Goal: Task Accomplishment & Management: Complete application form

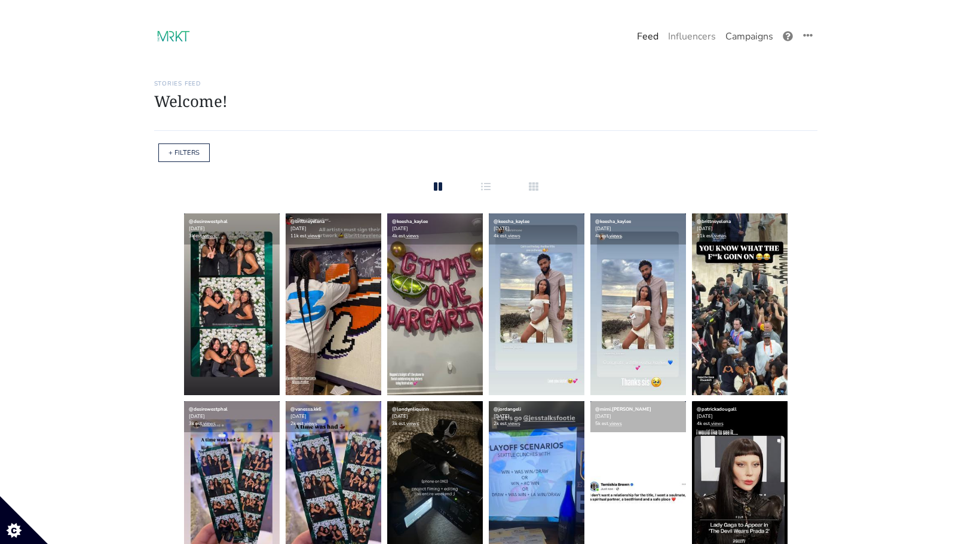
click at [739, 35] on link "Campaigns" at bounding box center [748, 36] width 57 height 24
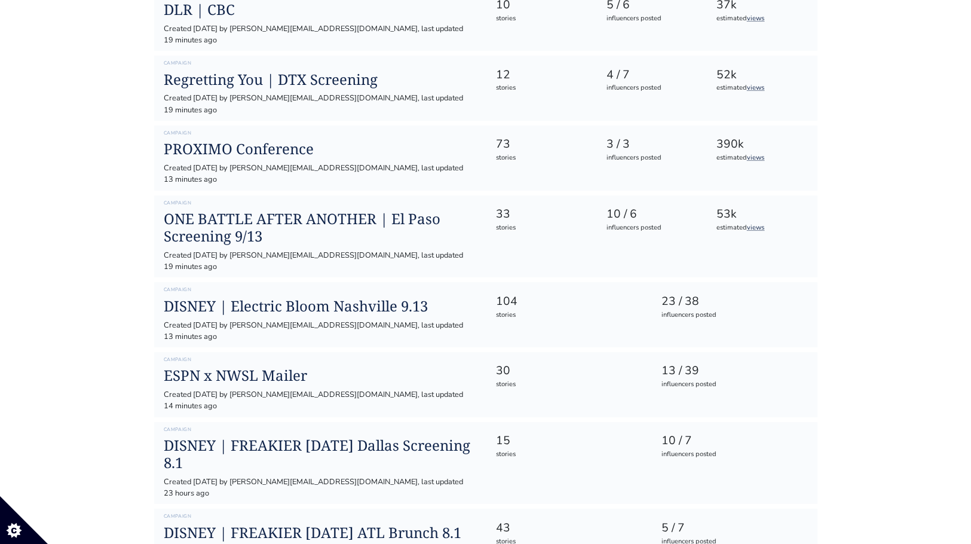
scroll to position [334, 0]
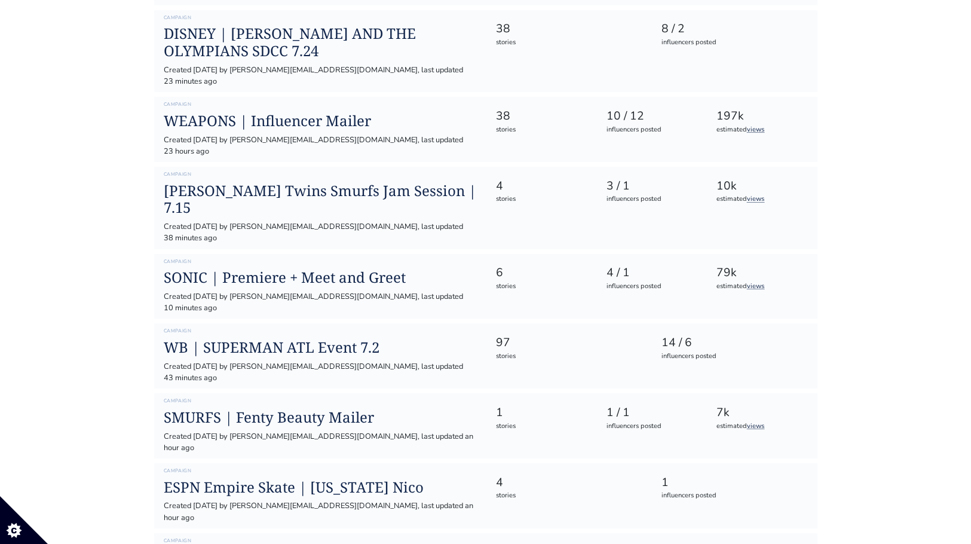
scroll to position [971, 0]
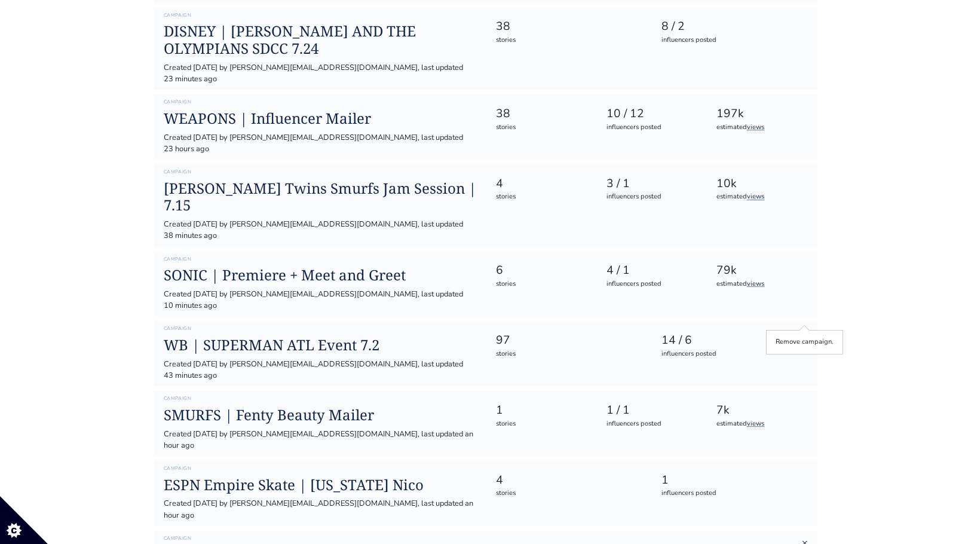
click at [803, 523] on link "×" at bounding box center [805, 542] width 6 height 13
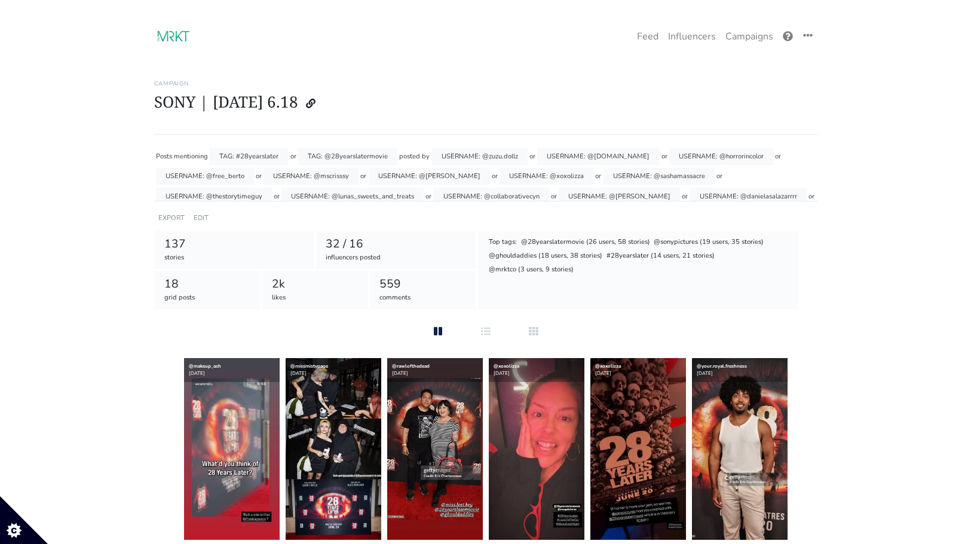
click at [235, 157] on div "TAG: #28yearslater" at bounding box center [249, 156] width 78 height 17
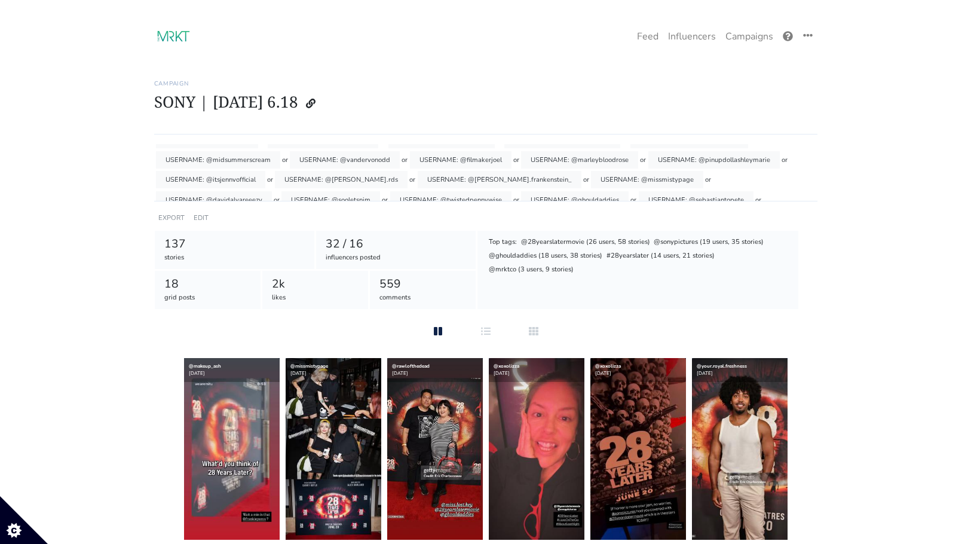
scroll to position [148, 0]
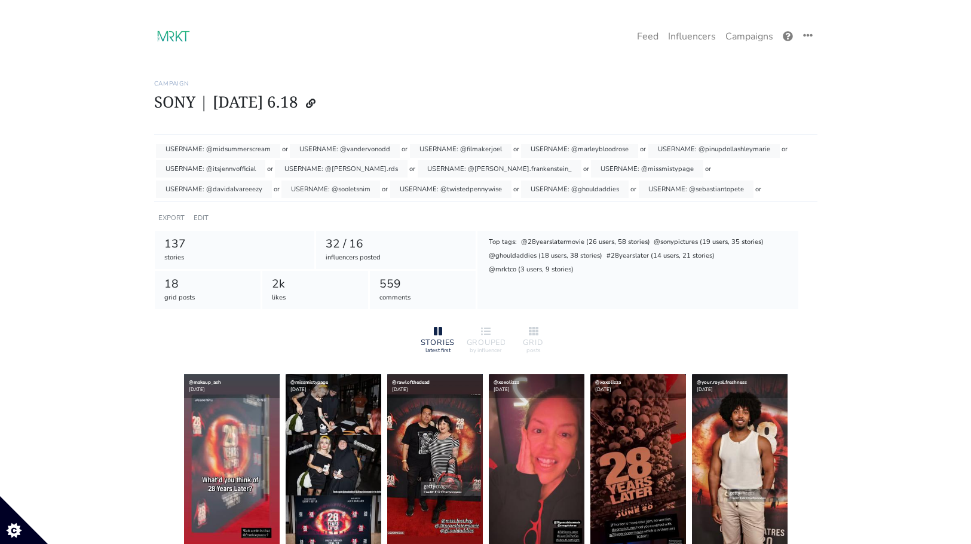
click at [449, 170] on div "USERNAME: @[PERSON_NAME].frankenstein_" at bounding box center [500, 168] width 164 height 17
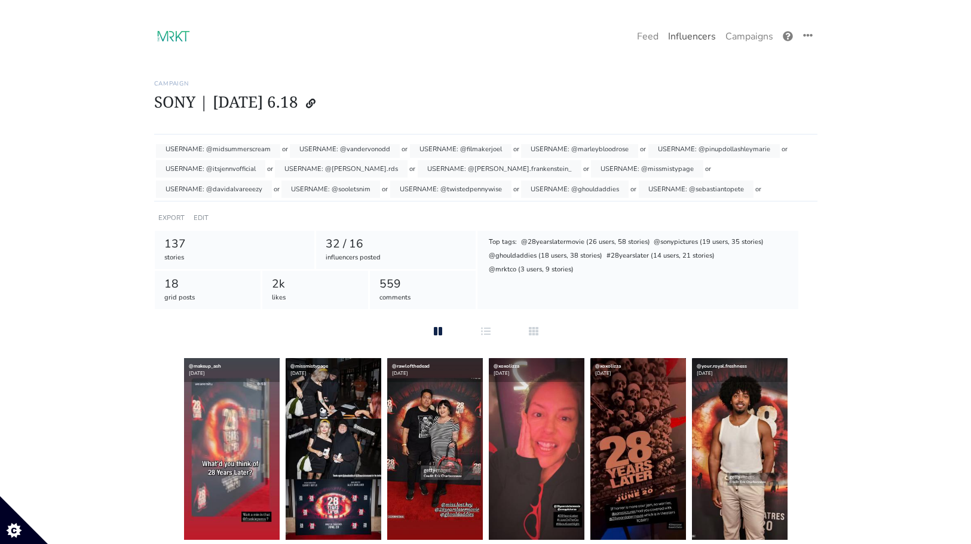
click at [689, 36] on link "Influencers" at bounding box center [691, 36] width 57 height 24
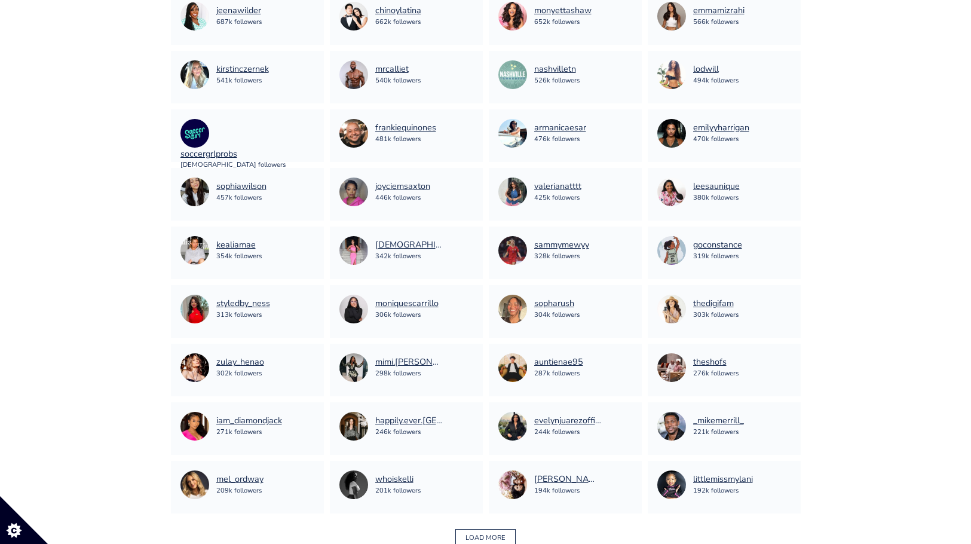
scroll to position [809, 0]
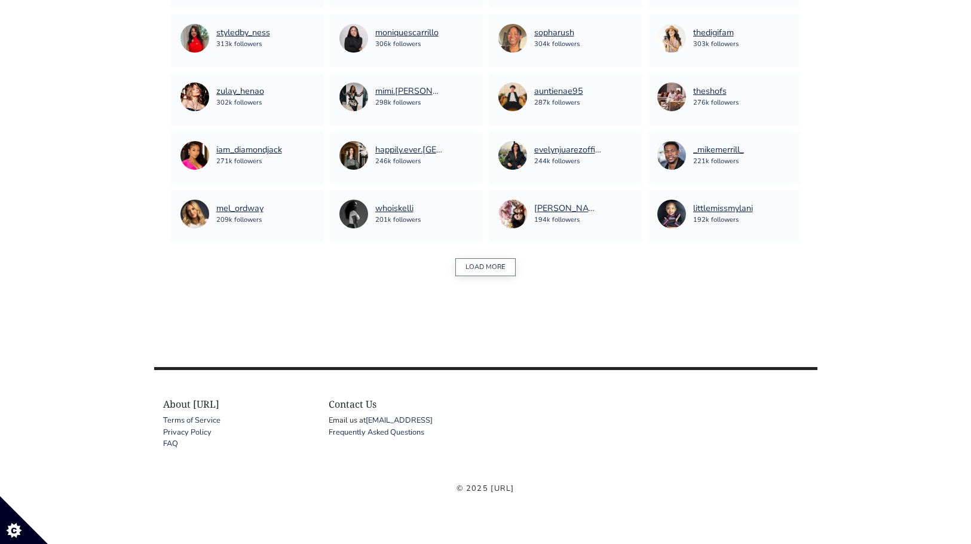
click at [484, 263] on button "LOAD MORE" at bounding box center [485, 267] width 60 height 19
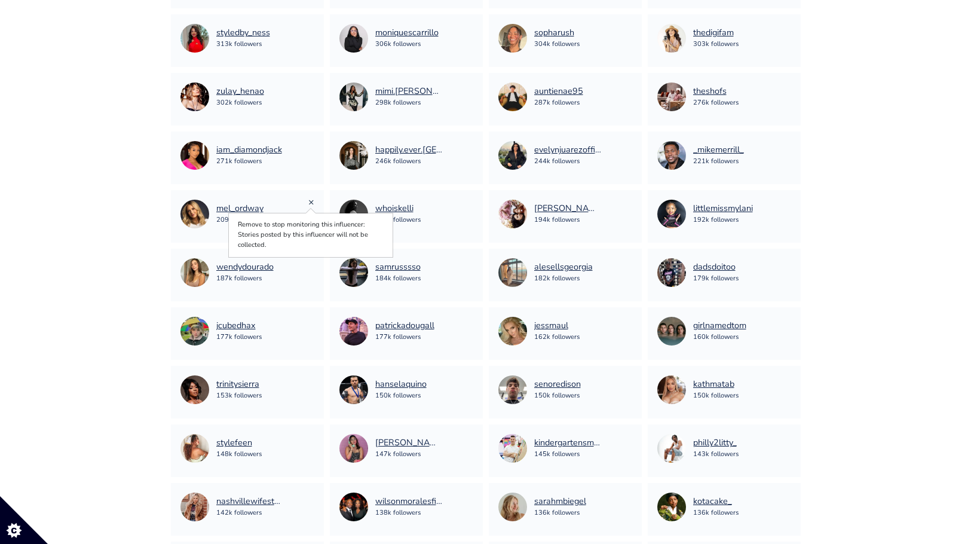
click at [310, 203] on link "×" at bounding box center [311, 201] width 6 height 13
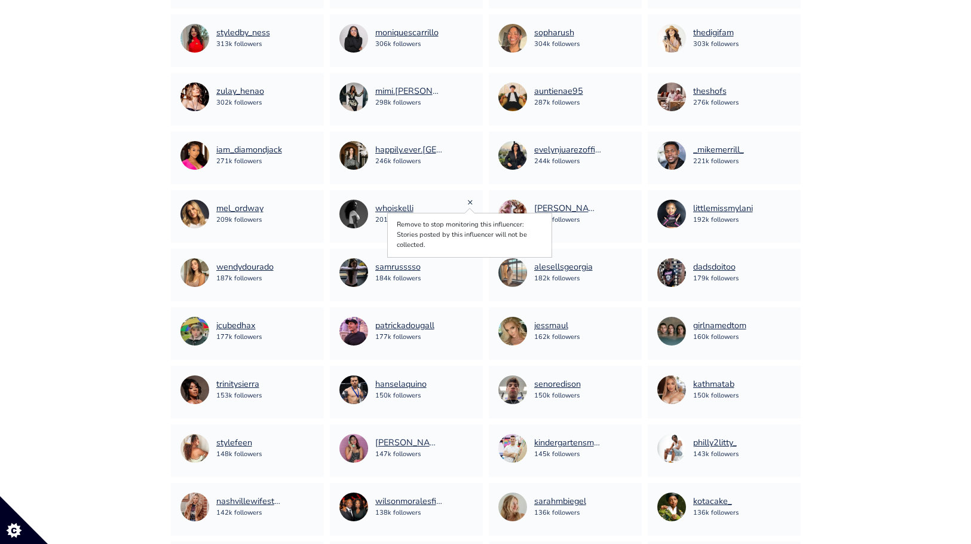
click at [468, 200] on link "×" at bounding box center [470, 201] width 6 height 13
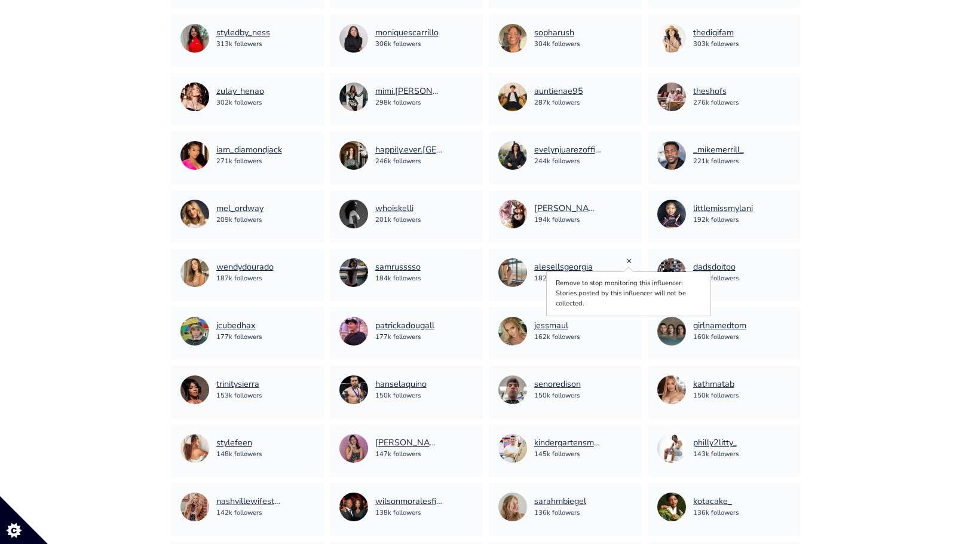
click at [629, 262] on link "×" at bounding box center [629, 260] width 6 height 13
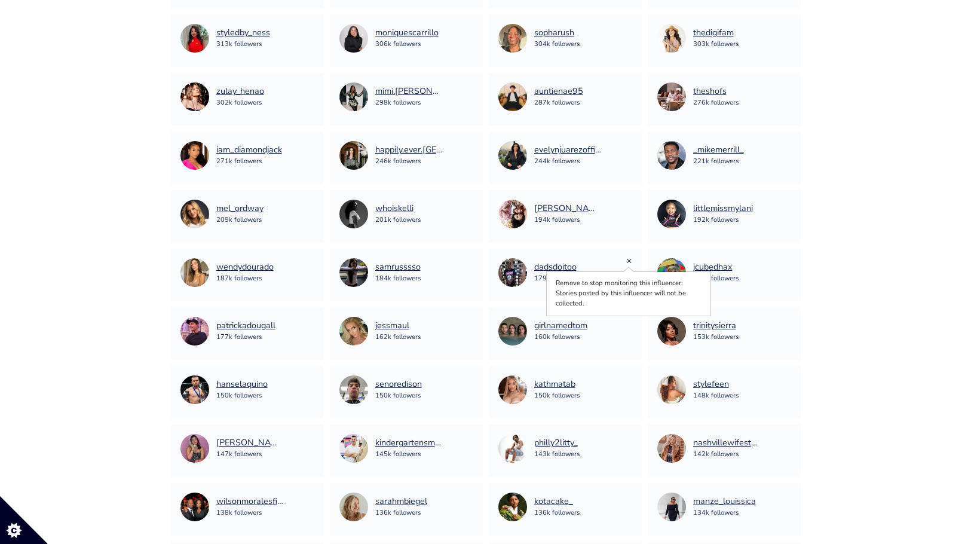
click at [627, 259] on link "×" at bounding box center [629, 260] width 6 height 13
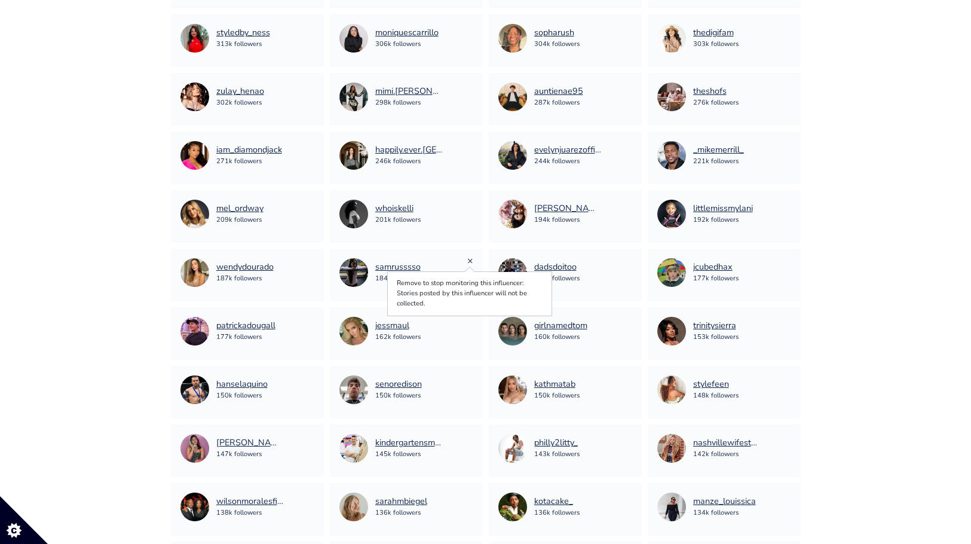
click at [470, 262] on link "×" at bounding box center [470, 260] width 6 height 13
click at [471, 318] on link "×" at bounding box center [470, 318] width 6 height 13
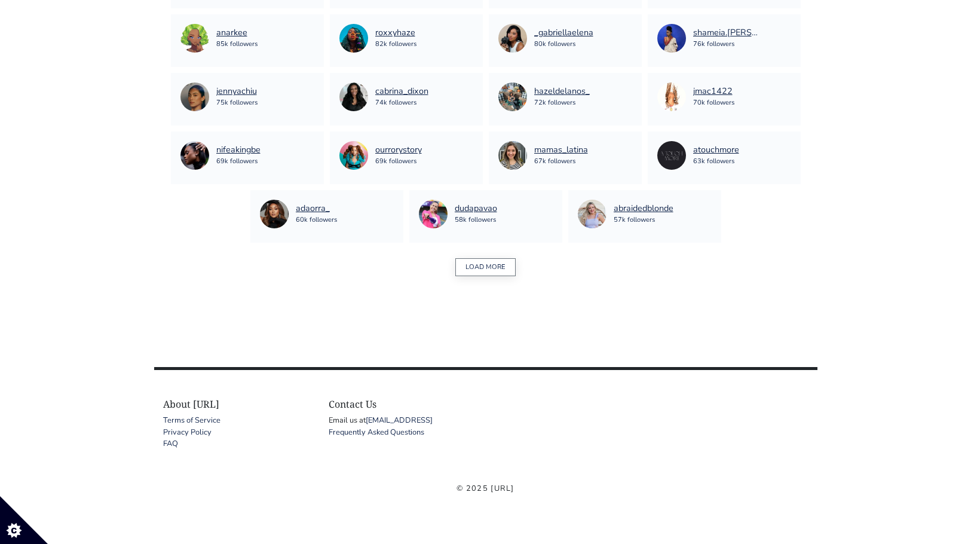
click at [480, 269] on button "LOAD MORE" at bounding box center [485, 267] width 60 height 19
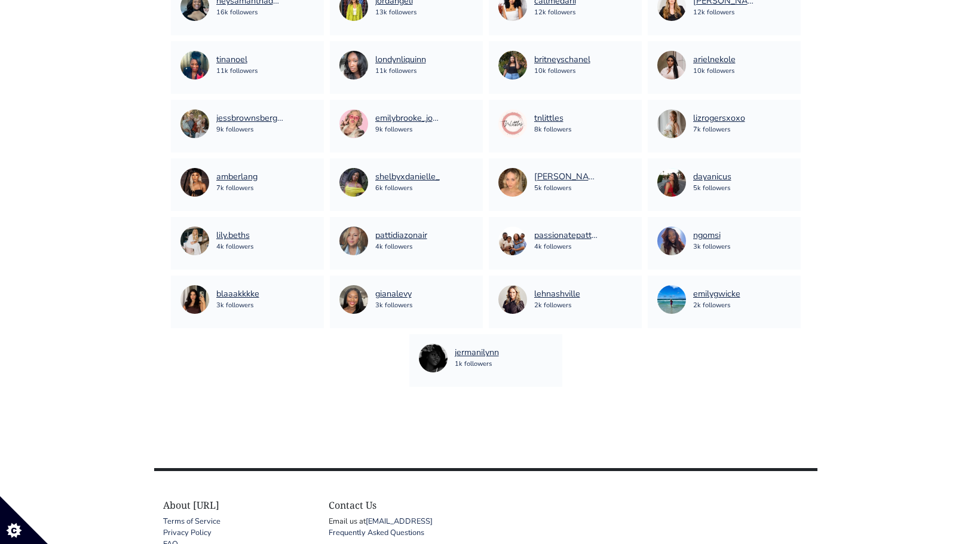
scroll to position [2522, 0]
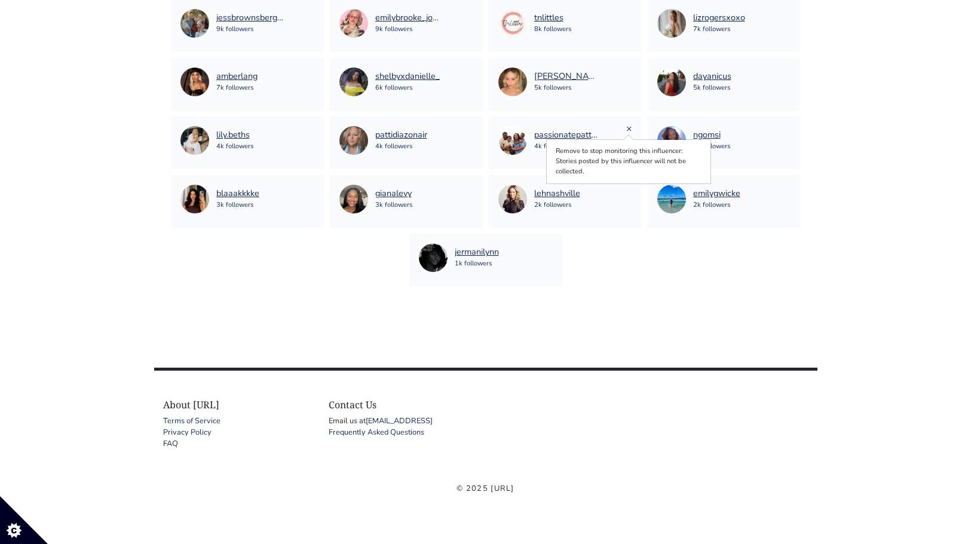
click at [626, 128] on link "×" at bounding box center [629, 128] width 6 height 13
click at [474, 127] on div "pattidiazonair 4k followers ×" at bounding box center [406, 142] width 153 height 53
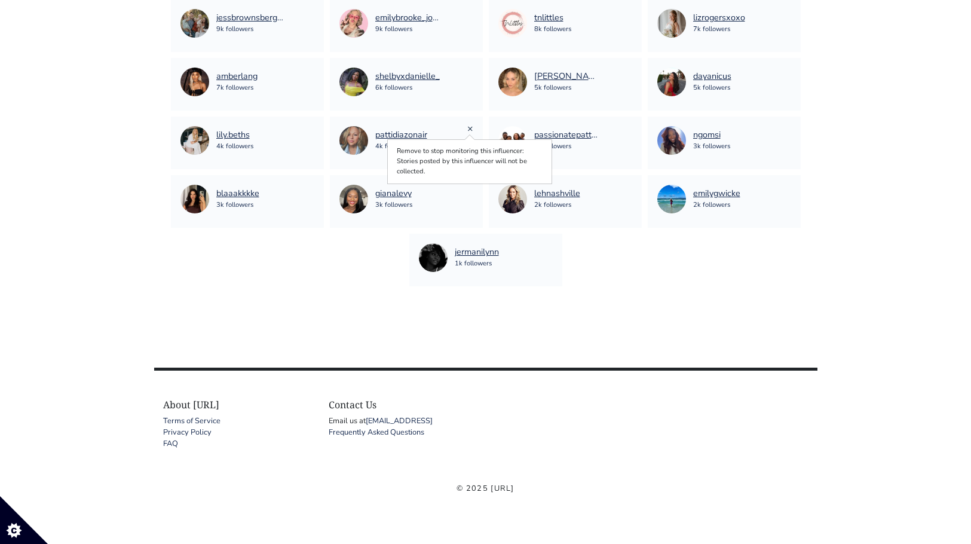
click at [468, 127] on link "×" at bounding box center [470, 128] width 6 height 13
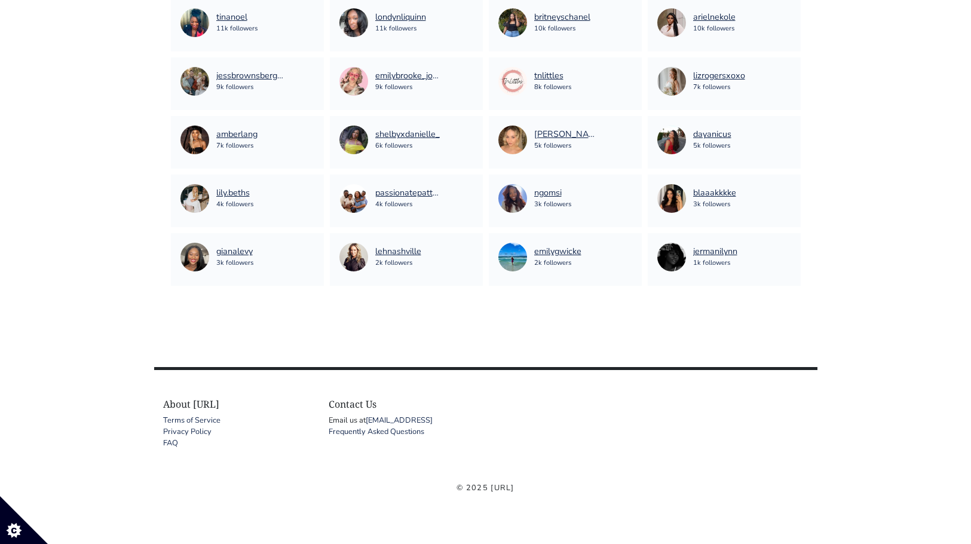
scroll to position [2464, 0]
click at [309, 188] on link "×" at bounding box center [311, 186] width 6 height 13
click at [787, 131] on link "×" at bounding box center [788, 128] width 6 height 13
click at [624, 130] on div "[PERSON_NAME] 5k followers" at bounding box center [565, 140] width 134 height 29
click at [631, 129] on link "×" at bounding box center [629, 128] width 6 height 13
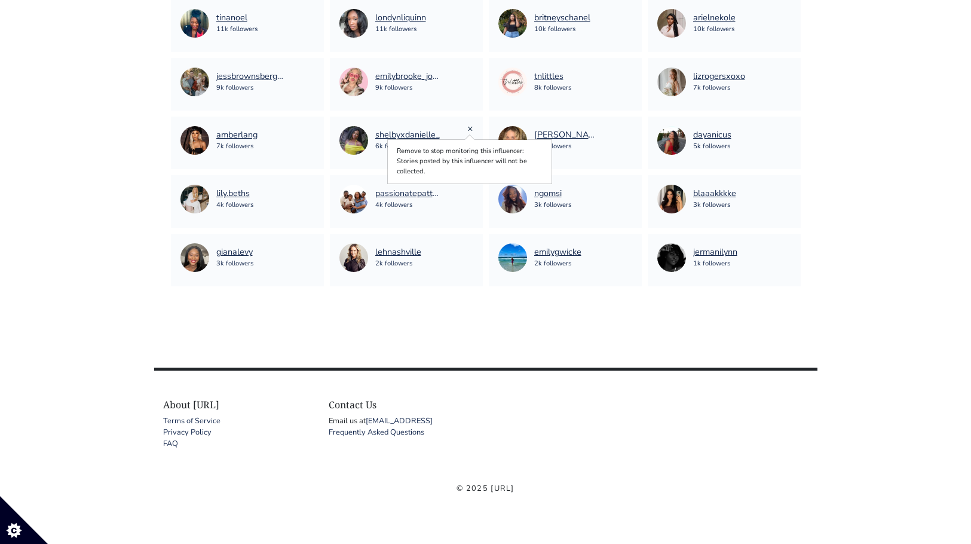
click at [470, 128] on link "×" at bounding box center [470, 128] width 6 height 13
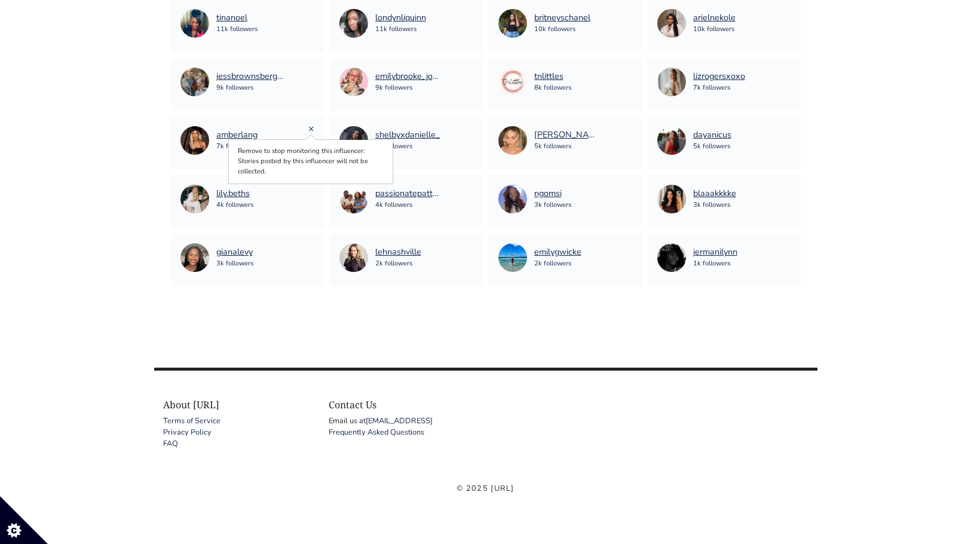
click at [312, 126] on link "×" at bounding box center [311, 128] width 6 height 13
click at [786, 69] on link "×" at bounding box center [788, 69] width 6 height 13
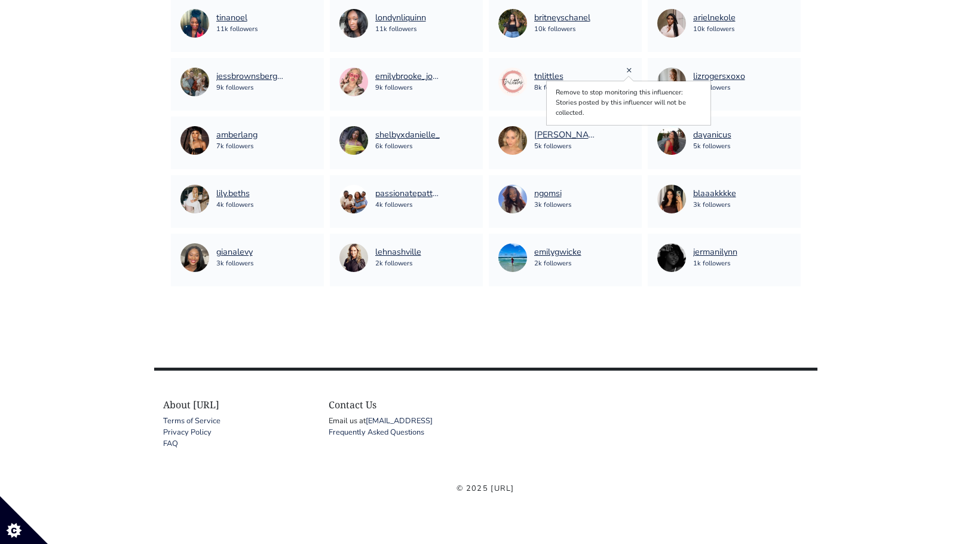
click at [627, 70] on link "×" at bounding box center [629, 69] width 6 height 13
click at [628, 68] on link "×" at bounding box center [629, 69] width 6 height 13
click at [470, 68] on link "×" at bounding box center [470, 69] width 6 height 13
click at [309, 72] on link "×" at bounding box center [311, 69] width 6 height 13
click at [789, 10] on link "×" at bounding box center [788, 11] width 6 height 13
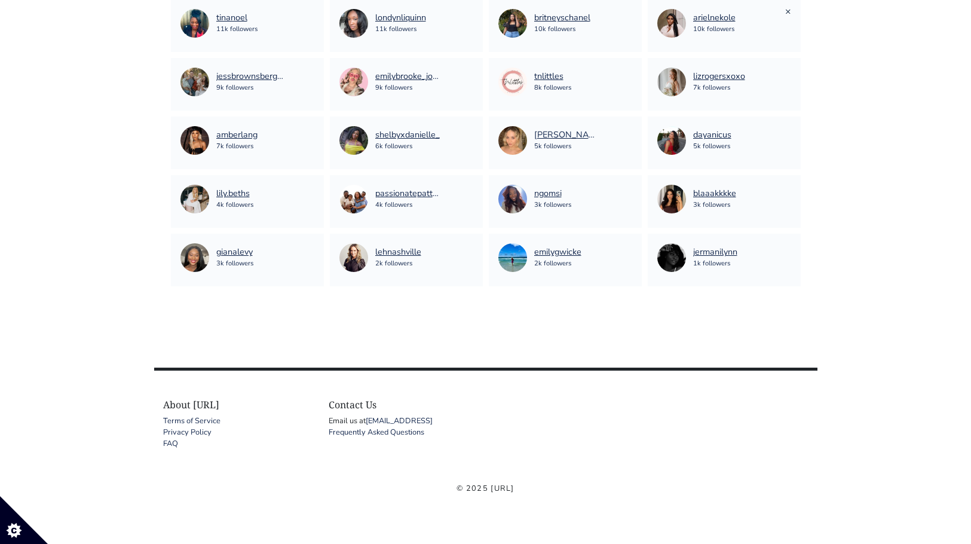
click at [786, 16] on link "×" at bounding box center [788, 11] width 6 height 13
click at [471, 186] on link "×" at bounding box center [470, 186] width 6 height 13
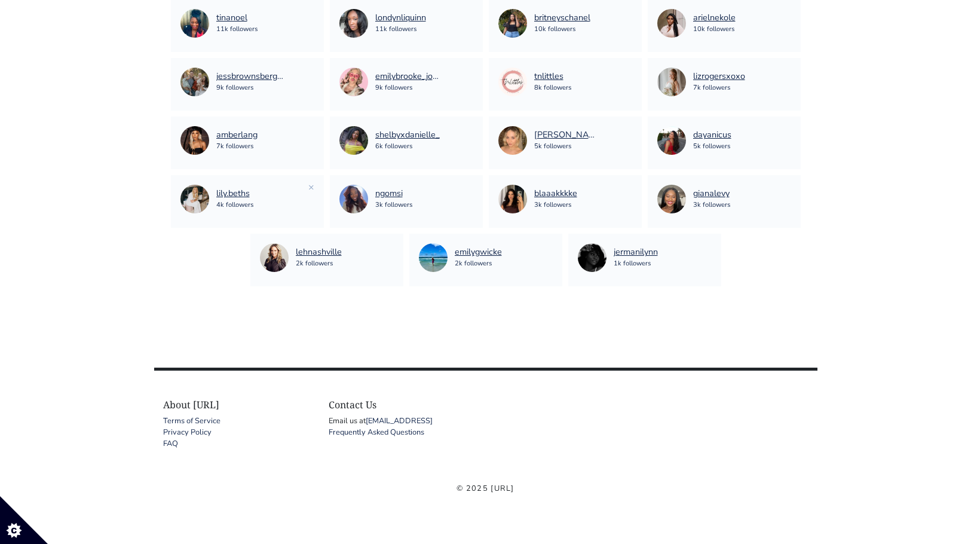
click at [314, 187] on div "lily.beths 4k followers ×" at bounding box center [247, 201] width 153 height 53
click at [310, 186] on link "×" at bounding box center [311, 186] width 6 height 13
click at [784, 69] on div "lizrogersxoxo 7k followers" at bounding box center [724, 82] width 134 height 29
click at [787, 69] on link "×" at bounding box center [788, 69] width 6 height 13
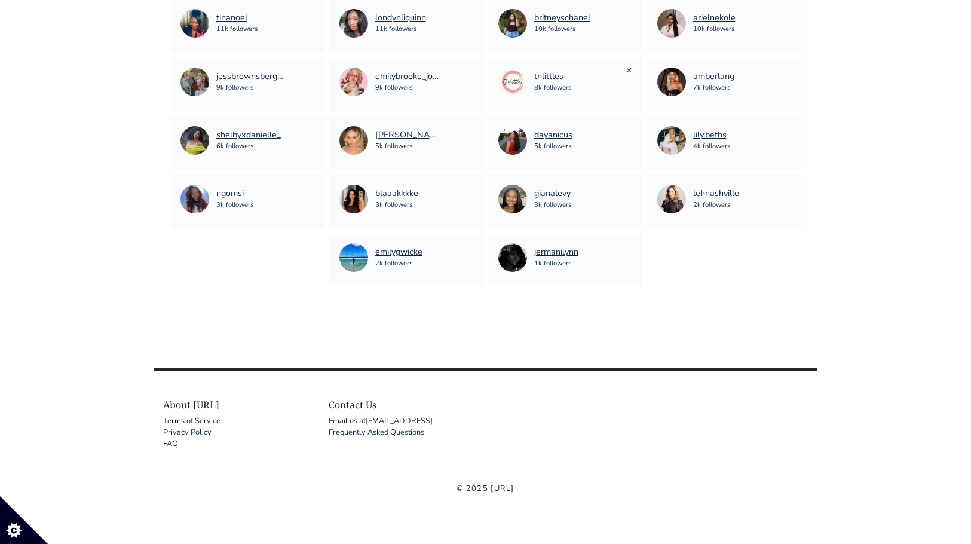
click at [630, 67] on link "×" at bounding box center [629, 69] width 6 height 13
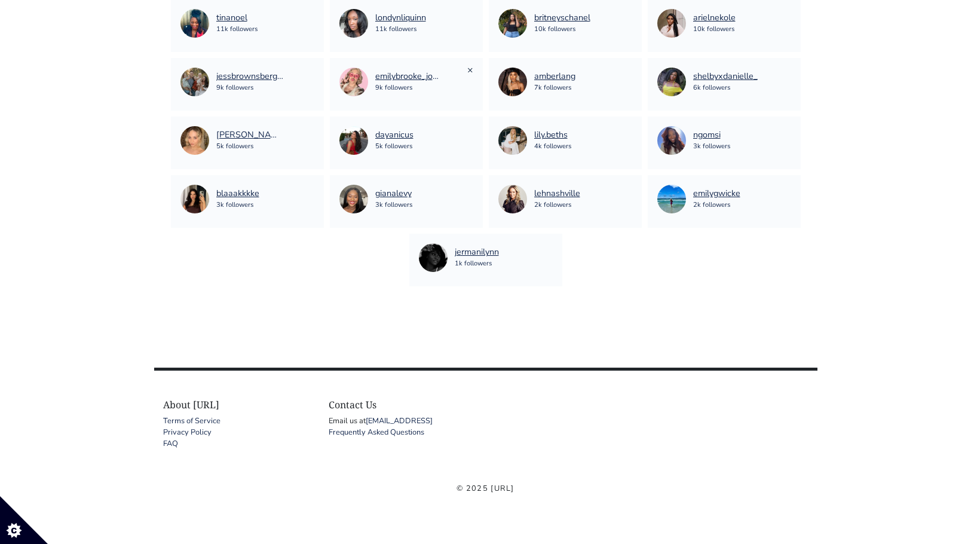
click at [469, 72] on link "×" at bounding box center [470, 69] width 6 height 13
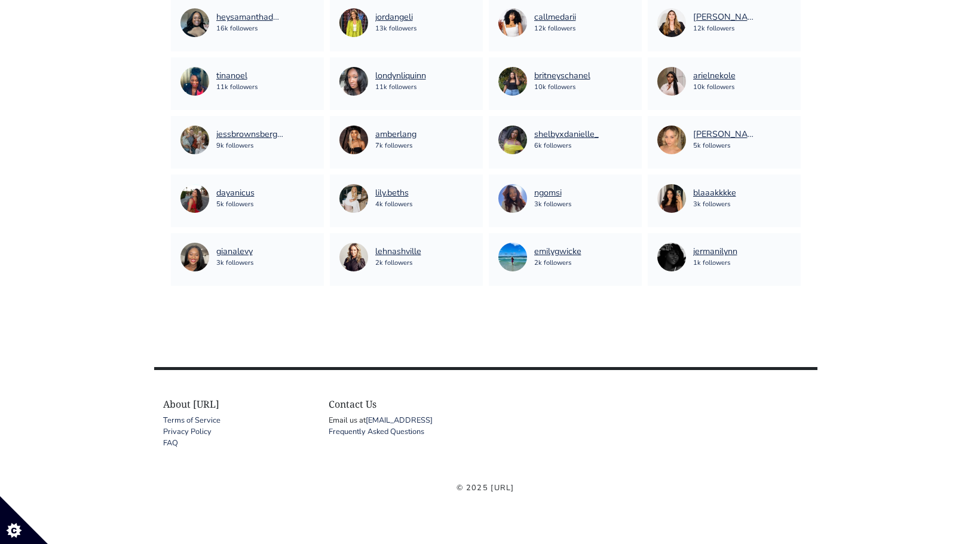
scroll to position [2405, 0]
click at [311, 66] on link "×" at bounding box center [311, 69] width 6 height 13
click at [786, 15] on link "×" at bounding box center [788, 11] width 6 height 13
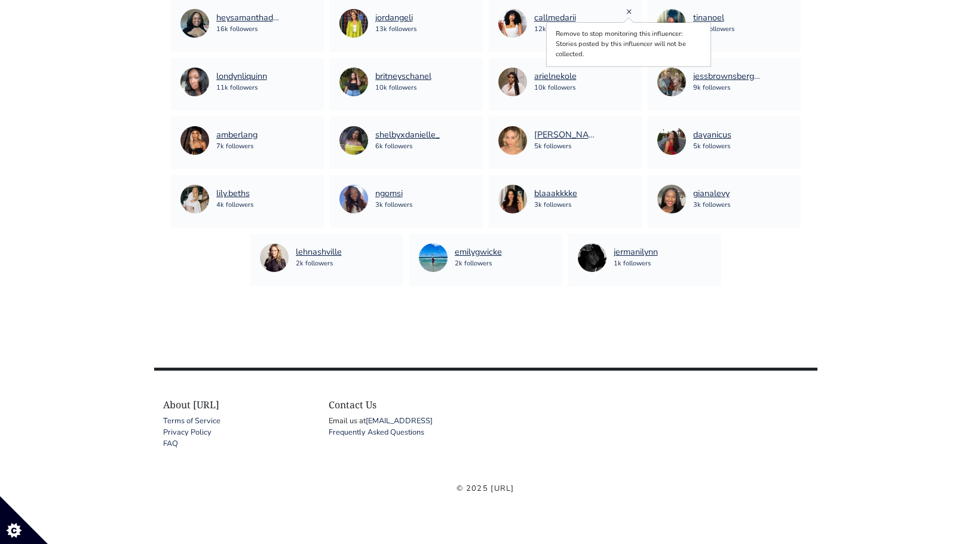
click at [628, 10] on link "×" at bounding box center [629, 11] width 6 height 13
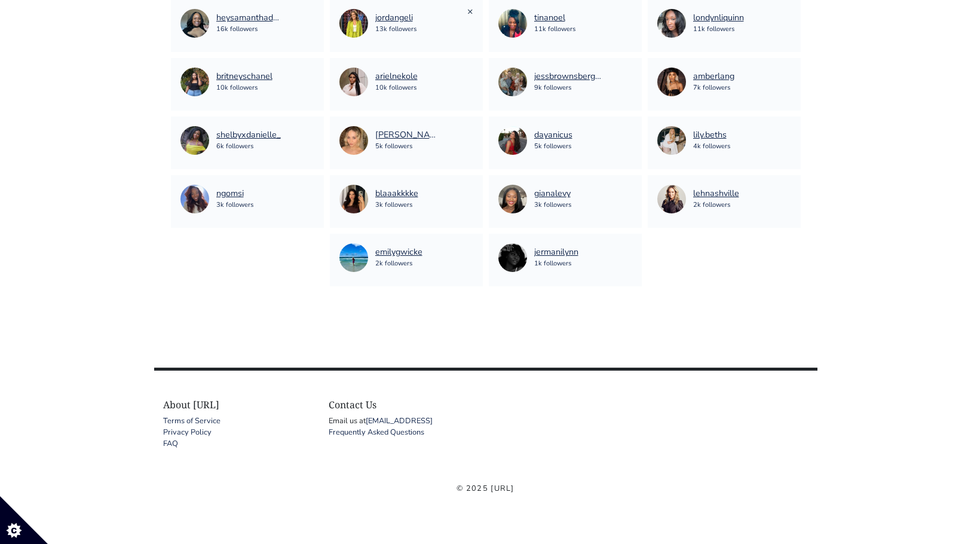
click at [468, 13] on link "×" at bounding box center [470, 11] width 6 height 13
click at [309, 14] on link "×" at bounding box center [311, 11] width 6 height 13
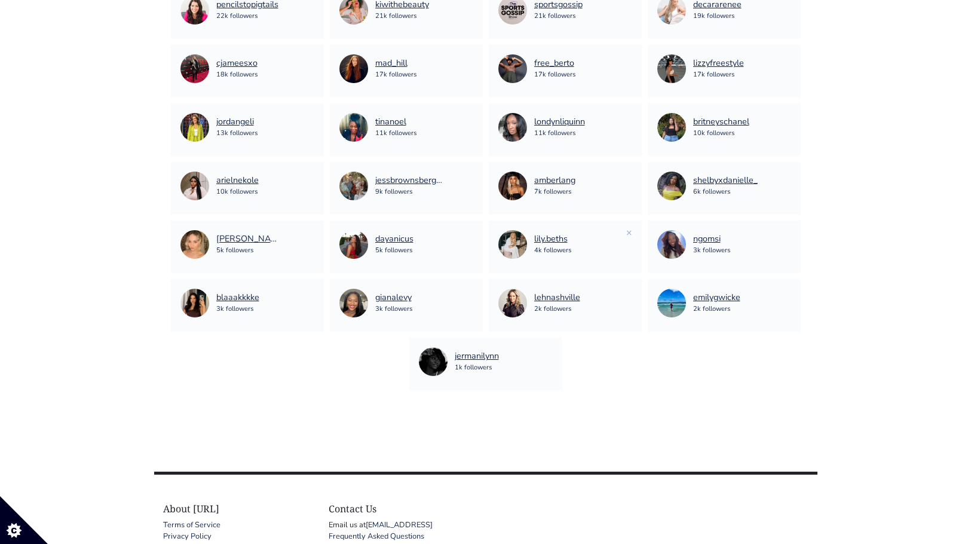
scroll to position [2275, 0]
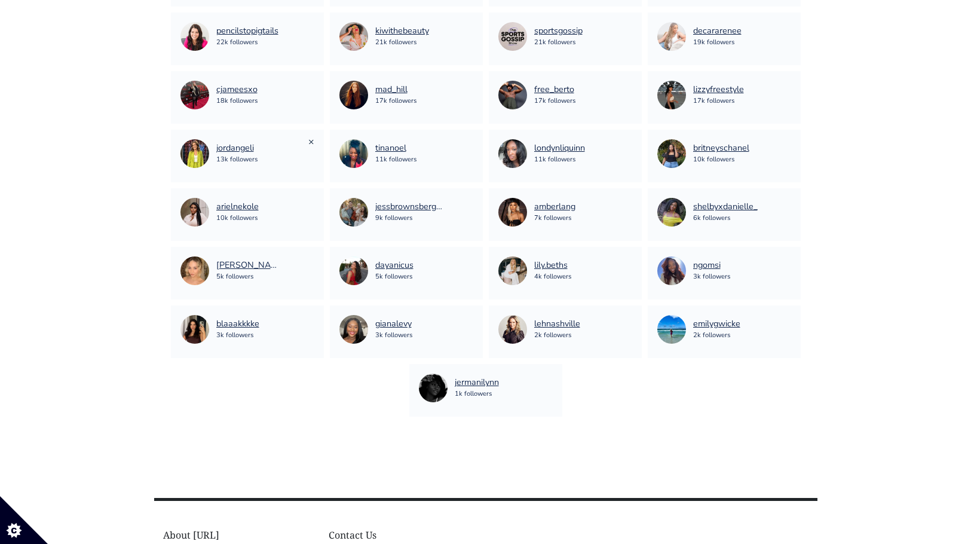
click at [310, 140] on link "×" at bounding box center [311, 141] width 6 height 13
click at [309, 22] on link "×" at bounding box center [311, 24] width 6 height 13
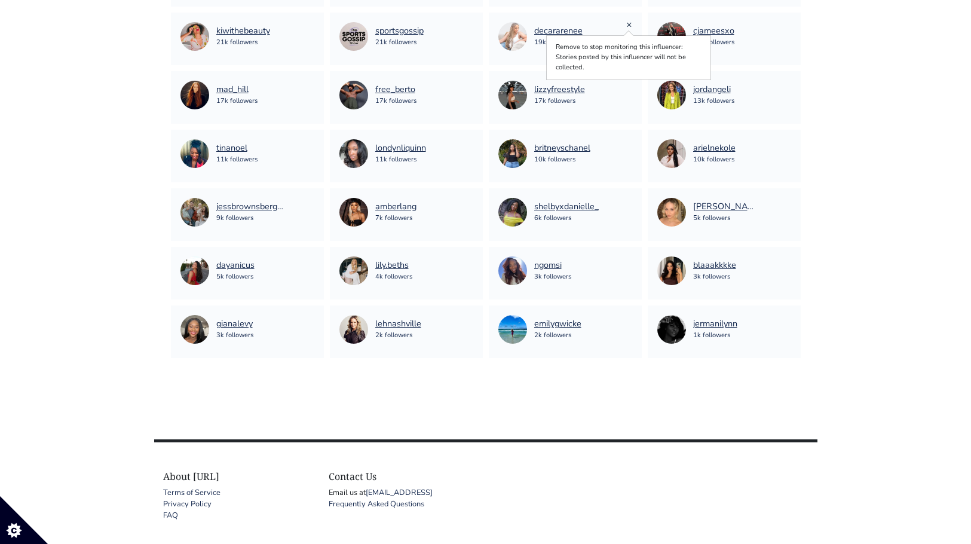
click at [627, 23] on link "×" at bounding box center [629, 24] width 6 height 13
click at [788, 25] on link "×" at bounding box center [788, 24] width 6 height 13
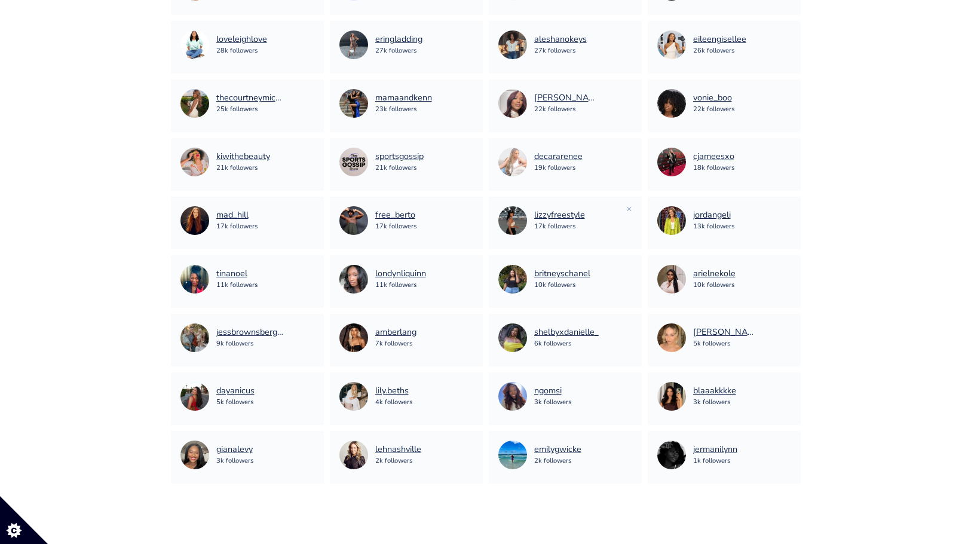
scroll to position [2149, 0]
click at [787, 90] on link "×" at bounding box center [788, 91] width 6 height 13
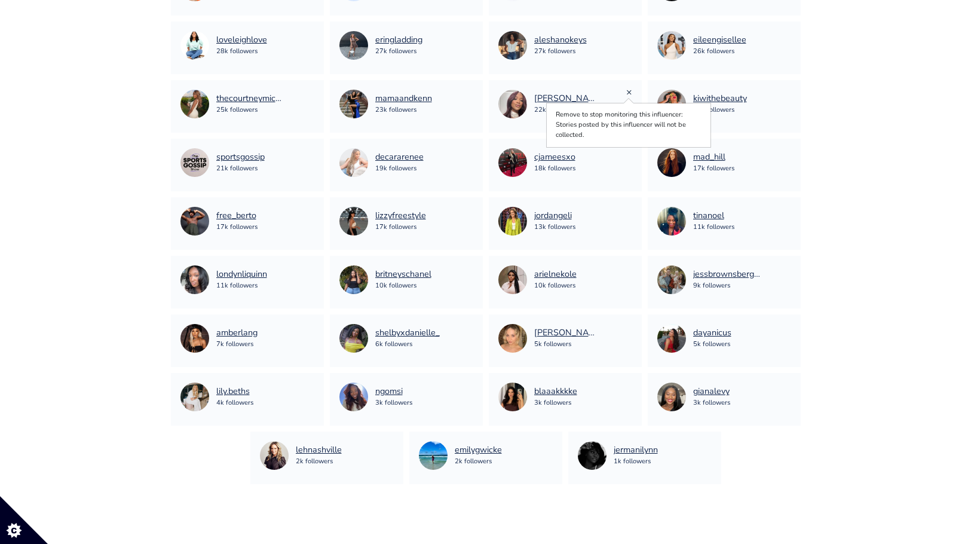
click at [627, 94] on link "×" at bounding box center [629, 91] width 6 height 13
click at [468, 93] on link "×" at bounding box center [470, 91] width 6 height 13
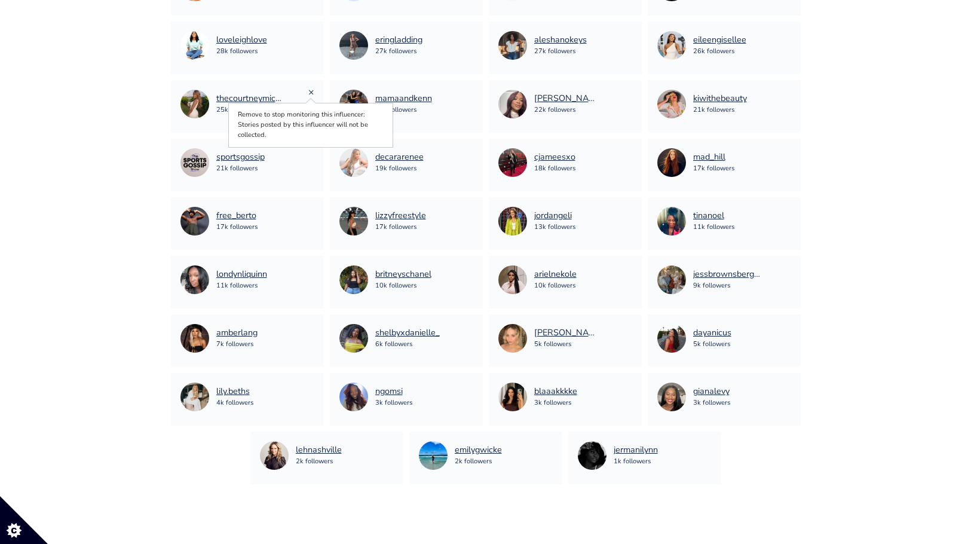
click at [313, 94] on link "×" at bounding box center [311, 91] width 6 height 13
click at [786, 90] on link "×" at bounding box center [788, 91] width 6 height 13
click at [785, 33] on link "×" at bounding box center [788, 33] width 6 height 13
click at [629, 35] on link "×" at bounding box center [629, 33] width 6 height 13
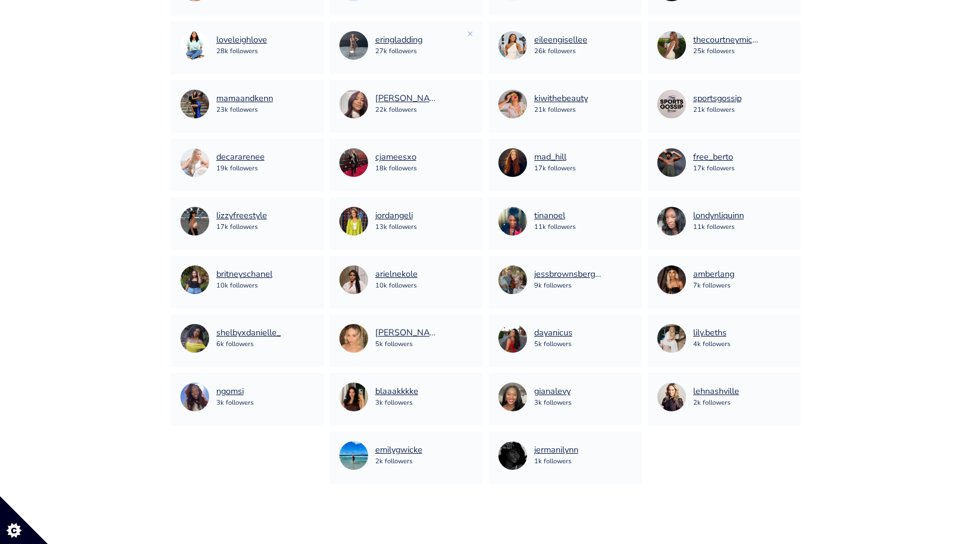
click at [473, 32] on div "eringladding 27k followers ×" at bounding box center [406, 48] width 153 height 53
click at [470, 32] on link "×" at bounding box center [470, 33] width 6 height 13
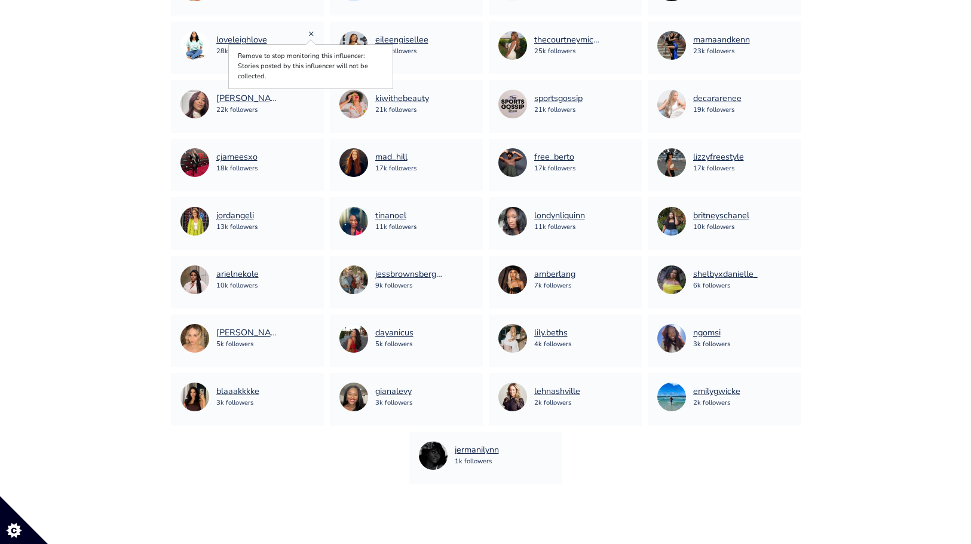
click at [311, 36] on link "×" at bounding box center [311, 33] width 6 height 13
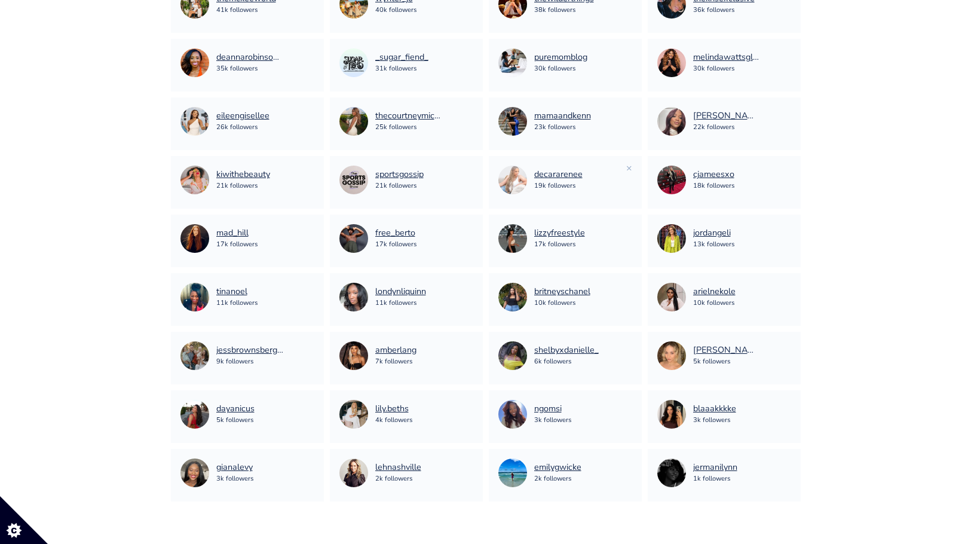
scroll to position [2055, 0]
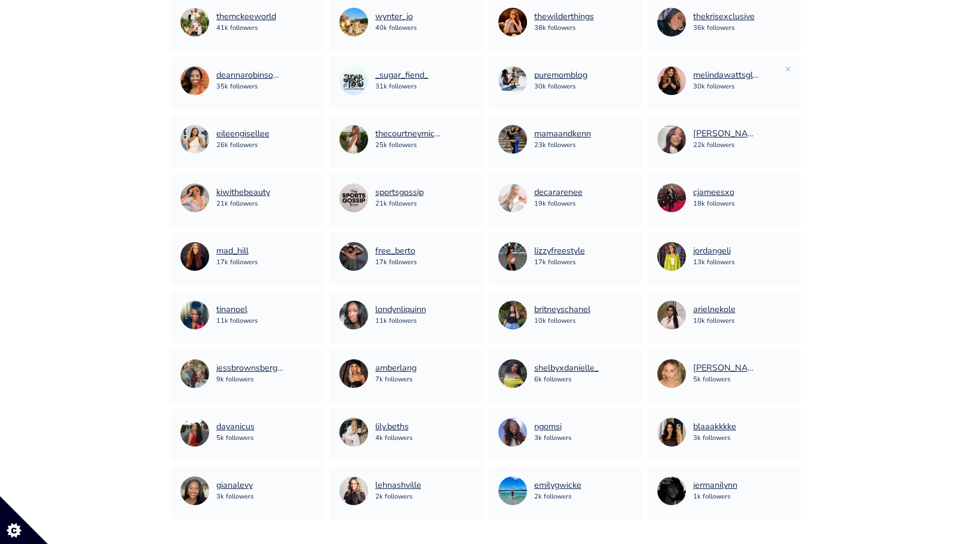
click at [793, 63] on div "melindawattsglobal 30k followers ×" at bounding box center [724, 83] width 153 height 53
click at [790, 65] on link "×" at bounding box center [788, 68] width 6 height 13
click at [631, 9] on link "×" at bounding box center [629, 10] width 6 height 13
click at [470, 12] on link "×" at bounding box center [470, 10] width 6 height 13
click at [311, 11] on link "×" at bounding box center [311, 10] width 6 height 13
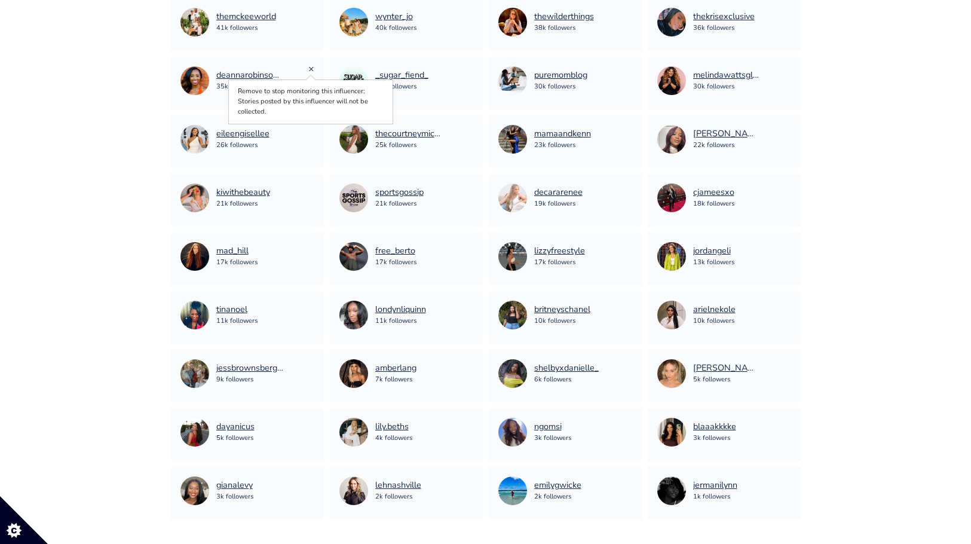
click at [311, 68] on link "×" at bounding box center [311, 68] width 6 height 13
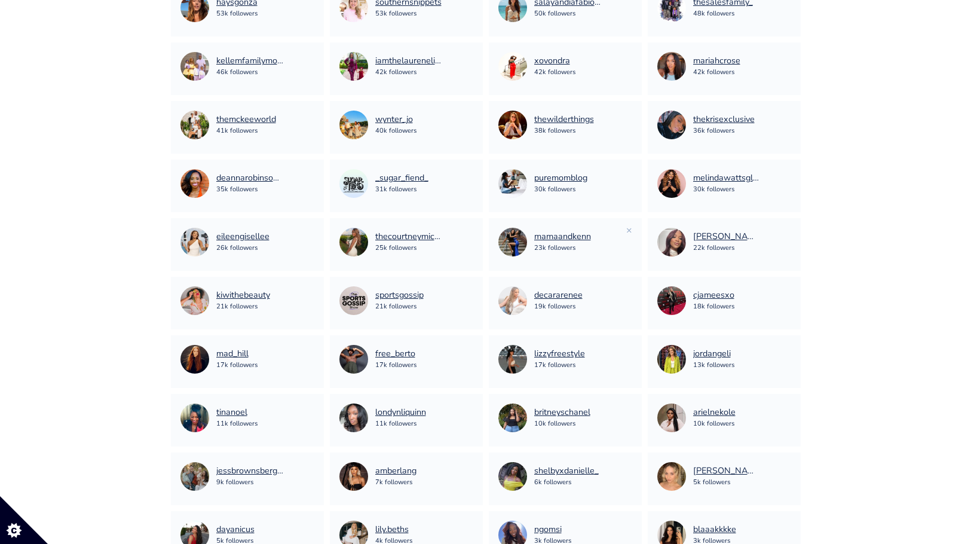
scroll to position [1951, 0]
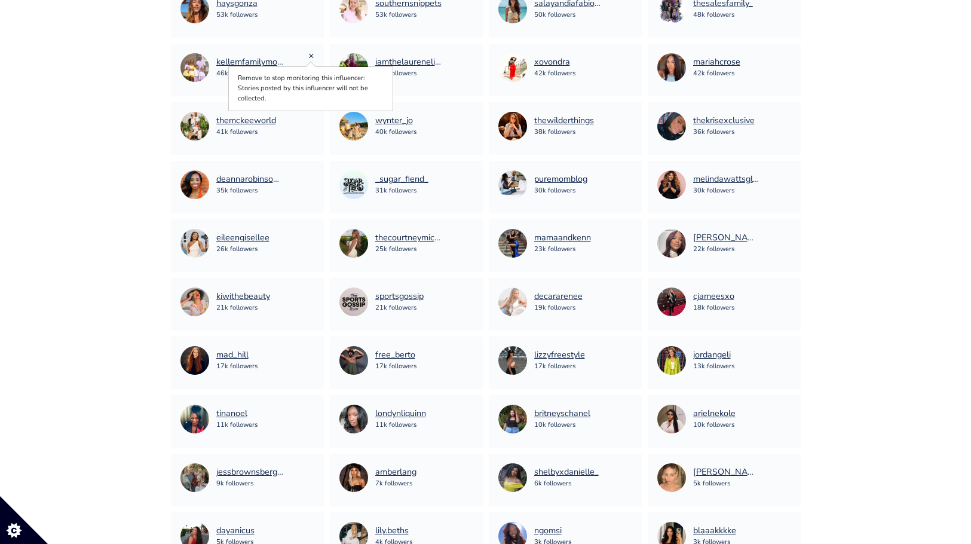
click at [311, 56] on link "×" at bounding box center [311, 55] width 6 height 13
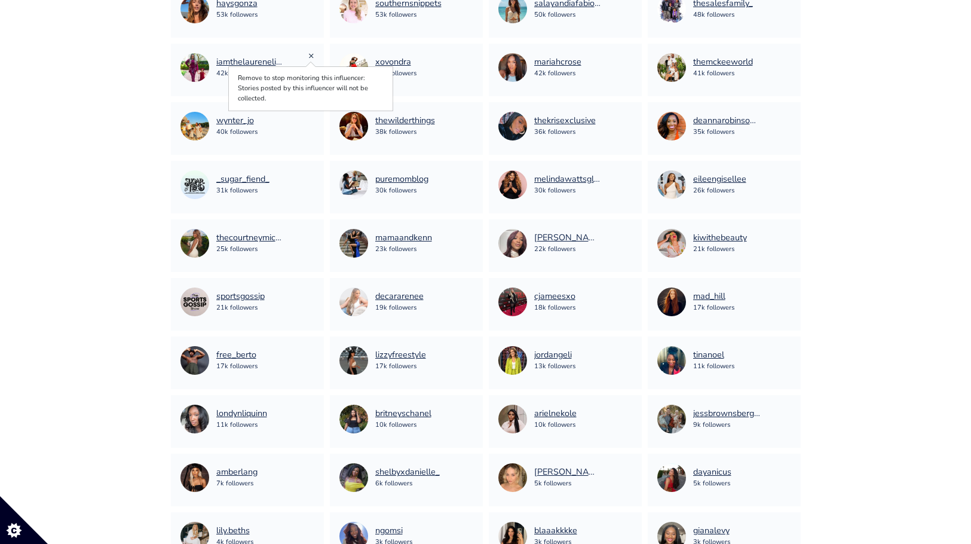
click at [312, 57] on link "×" at bounding box center [311, 55] width 6 height 13
click at [467, 54] on link "×" at bounding box center [470, 55] width 6 height 13
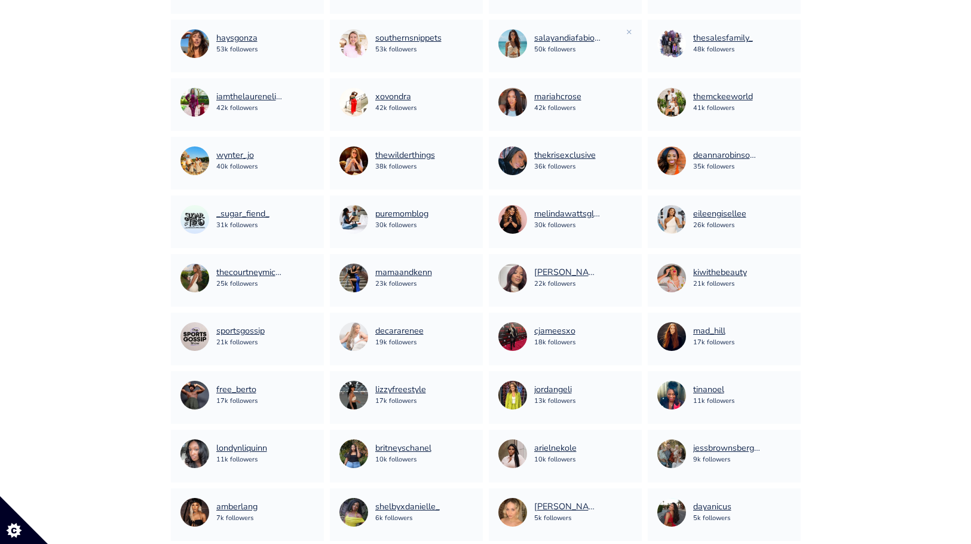
scroll to position [1919, 0]
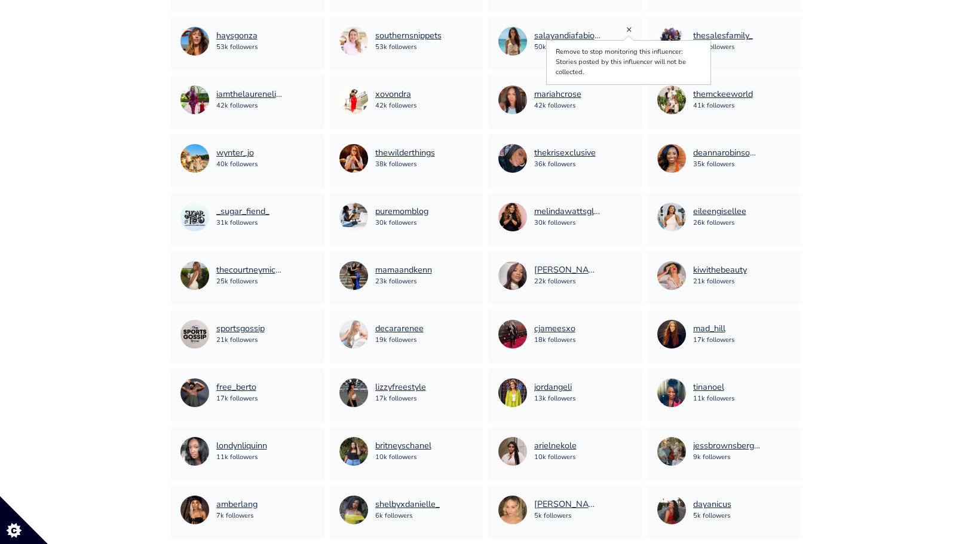
click at [628, 30] on link "×" at bounding box center [629, 29] width 6 height 13
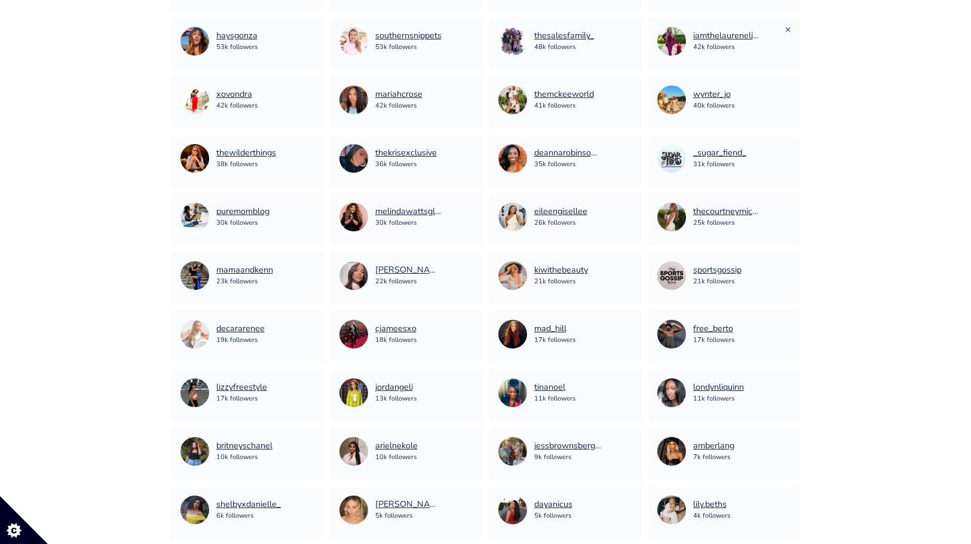
click at [787, 29] on link "×" at bounding box center [788, 29] width 6 height 13
click at [628, 29] on link "×" at bounding box center [629, 29] width 6 height 13
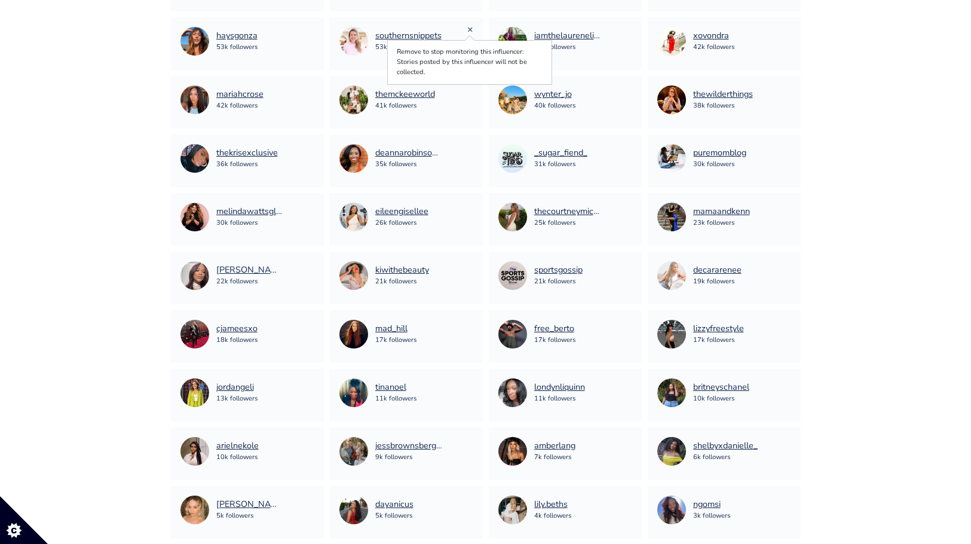
click at [467, 30] on link "×" at bounding box center [470, 29] width 6 height 13
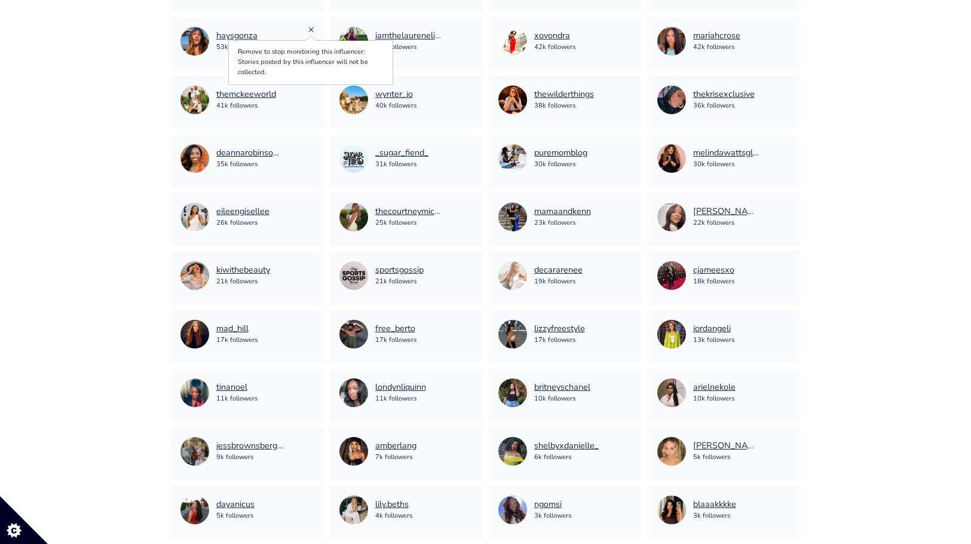
click at [312, 29] on link "×" at bounding box center [311, 29] width 6 height 13
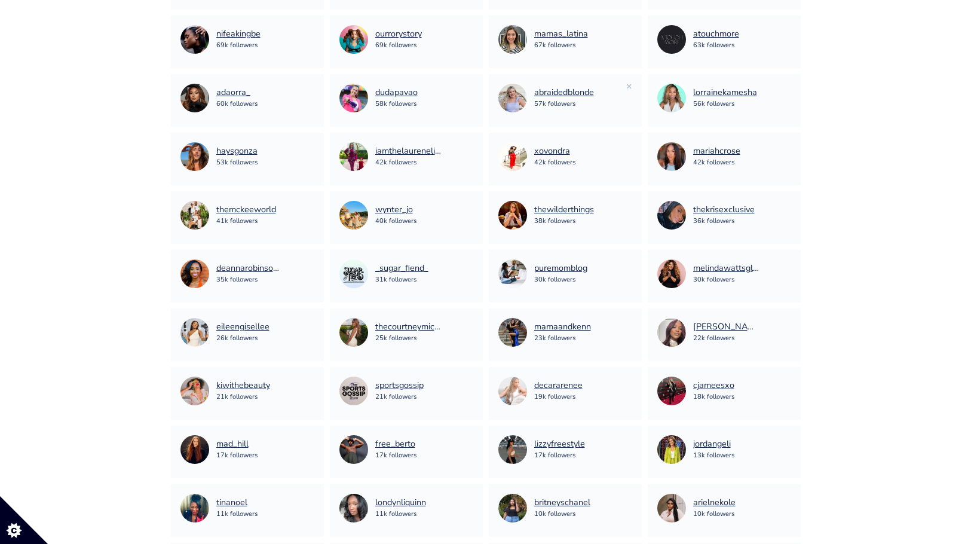
scroll to position [1802, 0]
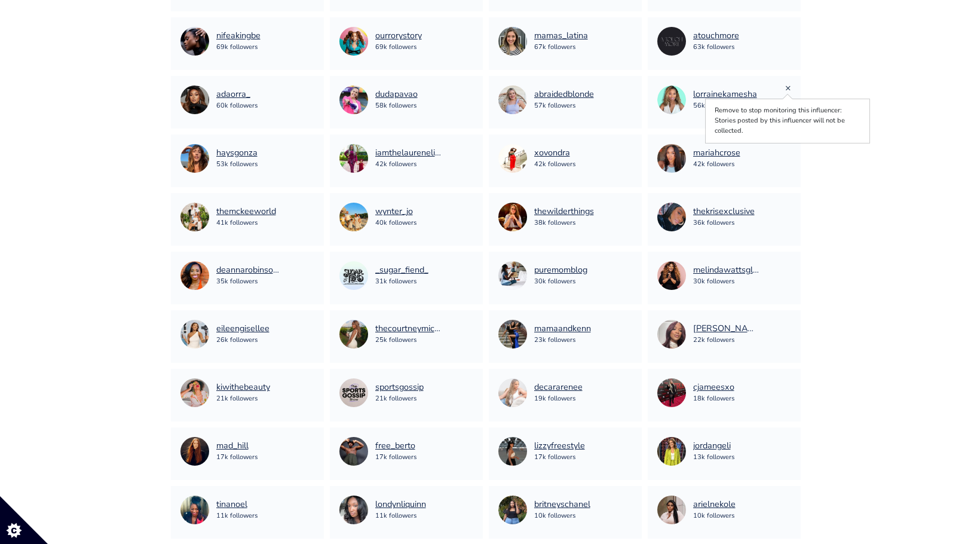
click at [786, 87] on link "×" at bounding box center [788, 87] width 6 height 13
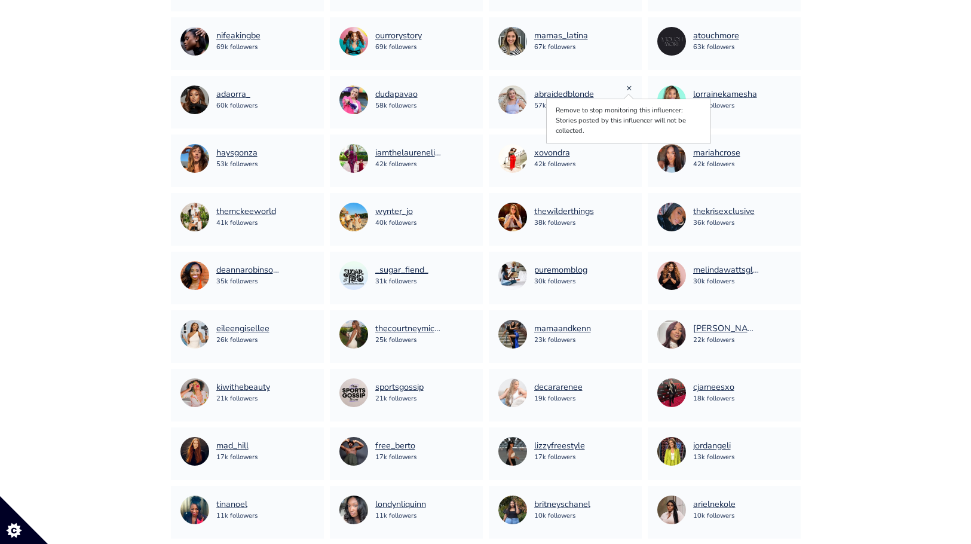
click at [631, 88] on link "×" at bounding box center [629, 87] width 6 height 13
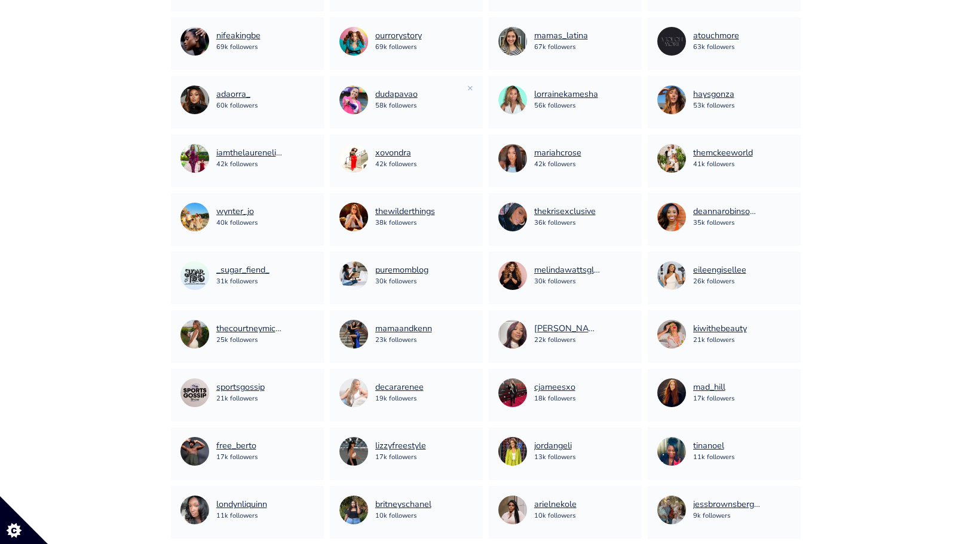
click at [466, 85] on div "dudapavao 58k followers" at bounding box center [406, 99] width 134 height 29
click at [468, 85] on link "×" at bounding box center [470, 87] width 6 height 13
click at [312, 89] on link "×" at bounding box center [311, 87] width 6 height 13
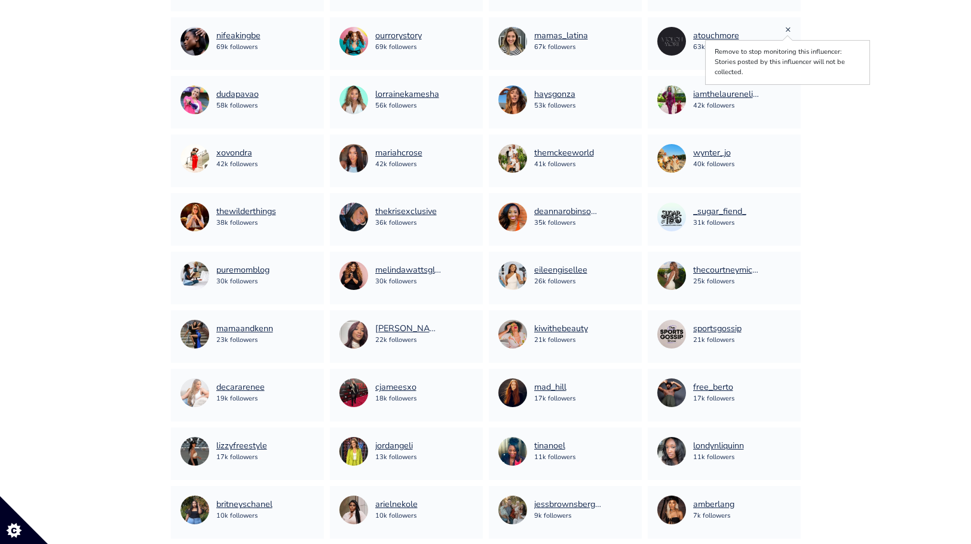
click at [787, 31] on link "×" at bounding box center [788, 29] width 6 height 13
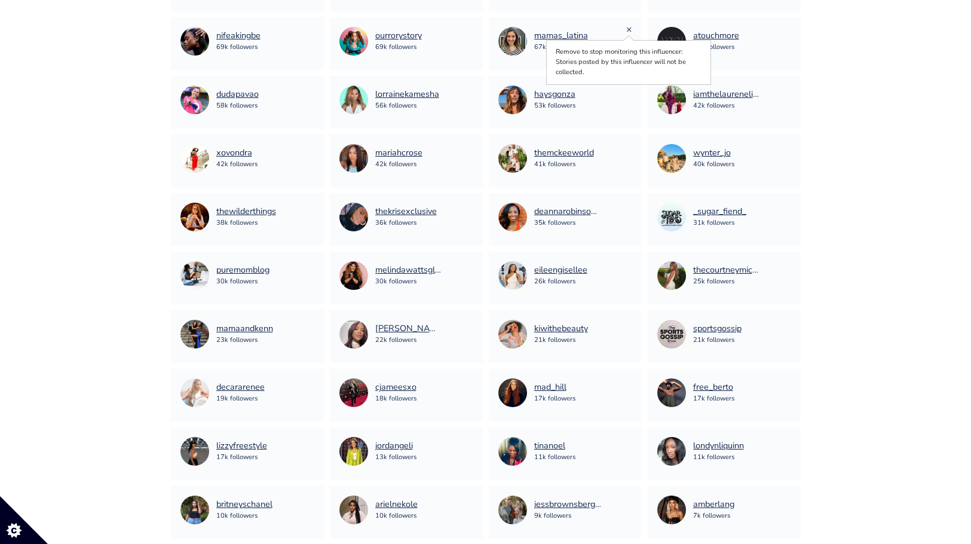
click at [629, 29] on link "×" at bounding box center [629, 29] width 6 height 13
click at [468, 86] on link "×" at bounding box center [470, 87] width 6 height 13
click at [312, 91] on link "×" at bounding box center [311, 87] width 6 height 13
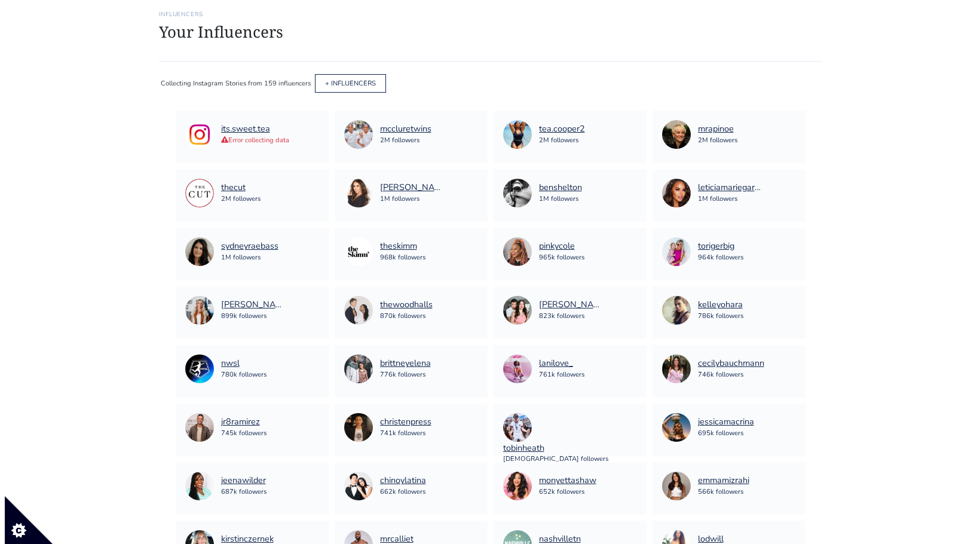
scroll to position [0, 0]
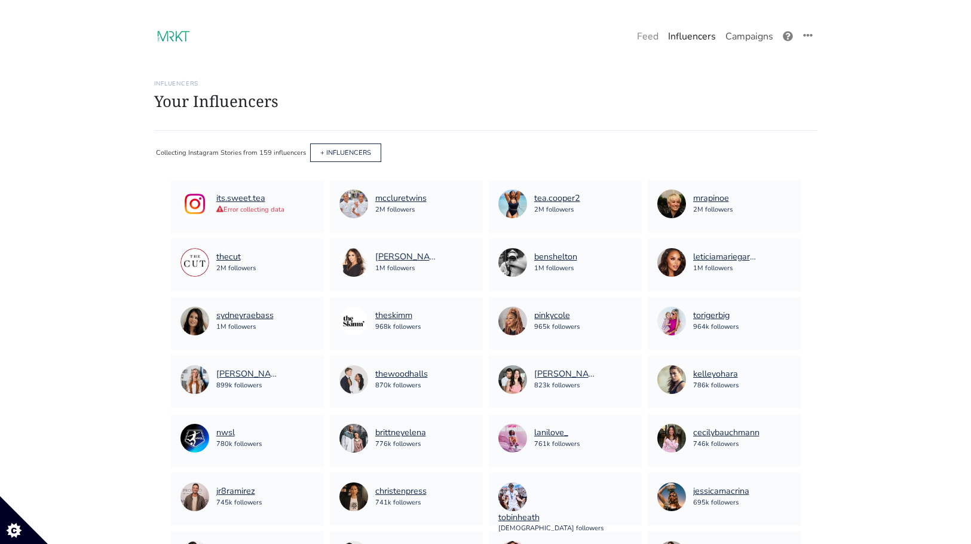
click at [755, 39] on link "Campaigns" at bounding box center [748, 36] width 57 height 24
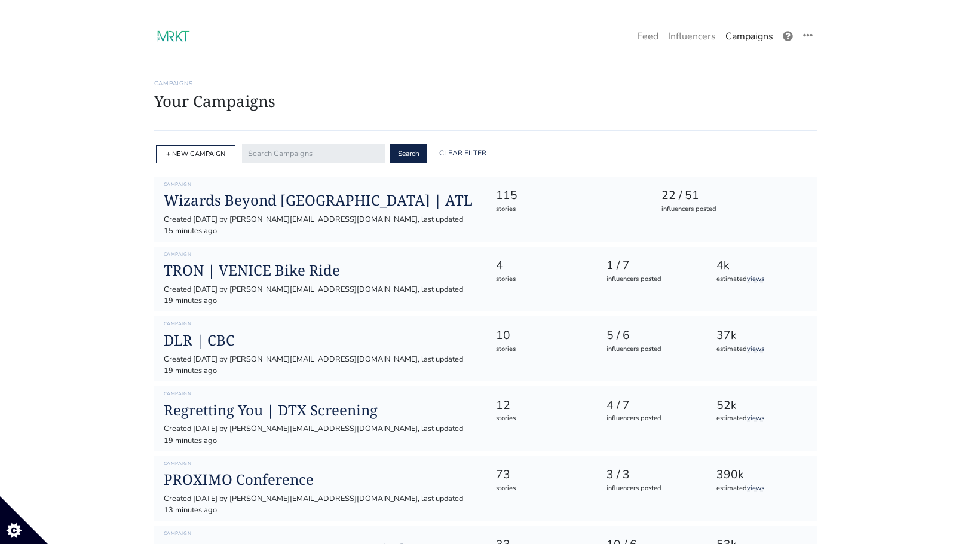
click at [220, 154] on link "+ NEW CAMPAIGN" at bounding box center [195, 153] width 59 height 9
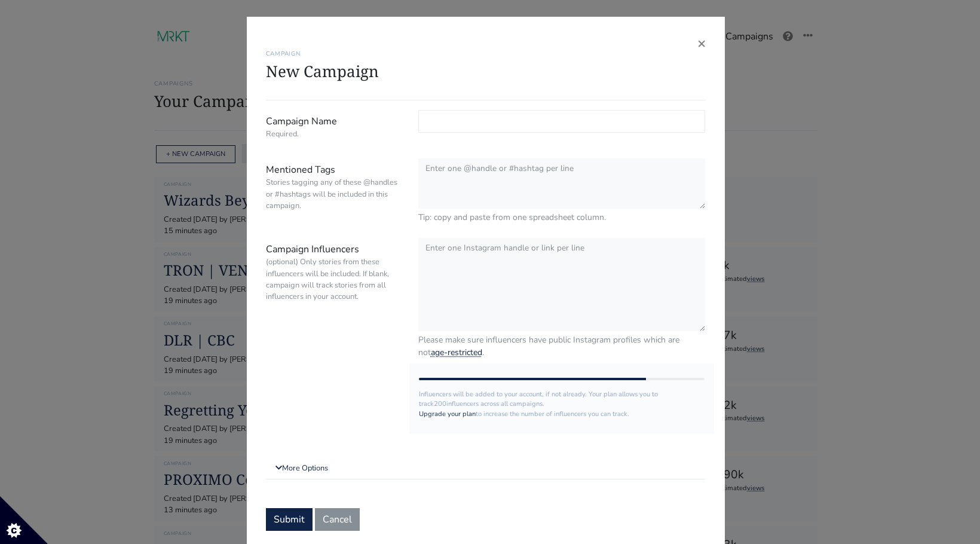
paste input "DISNEY | Vampirina ([GEOGRAPHIC_DATA])"
click at [514, 121] on input "DISNEY | Vampirina ([GEOGRAPHIC_DATA])" at bounding box center [561, 121] width 287 height 23
type input "DISNEY | Vampirina (DTX)"
click at [532, 176] on textarea "Mentioned Tags Stories tagging any of these @handles or #hashtags will be inclu…" at bounding box center [561, 183] width 287 height 51
click at [490, 265] on textarea "Campaign Influencers (optional) Only stories from these influencers will be inc…" at bounding box center [561, 285] width 287 height 94
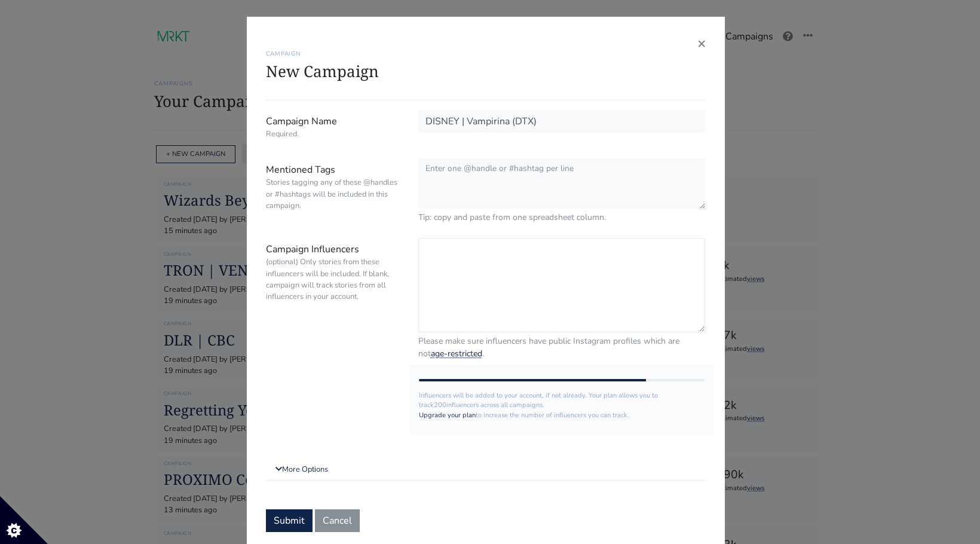
paste textarea "livingwiththemartins whatsmitafound thekalemama [PERSON_NAME].[PERSON_NAME] woo…"
type textarea "livingwiththemartins whatsmitafound thekalemama [PERSON_NAME].[PERSON_NAME] woo…"
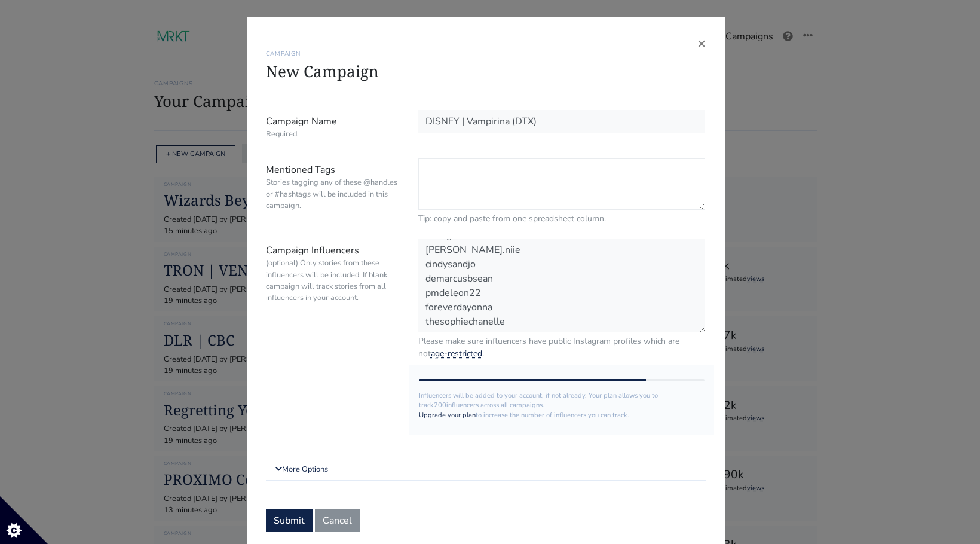
scroll to position [625, 0]
click at [468, 183] on textarea "Mentioned Tags Stories tagging any of these @handles or #hashtags will be inclu…" at bounding box center [561, 183] width 287 height 51
paste textarea "@DisneyPlus #DisneyPlus TikTok/IG: @DisneyChannel #DisneyChannel Show Hashtag: …"
drag, startPoint x: 490, startPoint y: 198, endPoint x: 398, endPoint y: 200, distance: 91.4
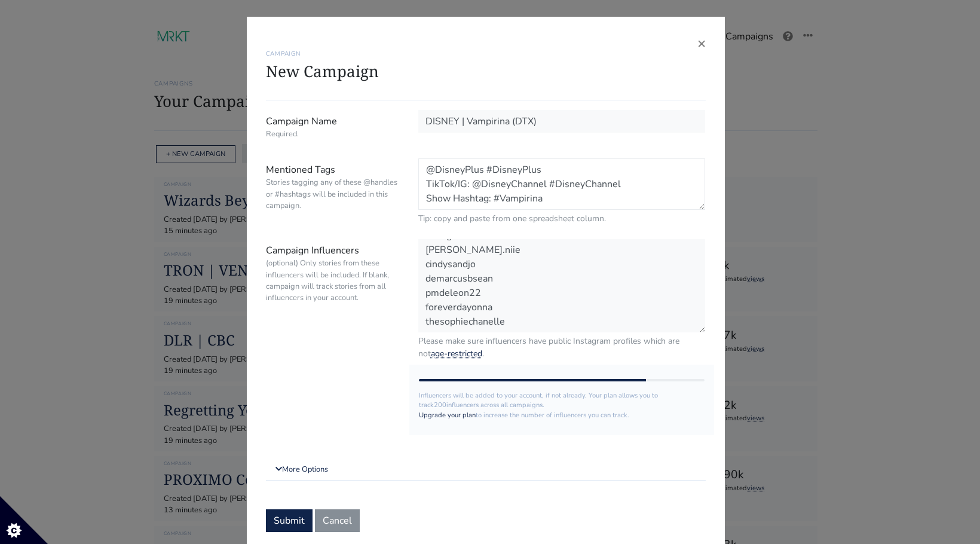
click at [398, 200] on div "Mentioned Tags Stories tagging any of these @handles or #hashtags will be inclu…" at bounding box center [486, 191] width 458 height 66
drag, startPoint x: 465, startPoint y: 183, endPoint x: 416, endPoint y: 183, distance: 48.4
click at [418, 183] on textarea "@DisneyPlus #DisneyPlus TikTok/IG: @DisneyChannel #DisneyChannel #Vampirina" at bounding box center [561, 183] width 287 height 51
click at [498, 184] on textarea "@DisneyPlus #DisneyPlus @DisneyChannel #DisneyChannel #Vampirina" at bounding box center [561, 183] width 287 height 51
drag, startPoint x: 479, startPoint y: 170, endPoint x: 532, endPoint y: 173, distance: 53.2
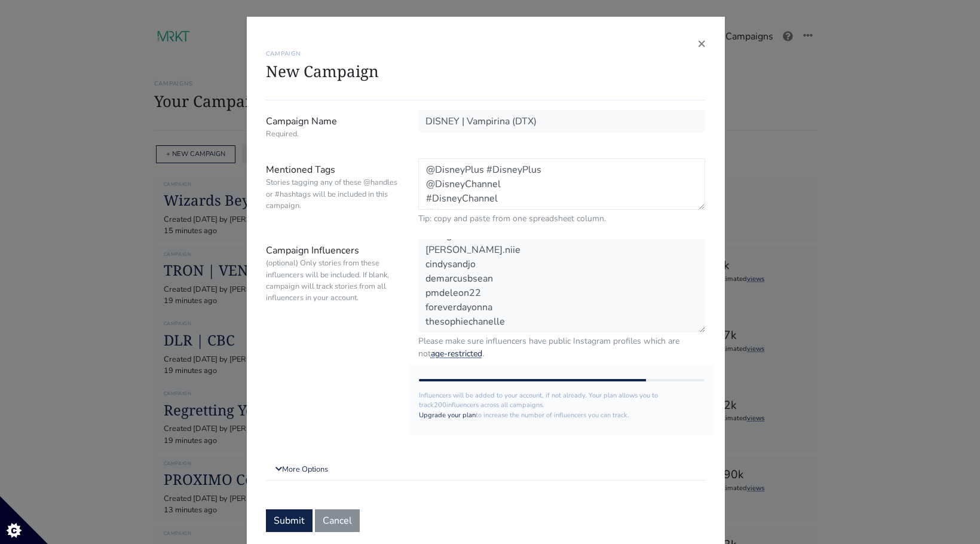
click at [532, 173] on textarea "@DisneyPlus #DisneyPlus @DisneyChannel #DisneyChannel #Vampirina" at bounding box center [561, 183] width 287 height 51
drag, startPoint x: 540, startPoint y: 170, endPoint x: 482, endPoint y: 170, distance: 57.9
click at [482, 170] on textarea "@DisneyPlus #DisneyPlus @DisneyChannel #DisneyChannel #Vampirina" at bounding box center [561, 183] width 287 height 51
click at [501, 177] on textarea "@DisneyPlus @DisneyChannel #DisneyChannel #Vampirina" at bounding box center [561, 183] width 287 height 51
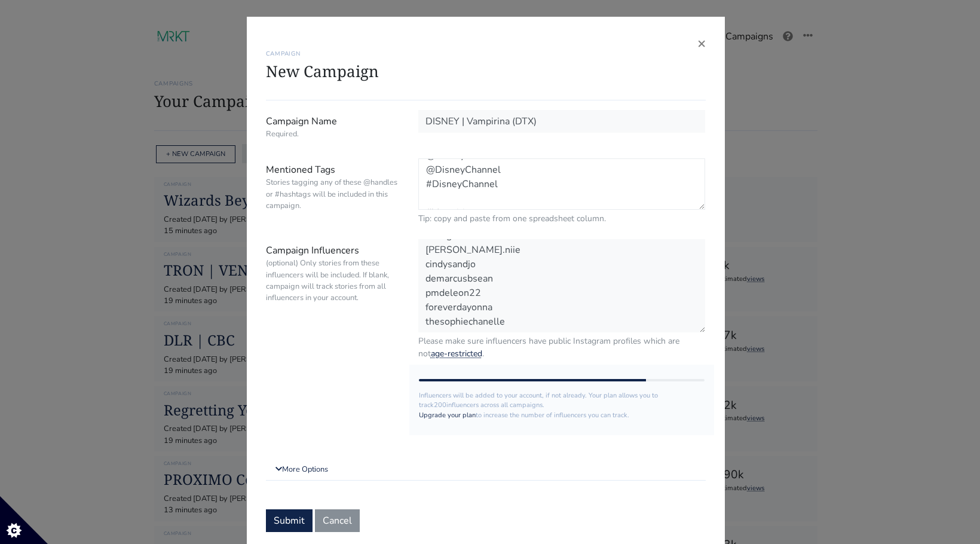
paste textarea "#DisneyPlus"
type textarea "@DisneyPlus @DisneyChannel #DisneyChannel #DisneyPlus #Vampirina"
click at [312, 470] on link "More Options" at bounding box center [486, 469] width 440 height 22
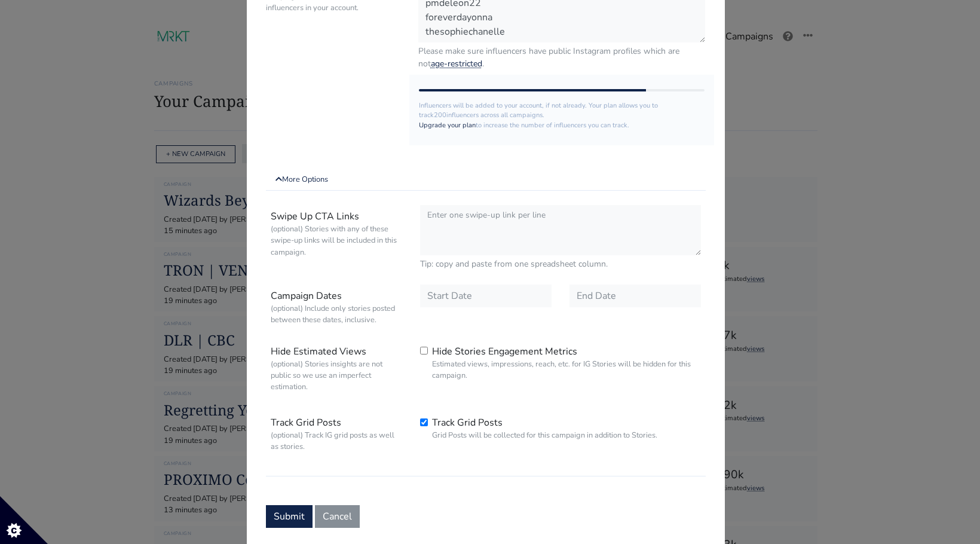
scroll to position [296, 0]
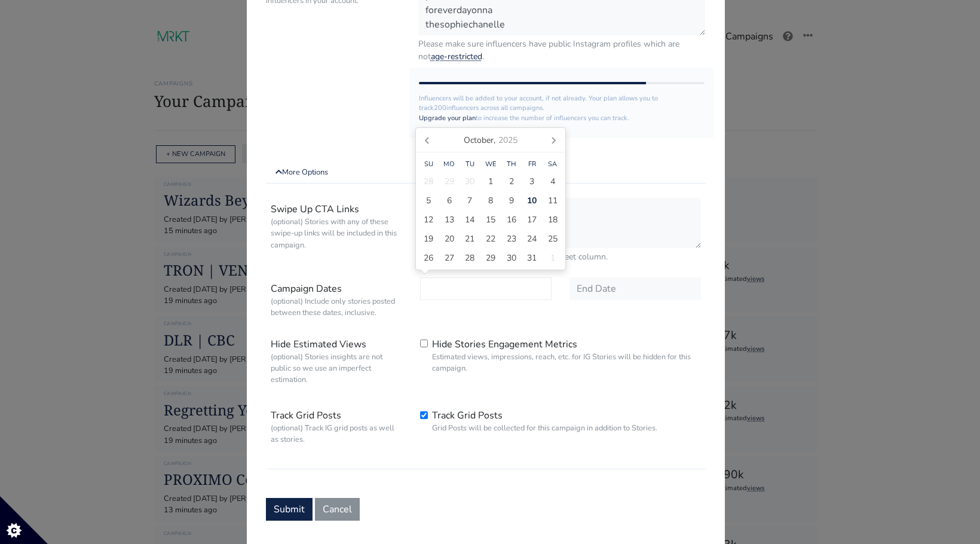
click at [484, 297] on input "text" at bounding box center [485, 288] width 131 height 23
click at [548, 204] on span "11" at bounding box center [553, 200] width 10 height 13
type input "[DATE]"
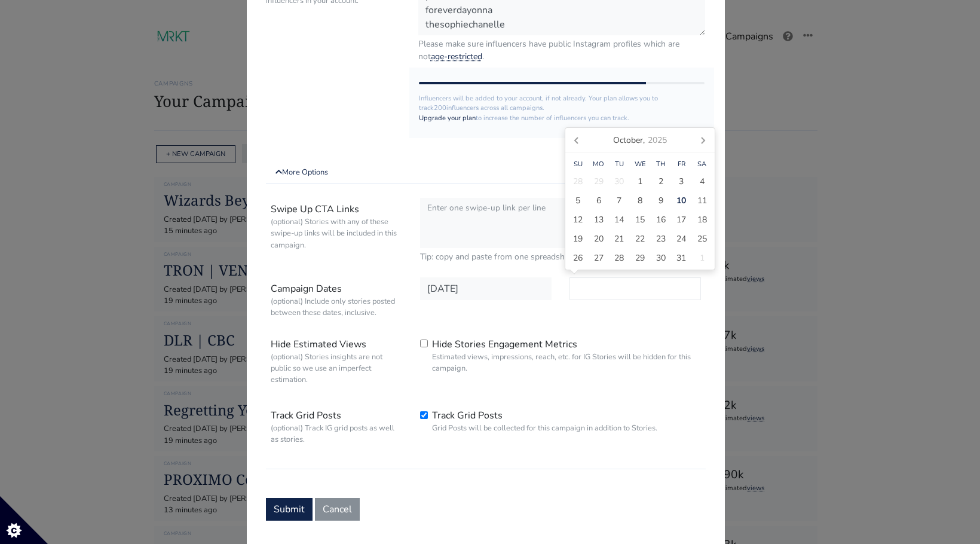
click at [593, 295] on input "text" at bounding box center [634, 288] width 131 height 23
click at [706, 237] on span "25" at bounding box center [702, 238] width 10 height 13
type input "[DATE]"
click at [637, 311] on div "[DATE]" at bounding box center [634, 299] width 149 height 45
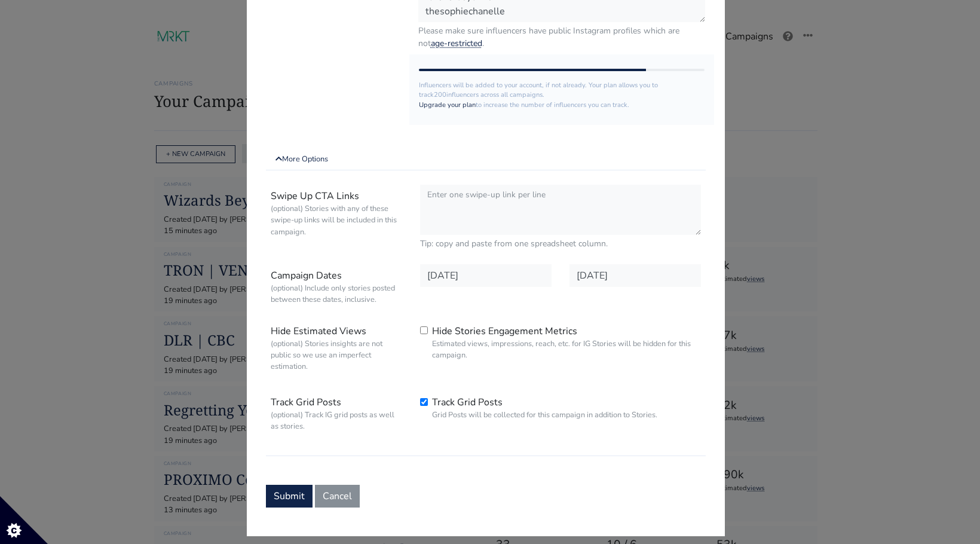
scroll to position [320, 0]
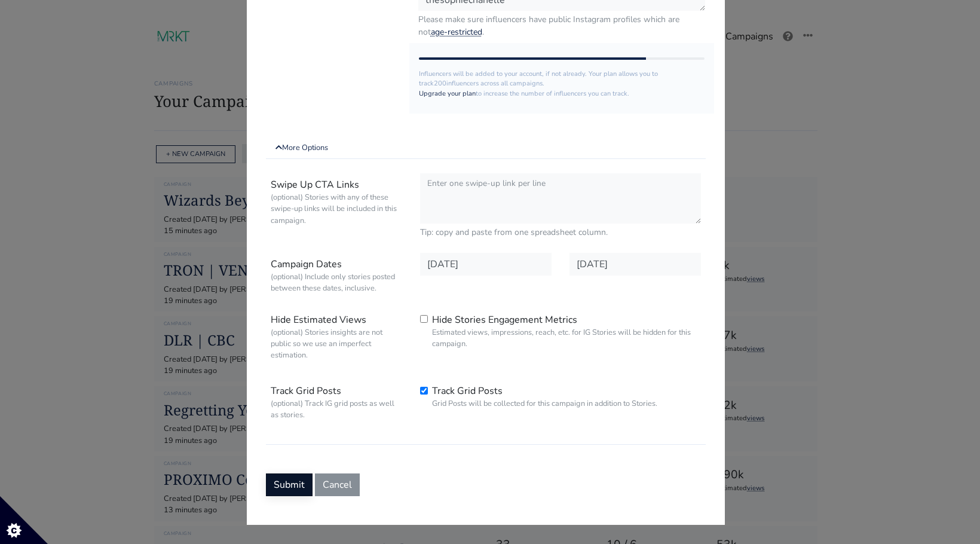
click at [284, 476] on button "Submit" at bounding box center [289, 484] width 47 height 23
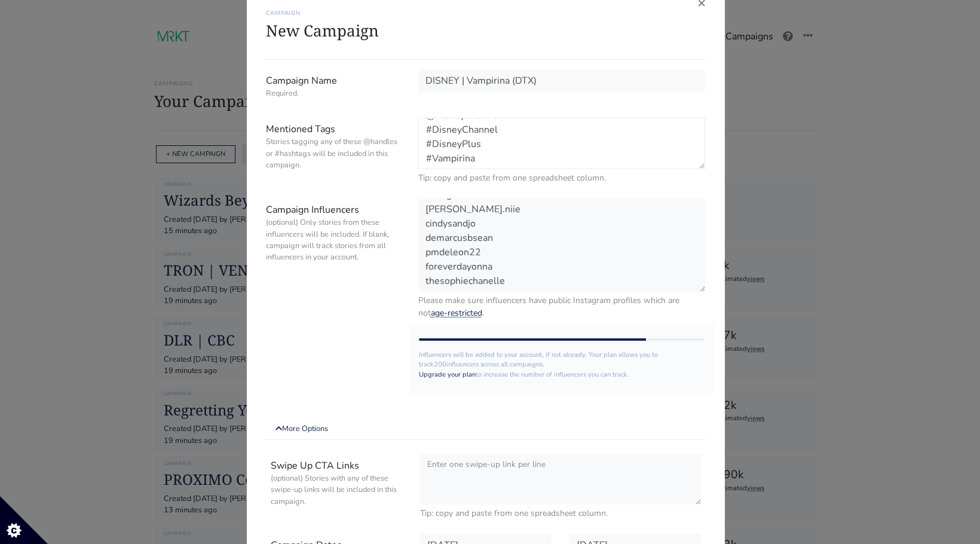
scroll to position [29, 0]
click at [493, 151] on textarea "@DisneyPlus @DisneyChannel #DisneyChannel #DisneyPlus #Vampirina" at bounding box center [561, 143] width 287 height 51
drag, startPoint x: 539, startPoint y: 80, endPoint x: 417, endPoint y: 81, distance: 122.5
click at [418, 81] on input "DISNEY | Vampirina (DTX)" at bounding box center [561, 80] width 287 height 23
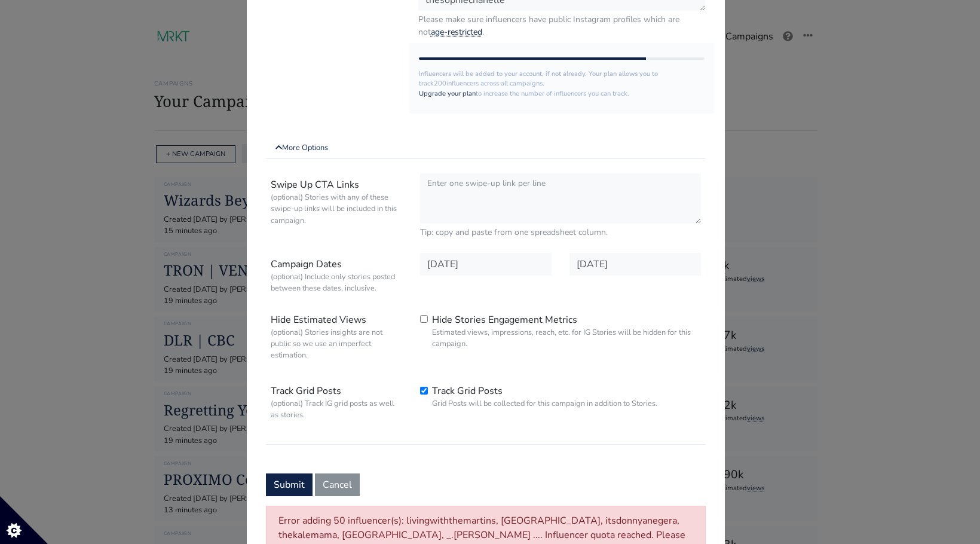
scroll to position [321, 0]
click at [294, 478] on button "Submit" at bounding box center [289, 484] width 47 height 23
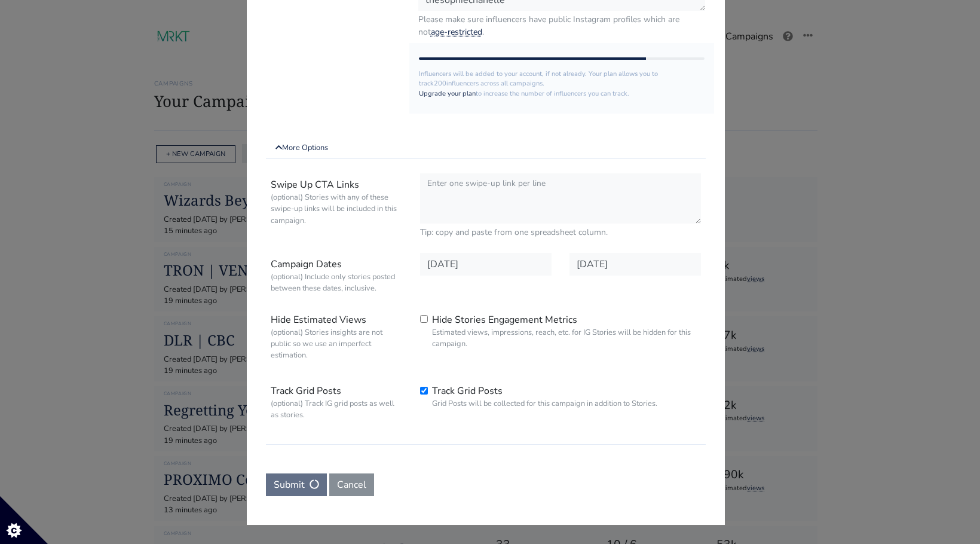
scroll to position [0, 0]
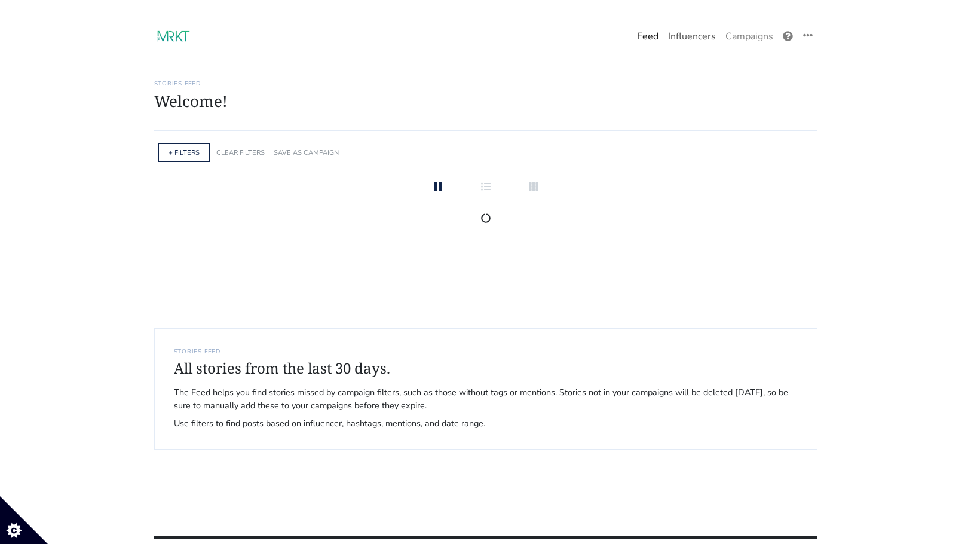
click at [695, 35] on link "Influencers" at bounding box center [691, 36] width 57 height 24
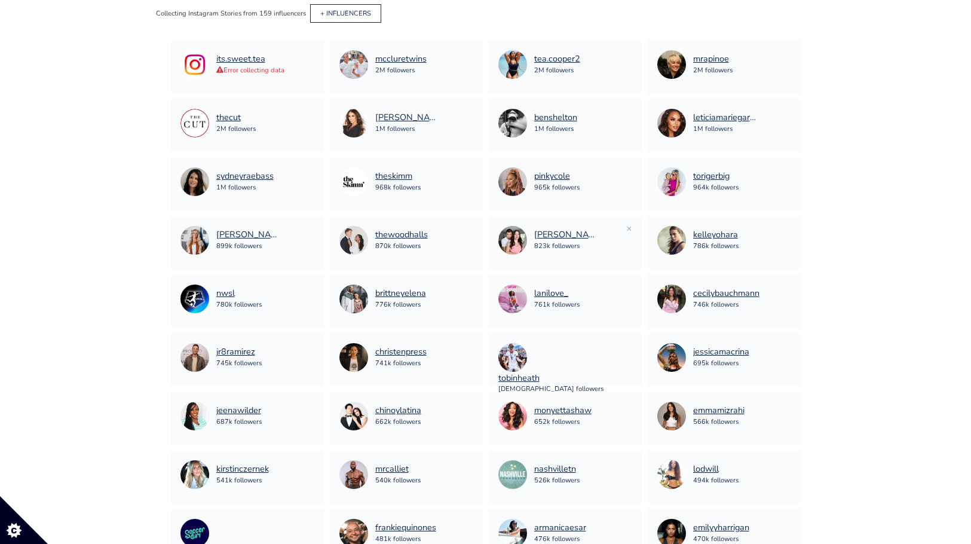
scroll to position [162, 0]
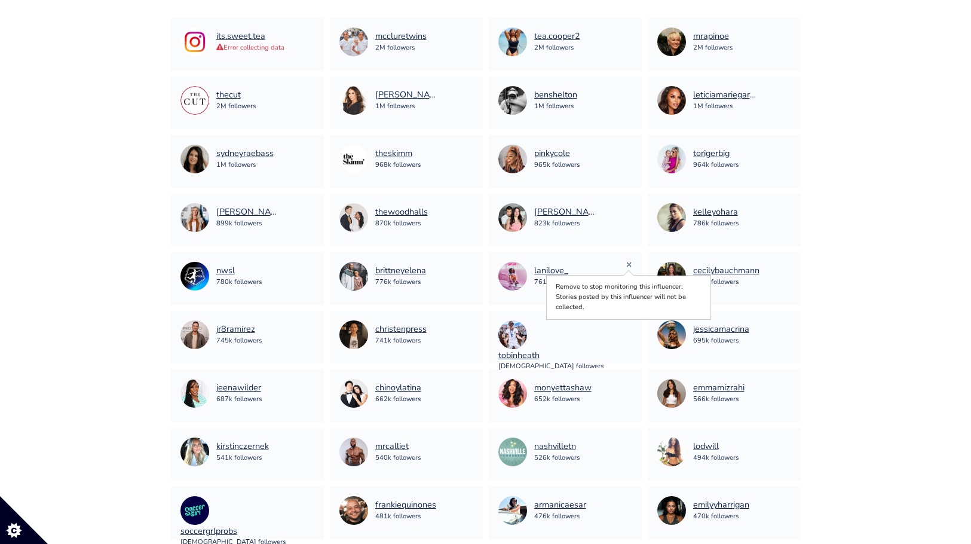
click at [627, 266] on link "×" at bounding box center [629, 263] width 6 height 13
click at [630, 260] on link "×" at bounding box center [629, 263] width 6 height 13
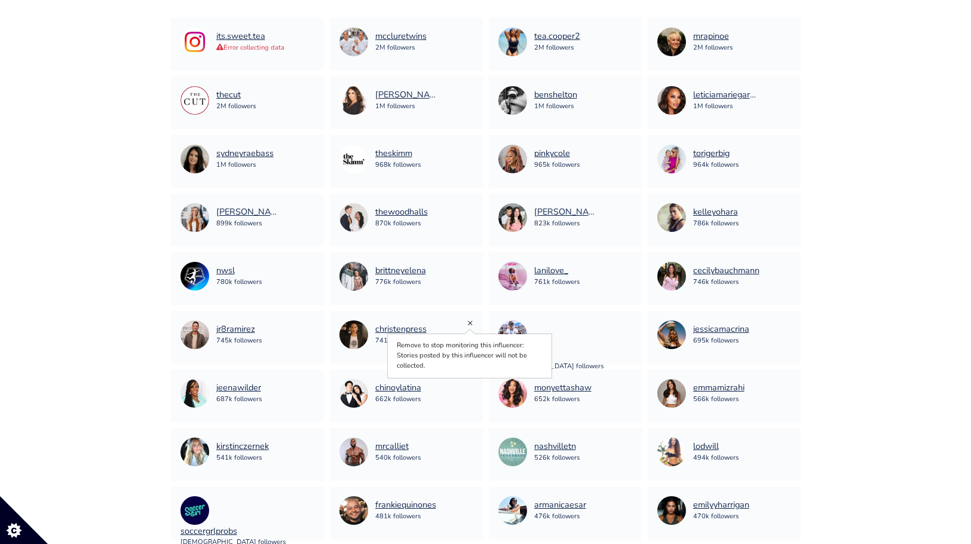
click at [468, 319] on link "×" at bounding box center [470, 322] width 6 height 13
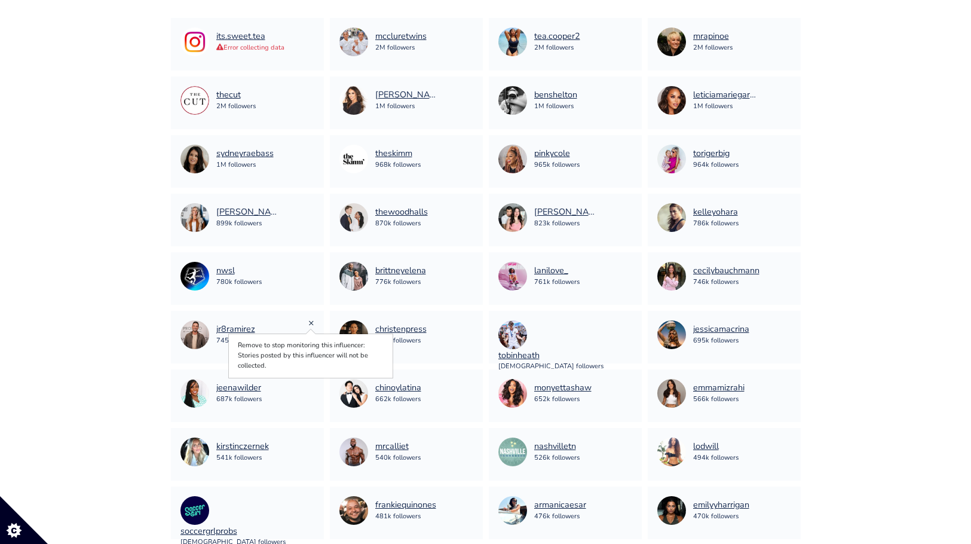
click at [309, 323] on link "×" at bounding box center [311, 322] width 6 height 13
click at [315, 382] on div "jeenawilder 687k followers ×" at bounding box center [247, 395] width 153 height 53
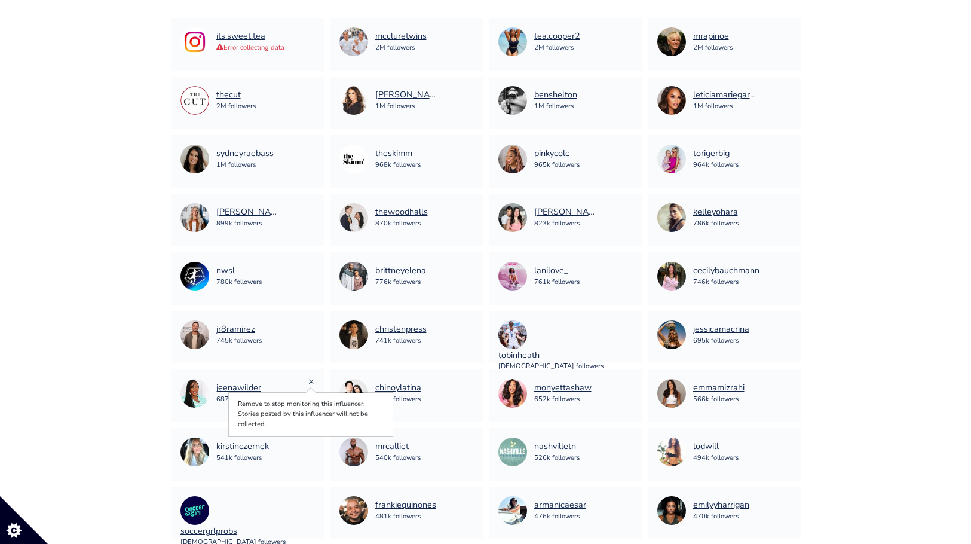
click at [312, 382] on link "×" at bounding box center [311, 381] width 6 height 13
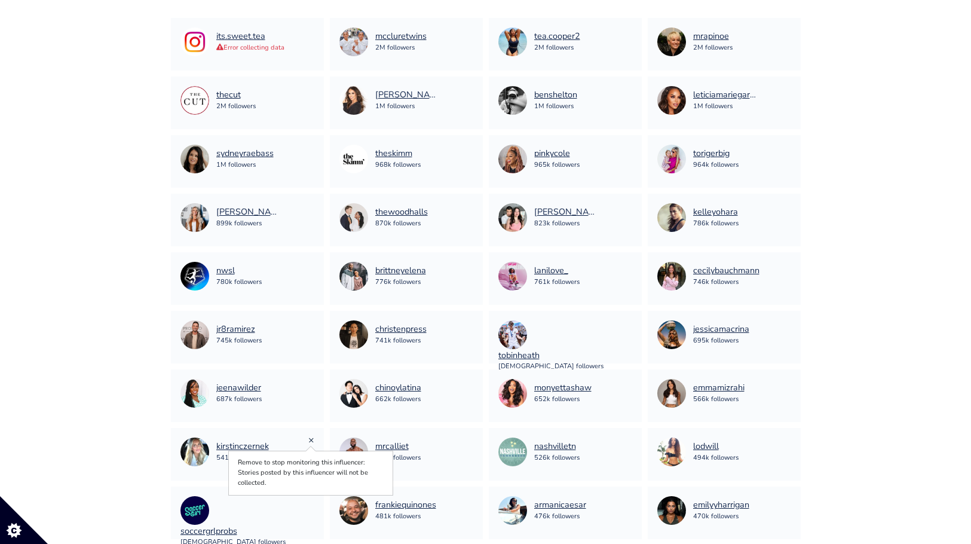
click at [311, 443] on link "×" at bounding box center [311, 439] width 6 height 13
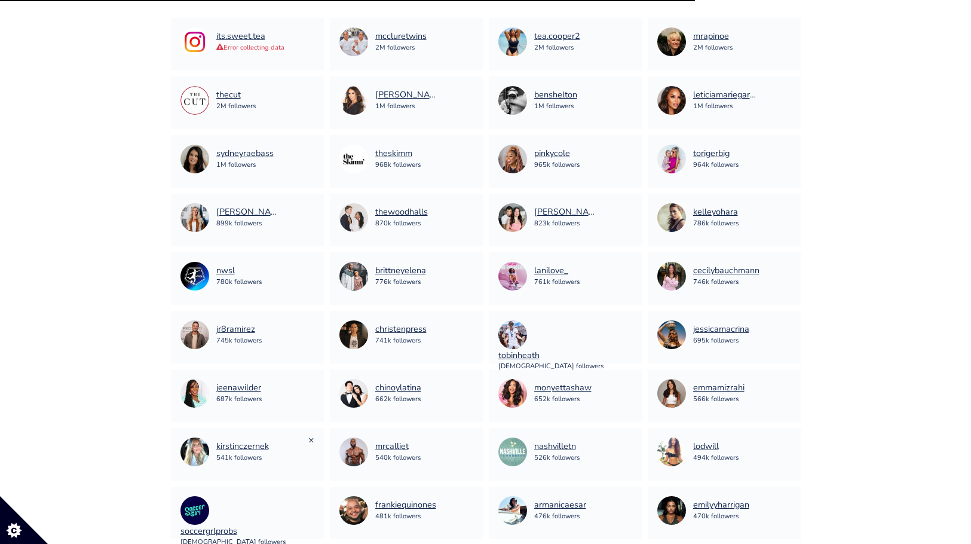
click at [311, 440] on link "×" at bounding box center [311, 439] width 6 height 13
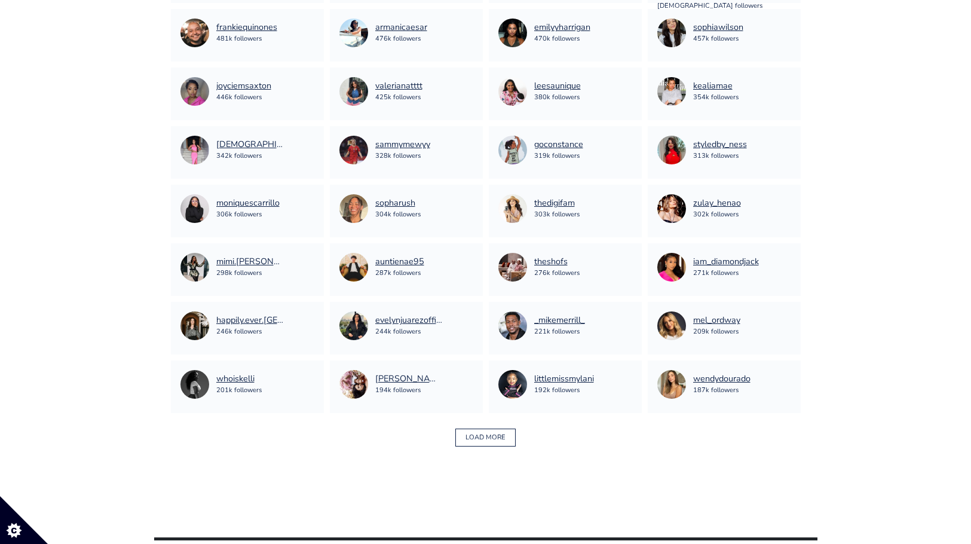
scroll to position [809, 0]
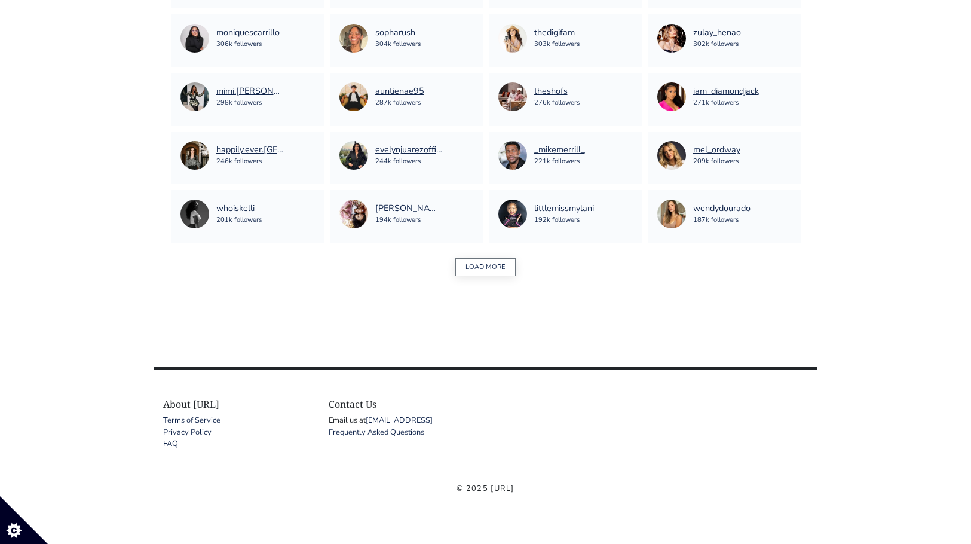
click at [474, 269] on button "LOAD MORE" at bounding box center [485, 267] width 60 height 19
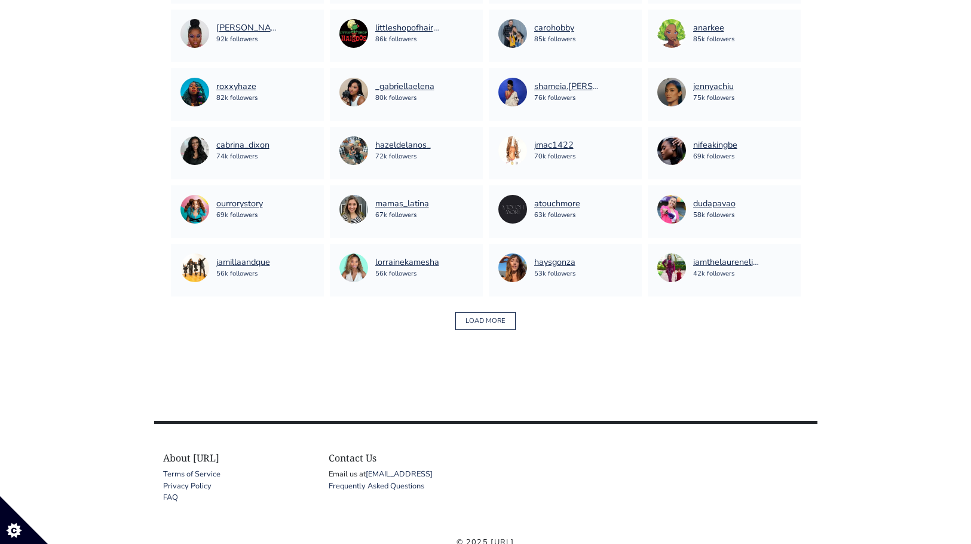
scroll to position [1666, 0]
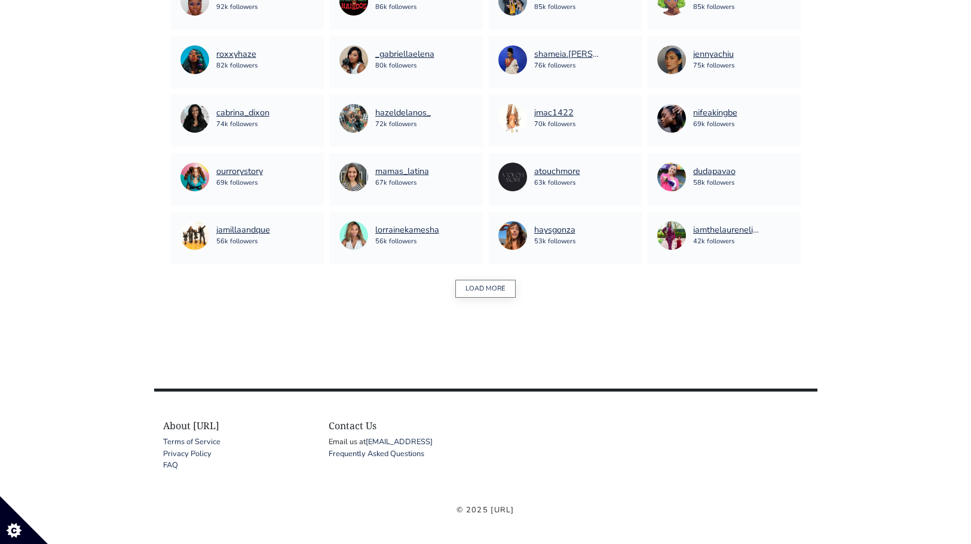
click at [482, 280] on button "LOAD MORE" at bounding box center [485, 289] width 60 height 19
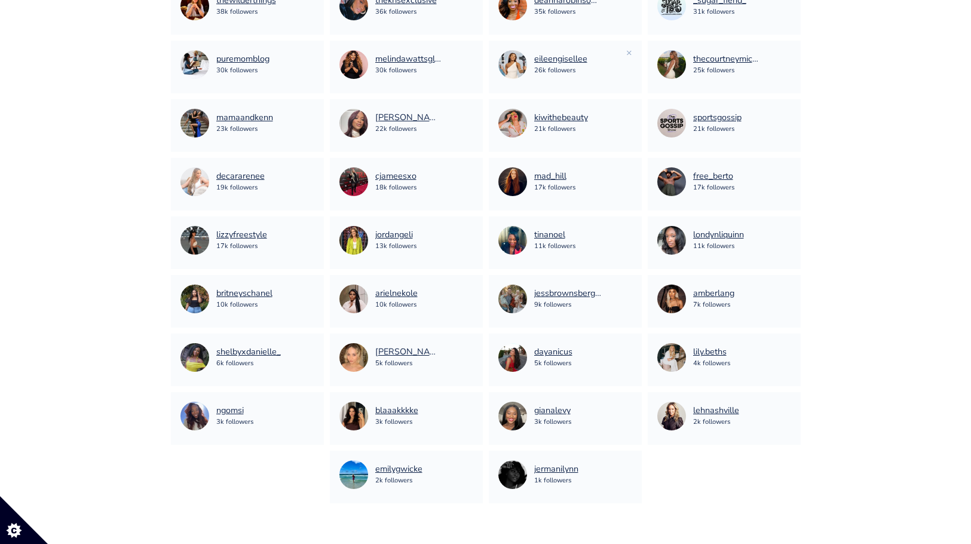
scroll to position [2014, 0]
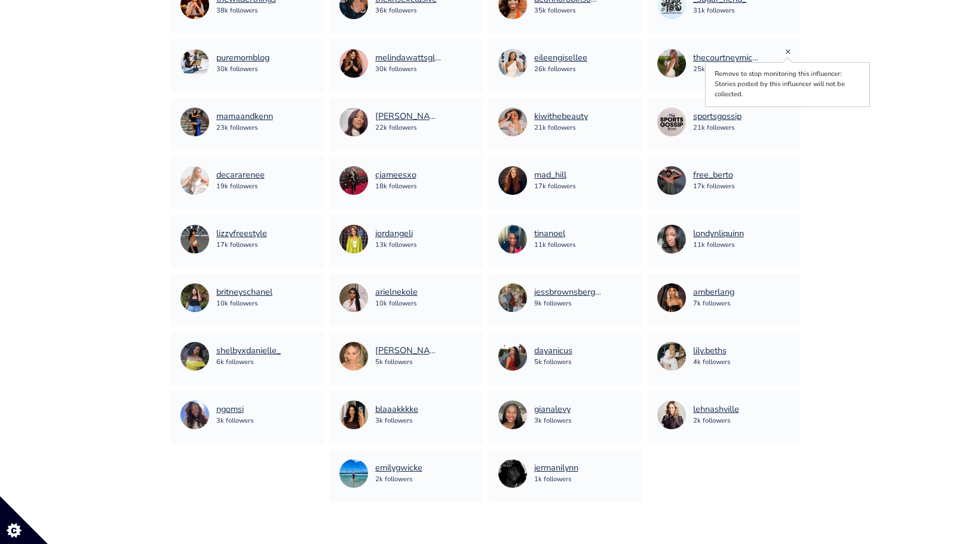
click at [786, 50] on link "×" at bounding box center [788, 51] width 6 height 13
click at [312, 53] on link "×" at bounding box center [311, 51] width 6 height 13
click at [468, 51] on link "×" at bounding box center [470, 51] width 6 height 13
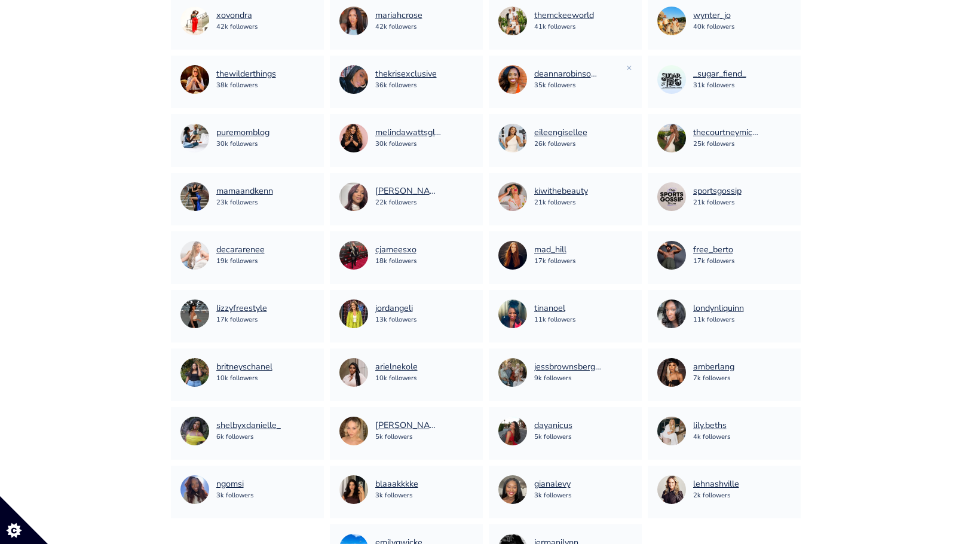
scroll to position [1938, 0]
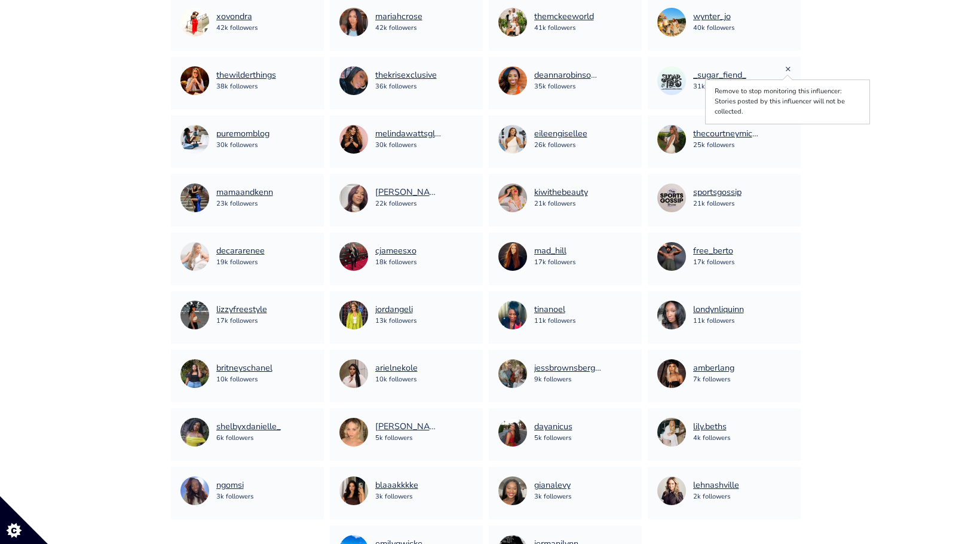
click at [786, 69] on link "×" at bounding box center [788, 68] width 6 height 13
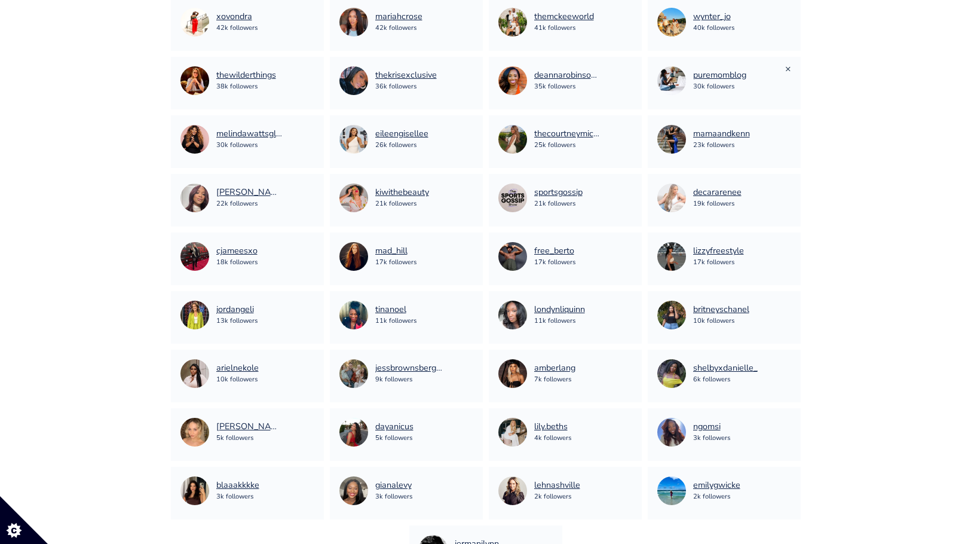
click at [786, 67] on link "×" at bounding box center [788, 68] width 6 height 13
click at [634, 68] on div "deannarobinsonfit 35k followers ×" at bounding box center [565, 83] width 153 height 53
click at [624, 73] on div "deannarobinsonfit 35k followers" at bounding box center [565, 80] width 134 height 29
click at [630, 68] on link "×" at bounding box center [629, 68] width 6 height 13
click at [469, 67] on link "×" at bounding box center [470, 68] width 6 height 13
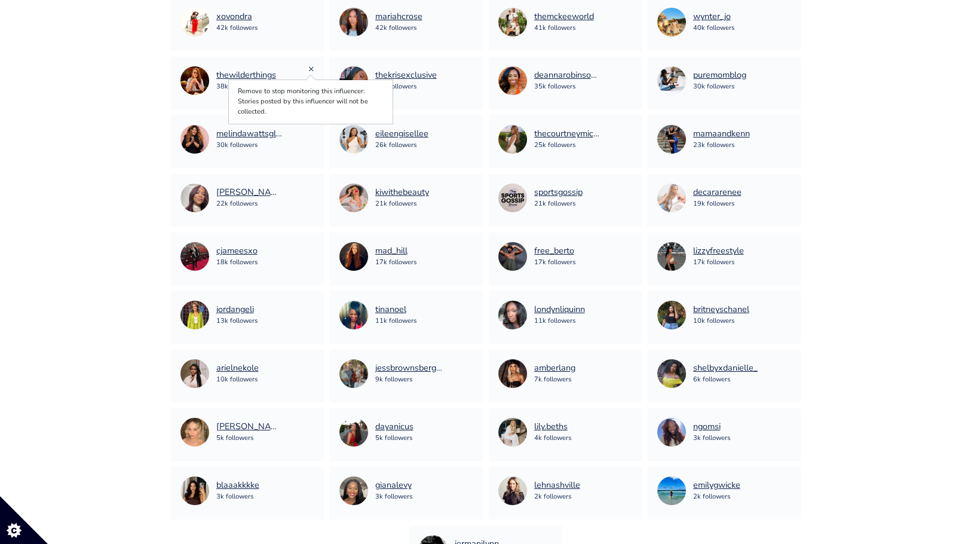
click at [309, 67] on link "×" at bounding box center [311, 68] width 6 height 13
click at [467, 67] on div "thekrisexclusive 36k followers" at bounding box center [406, 80] width 134 height 29
click at [471, 69] on link "×" at bounding box center [470, 68] width 6 height 13
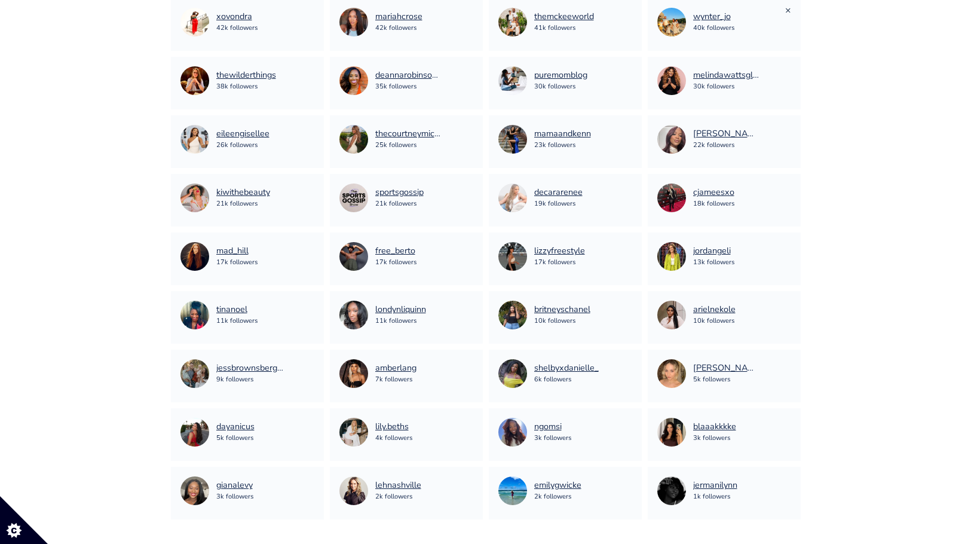
click at [788, 10] on link "×" at bounding box center [788, 10] width 6 height 13
click at [629, 14] on link "×" at bounding box center [629, 10] width 6 height 13
click at [472, 20] on div "mariahcrose 42k followers" at bounding box center [406, 22] width 134 height 29
click at [472, 15] on link "×" at bounding box center [470, 10] width 6 height 13
click at [314, 7] on link "×" at bounding box center [311, 10] width 6 height 13
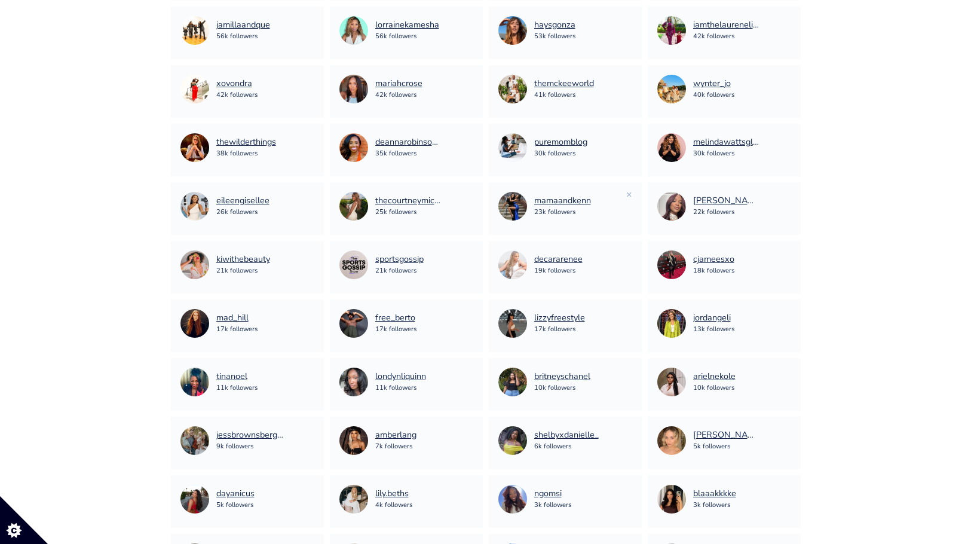
scroll to position [1862, 0]
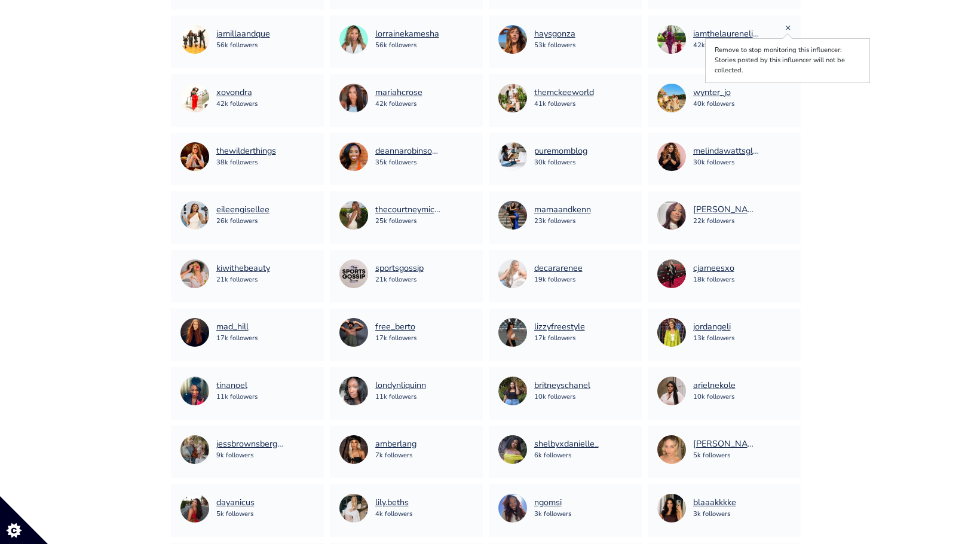
click at [788, 29] on link "×" at bounding box center [788, 27] width 6 height 13
click at [628, 29] on link "×" at bounding box center [629, 27] width 6 height 13
click at [474, 29] on div "lorrainekamesha 56k followers ×" at bounding box center [406, 42] width 153 height 53
click at [473, 29] on div "lorrainekamesha 56k followers ×" at bounding box center [406, 42] width 153 height 53
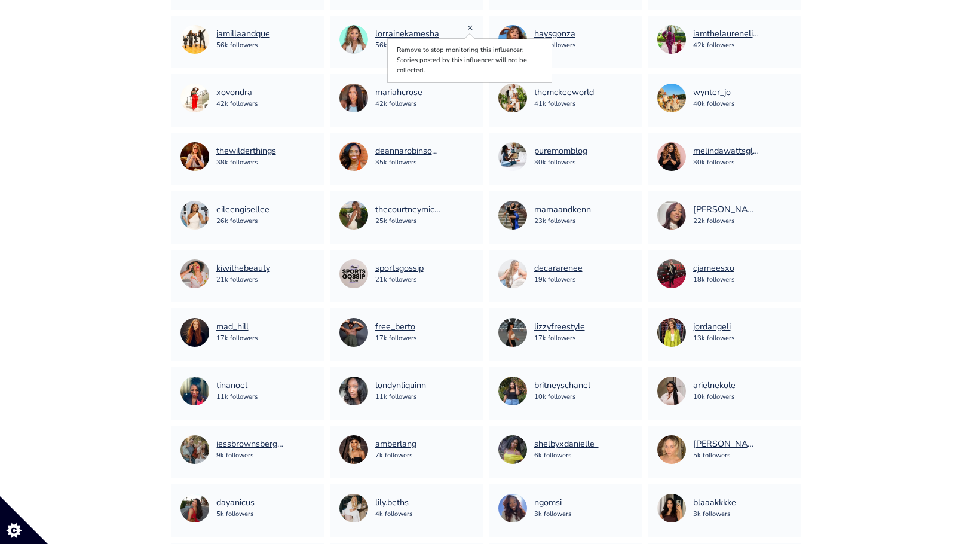
click at [469, 29] on link "×" at bounding box center [470, 27] width 6 height 13
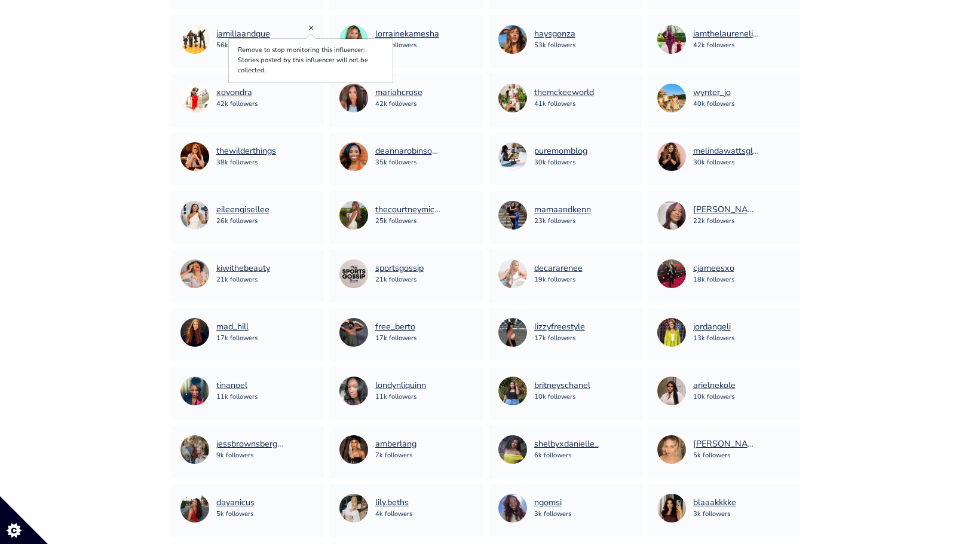
click at [311, 28] on link "×" at bounding box center [311, 27] width 6 height 13
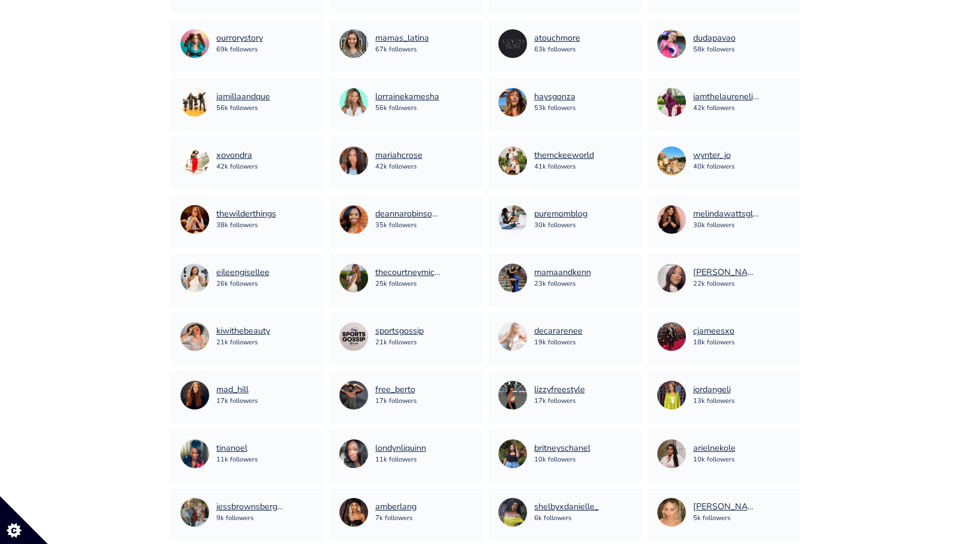
scroll to position [1779, 0]
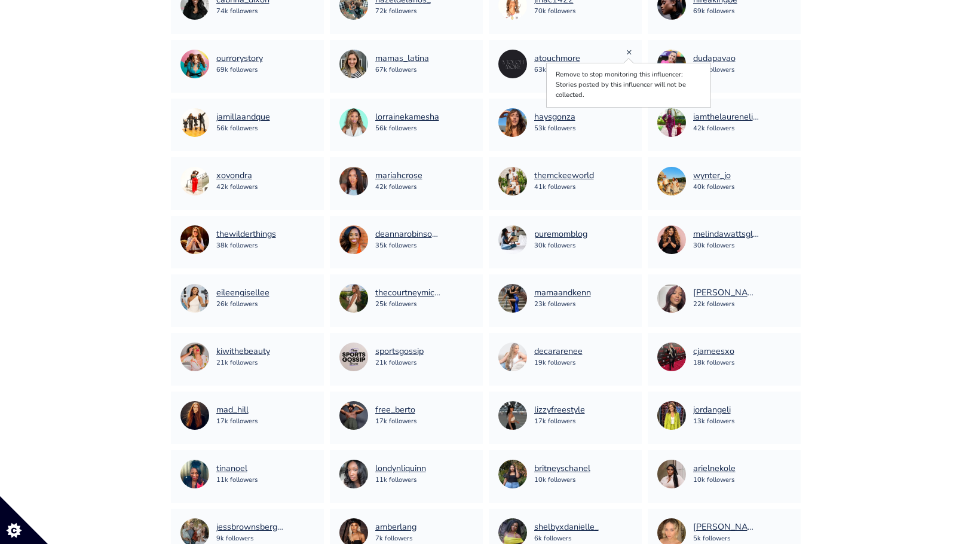
click at [628, 52] on link "×" at bounding box center [629, 51] width 6 height 13
click at [468, 51] on link "×" at bounding box center [470, 51] width 6 height 13
click at [311, 53] on link "×" at bounding box center [311, 51] width 6 height 13
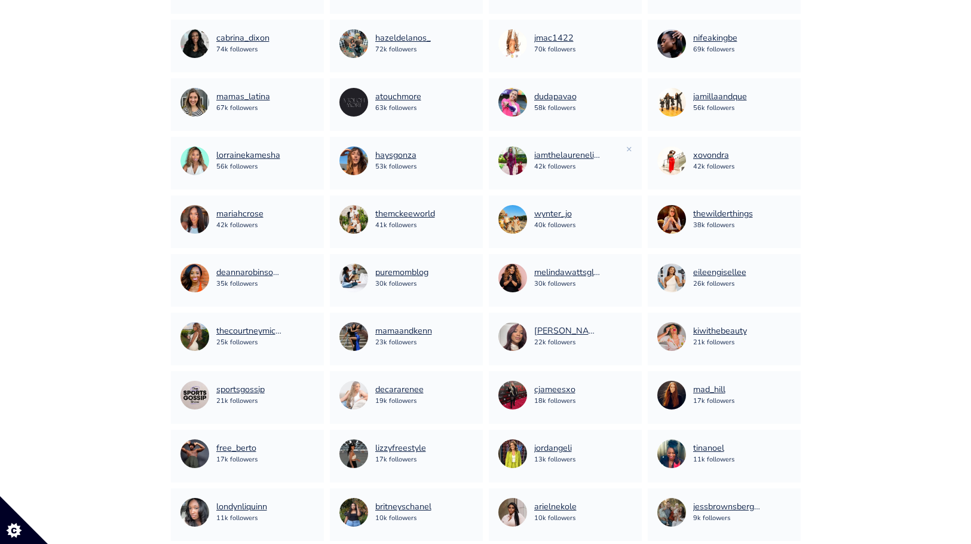
scroll to position [1715, 0]
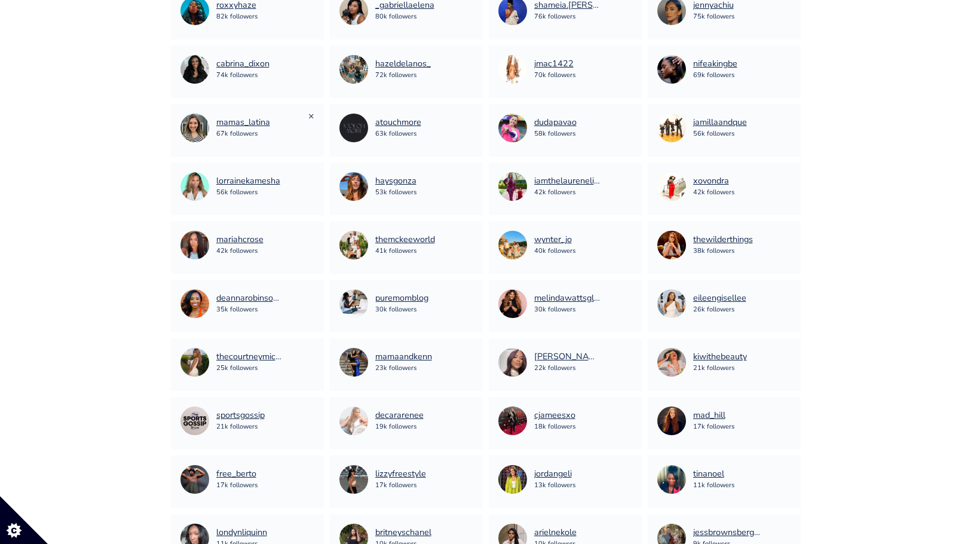
click at [311, 116] on link "×" at bounding box center [311, 115] width 6 height 13
click at [786, 56] on link "×" at bounding box center [788, 57] width 6 height 13
click at [628, 54] on link "×" at bounding box center [629, 57] width 6 height 13
click at [471, 57] on link "×" at bounding box center [470, 57] width 6 height 13
click at [316, 53] on div "cabrina_dixon 74k followers ×" at bounding box center [247, 71] width 153 height 53
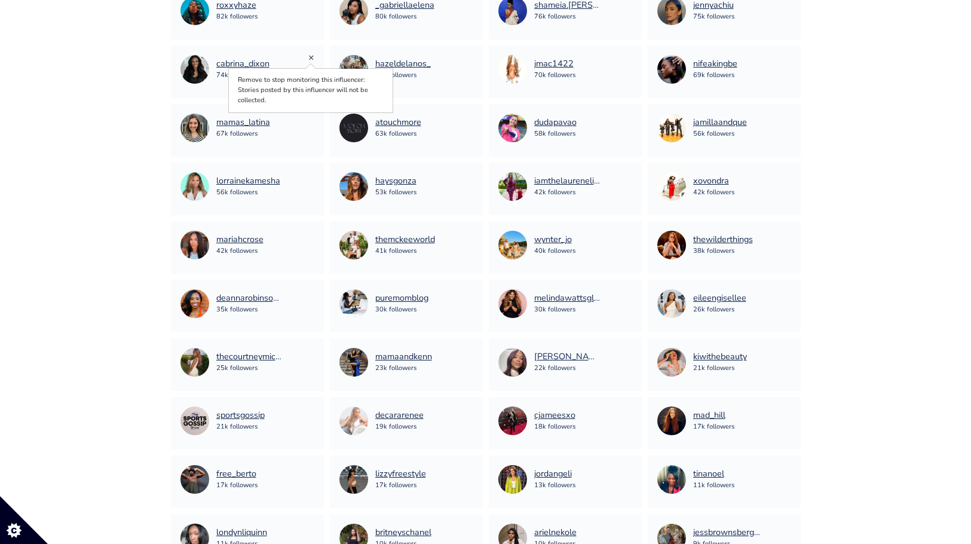
click at [314, 54] on link "×" at bounding box center [311, 57] width 6 height 13
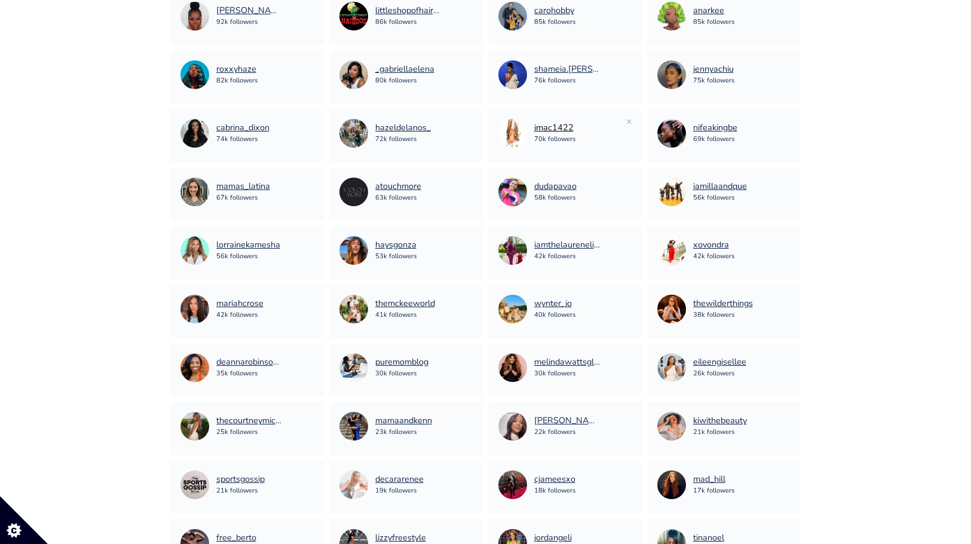
scroll to position [1652, 0]
click at [783, 65] on div "jennyachiu 75k followers" at bounding box center [724, 74] width 134 height 29
click at [785, 65] on link "×" at bounding box center [788, 62] width 6 height 13
click at [627, 65] on link "×" at bounding box center [629, 62] width 6 height 13
click at [473, 63] on div "_gabriellaelena 80k followers ×" at bounding box center [406, 76] width 153 height 53
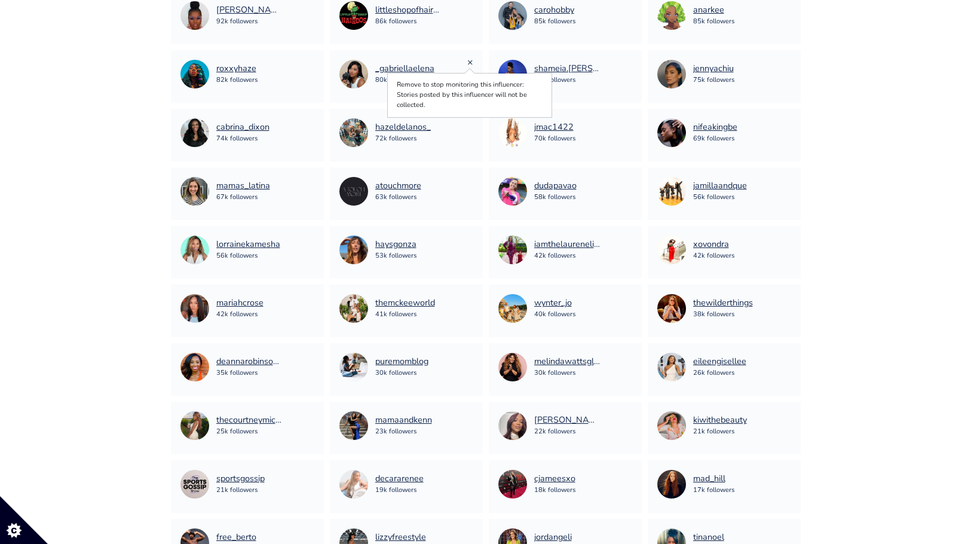
click at [468, 61] on link "×" at bounding box center [470, 62] width 6 height 13
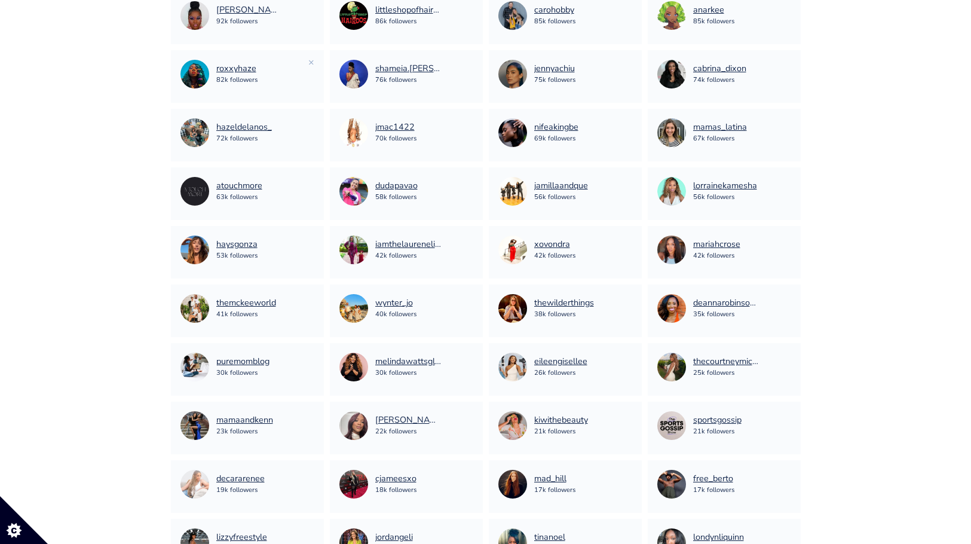
click at [307, 60] on div "roxxyhaze 82k followers" at bounding box center [247, 74] width 134 height 29
click at [311, 60] on link "×" at bounding box center [311, 62] width 6 height 13
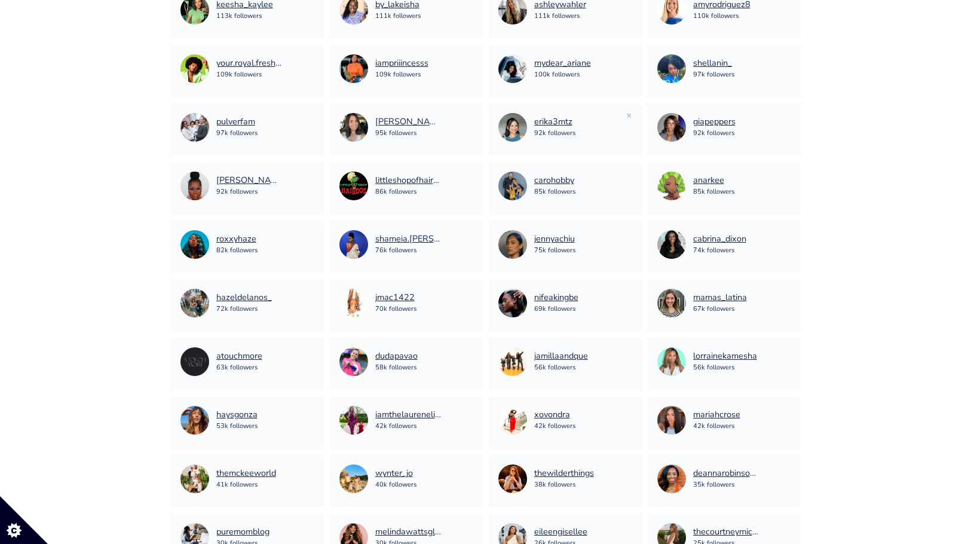
scroll to position [1474, 0]
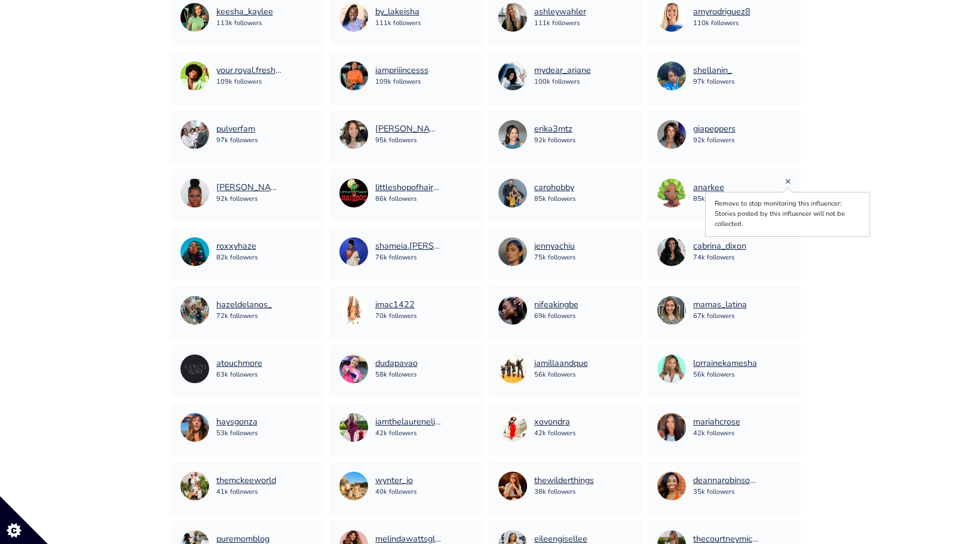
click at [787, 179] on link "×" at bounding box center [788, 180] width 6 height 13
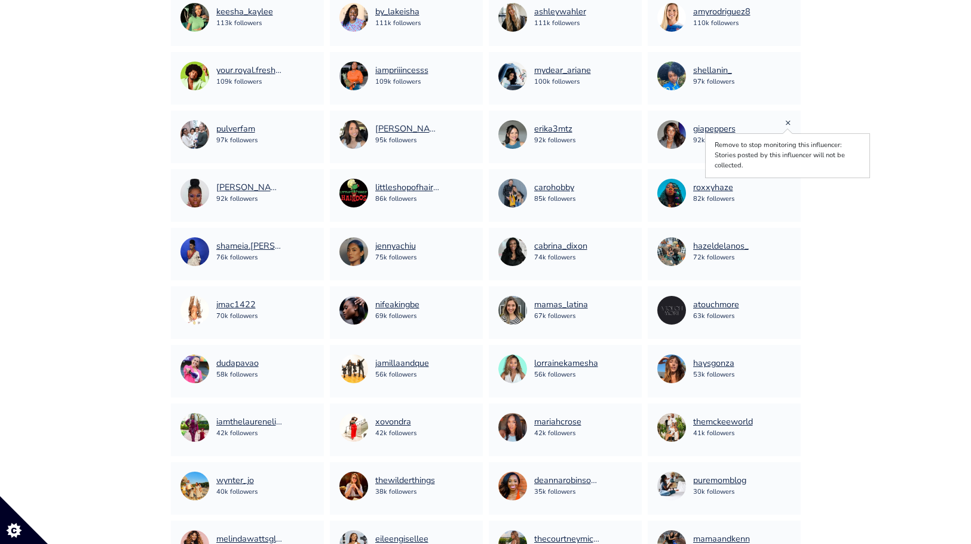
click at [789, 122] on link "×" at bounding box center [788, 122] width 6 height 13
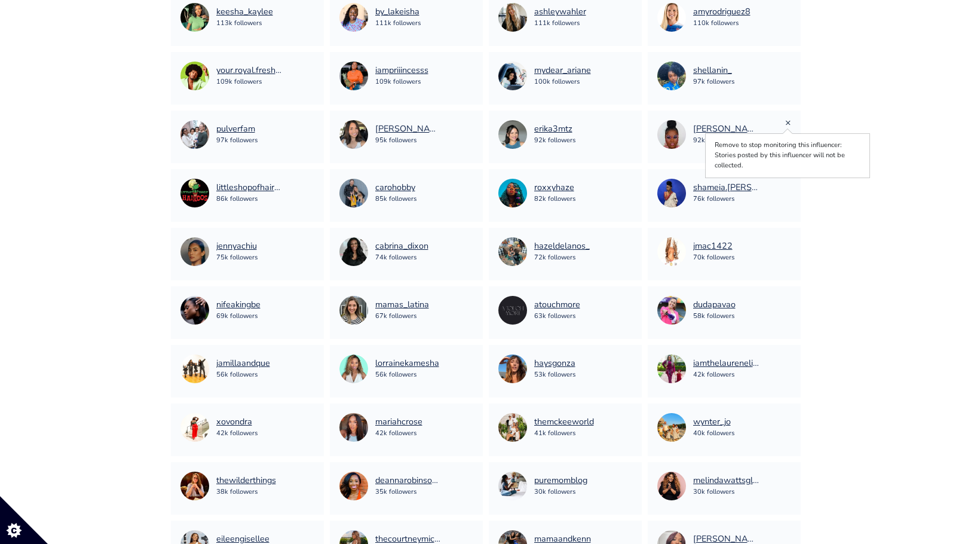
click at [786, 123] on link "×" at bounding box center [788, 122] width 6 height 13
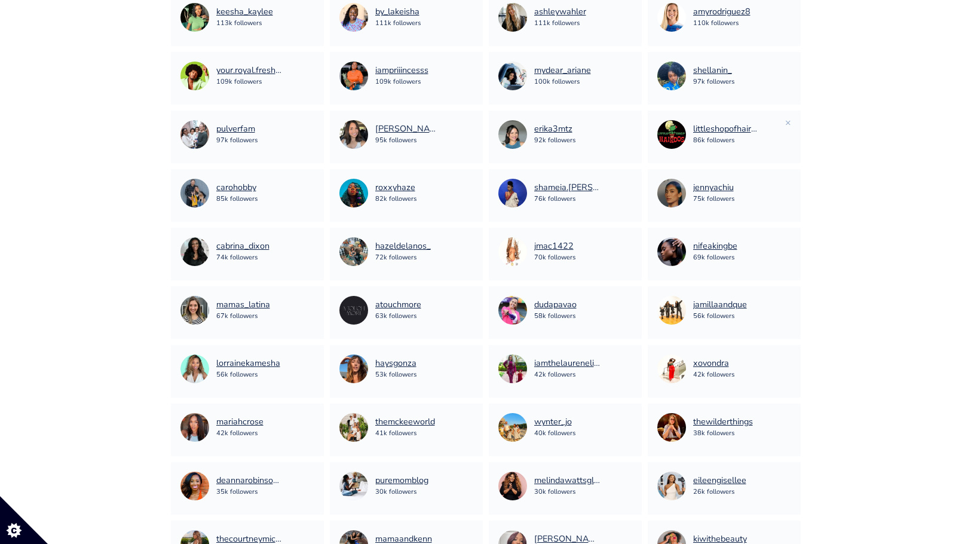
click at [795, 124] on div "littleshopofhairdos 86k followers ×" at bounding box center [724, 137] width 153 height 53
click at [790, 124] on link "×" at bounding box center [788, 122] width 6 height 13
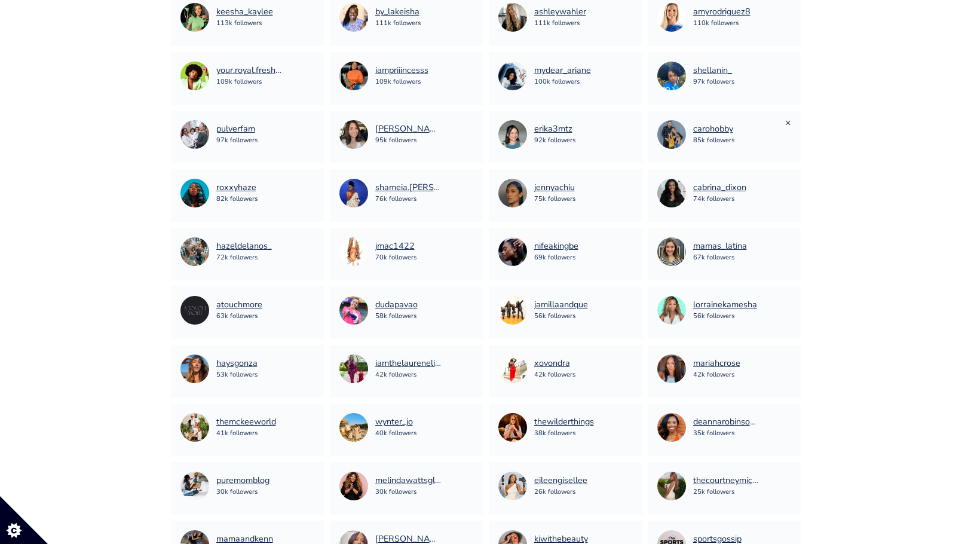
click at [787, 121] on link "×" at bounding box center [788, 122] width 6 height 13
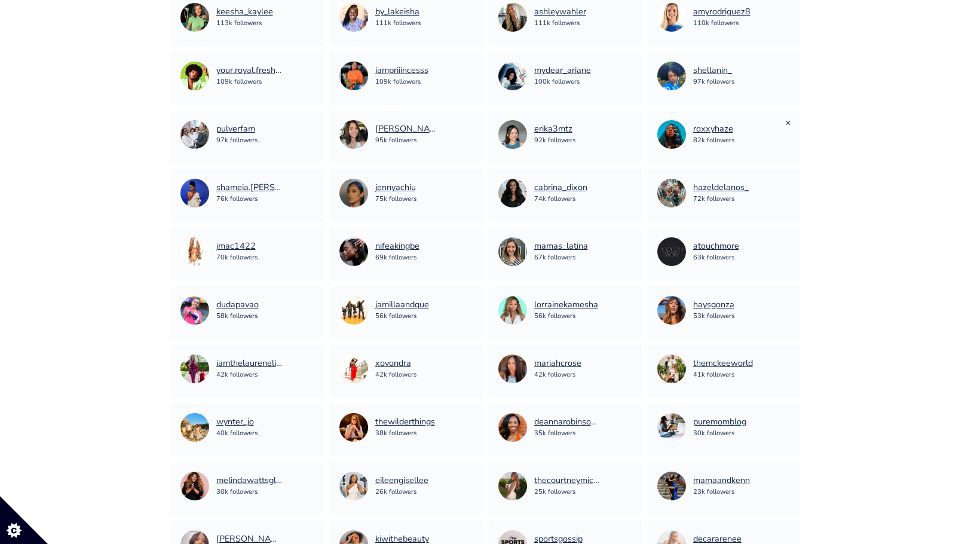
click at [789, 124] on link "×" at bounding box center [788, 122] width 6 height 13
click at [627, 121] on link "×" at bounding box center [629, 122] width 6 height 13
click at [465, 120] on div "vanessa.kk6 95k followers" at bounding box center [406, 134] width 134 height 29
click at [467, 120] on link "×" at bounding box center [470, 122] width 6 height 13
click at [470, 122] on link "×" at bounding box center [470, 122] width 6 height 13
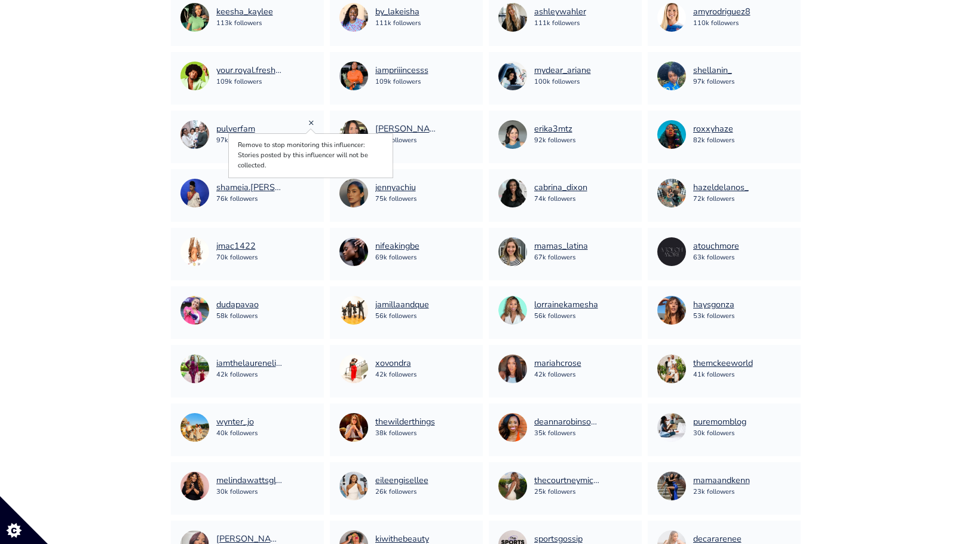
click at [309, 122] on link "×" at bounding box center [311, 122] width 6 height 13
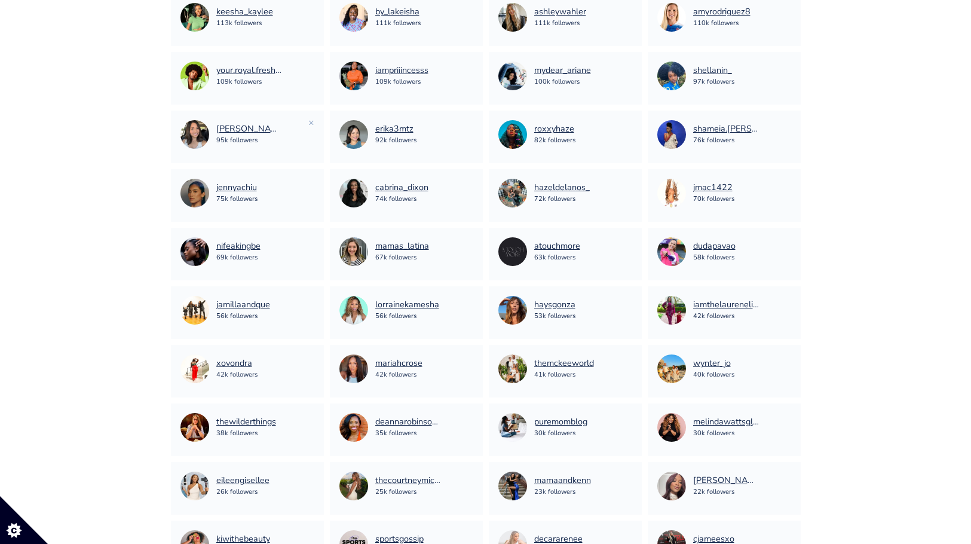
click at [306, 120] on div "vanessa.kk6 95k followers" at bounding box center [247, 134] width 134 height 29
click at [307, 121] on div "vanessa.kk6 95k followers" at bounding box center [247, 134] width 134 height 29
click at [309, 121] on link "×" at bounding box center [311, 122] width 6 height 13
click at [788, 65] on link "×" at bounding box center [788, 63] width 6 height 13
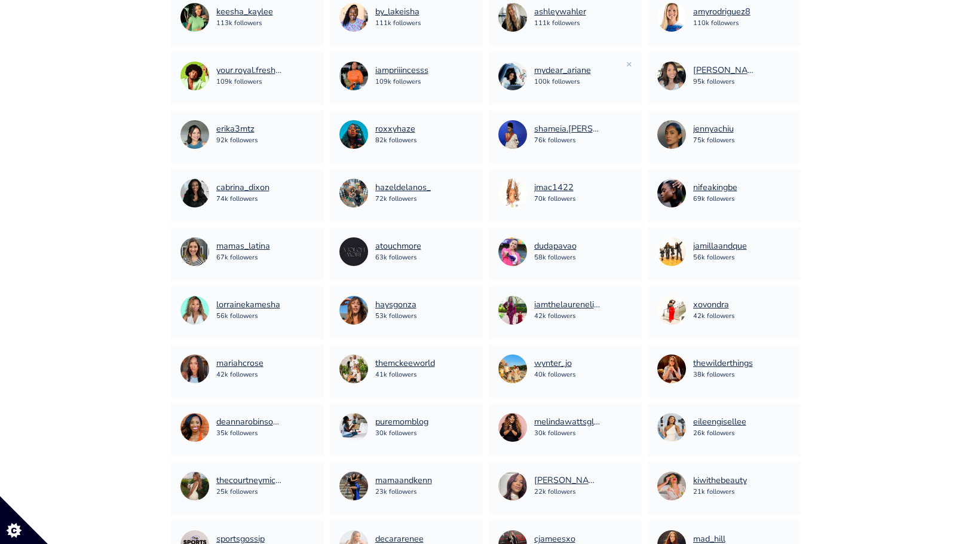
click at [632, 64] on div "mydear_ariane 100k followers ×" at bounding box center [565, 78] width 153 height 53
click at [631, 65] on link "×" at bounding box center [629, 63] width 6 height 13
click at [472, 64] on link "×" at bounding box center [470, 63] width 6 height 13
click at [317, 64] on div "your.royal.freshness 109k followers ×" at bounding box center [247, 78] width 153 height 53
click at [312, 64] on link "×" at bounding box center [311, 63] width 6 height 13
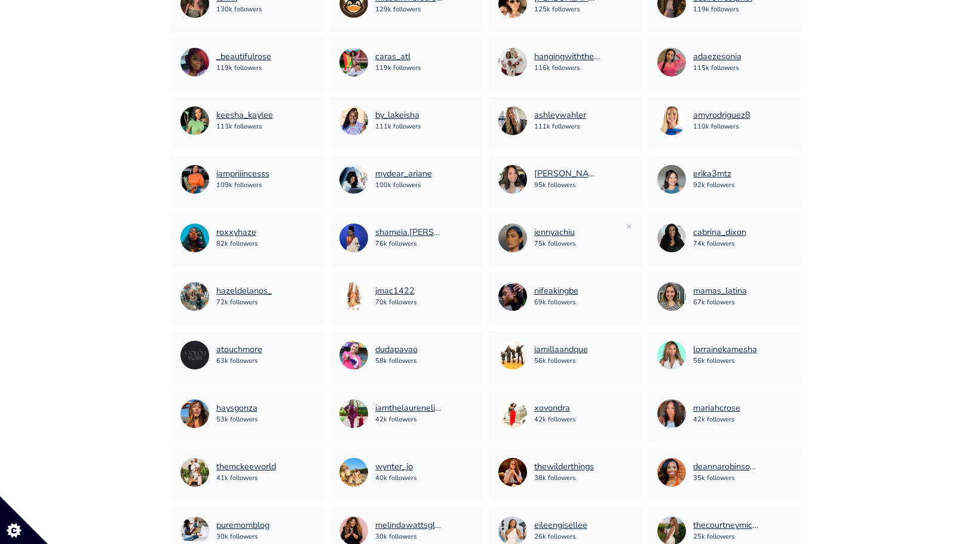
scroll to position [1372, 0]
click at [787, 111] on link "×" at bounding box center [788, 108] width 6 height 13
click at [626, 110] on link "×" at bounding box center [629, 108] width 6 height 13
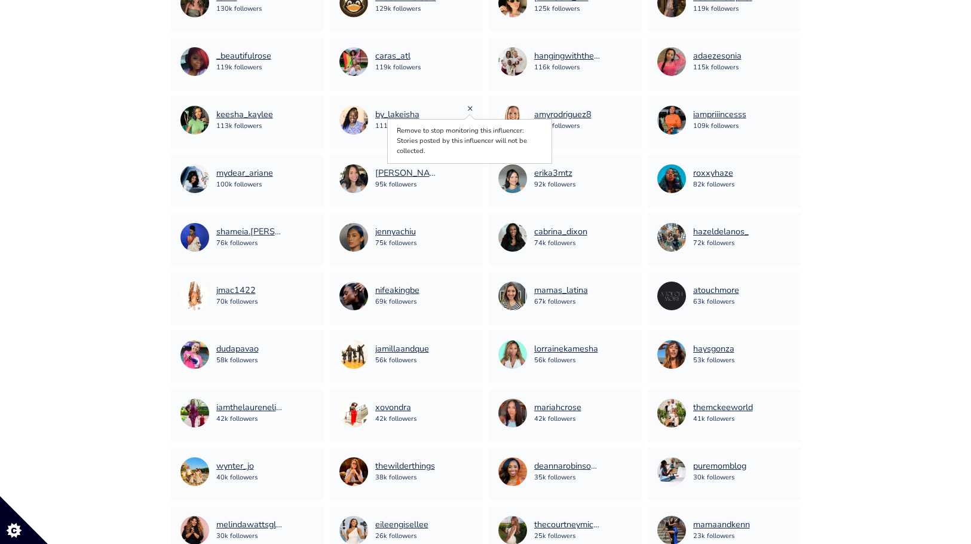
click at [467, 108] on link "×" at bounding box center [470, 108] width 6 height 13
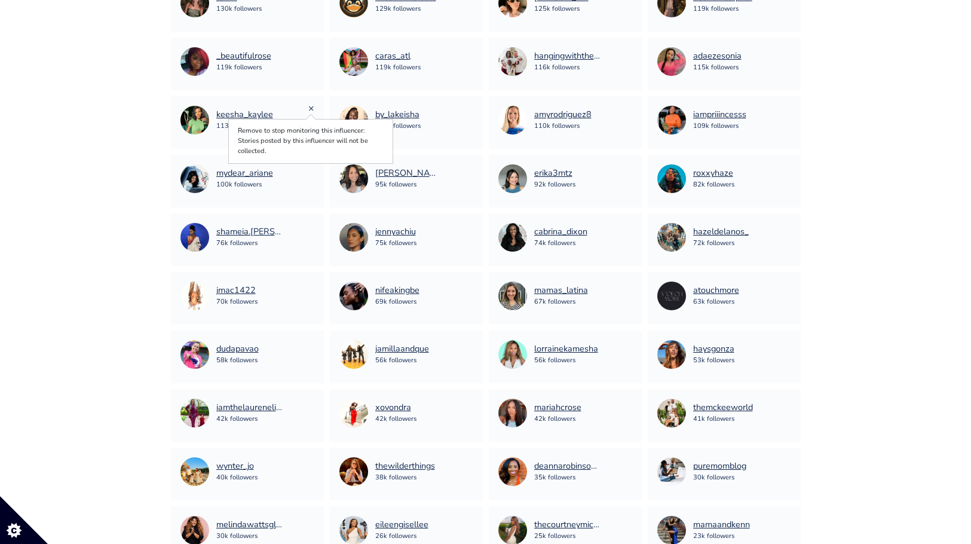
click at [313, 109] on link "×" at bounding box center [311, 108] width 6 height 13
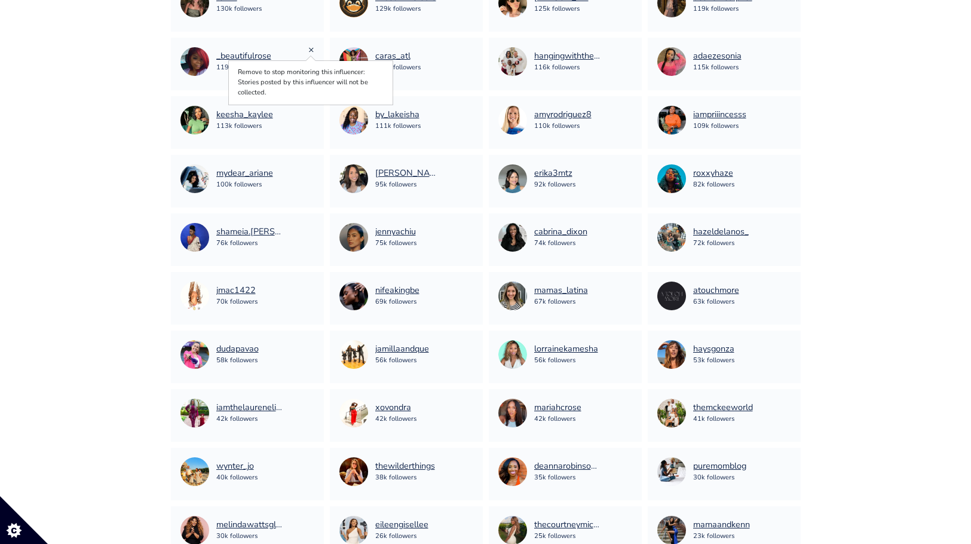
click at [313, 51] on link "×" at bounding box center [311, 49] width 6 height 13
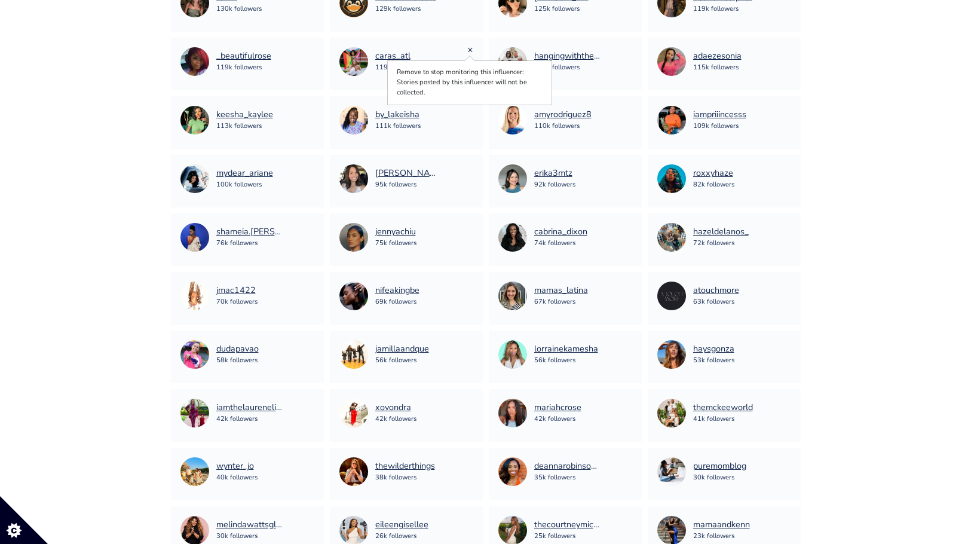
click at [470, 47] on link "×" at bounding box center [470, 49] width 6 height 13
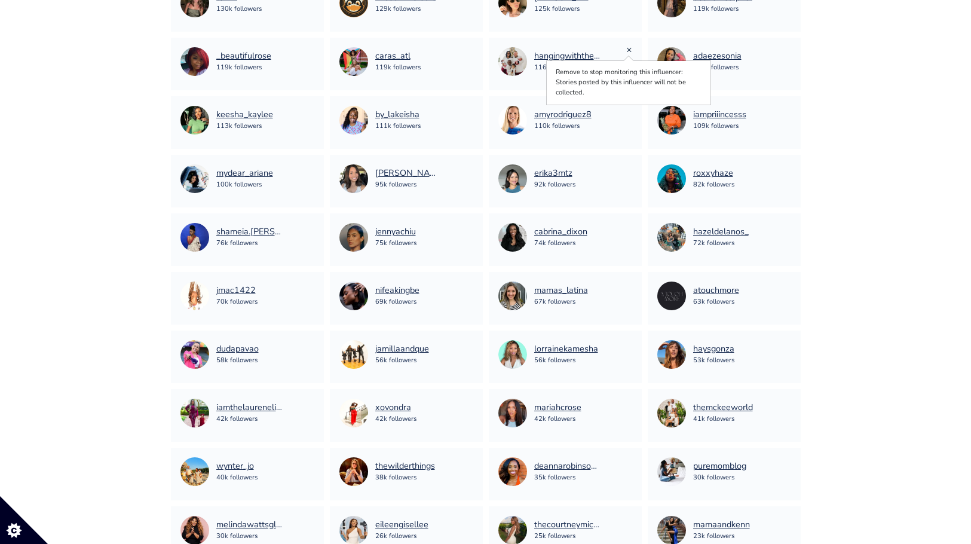
click at [627, 50] on link "×" at bounding box center [629, 49] width 6 height 13
click at [786, 50] on link "×" at bounding box center [788, 49] width 6 height 13
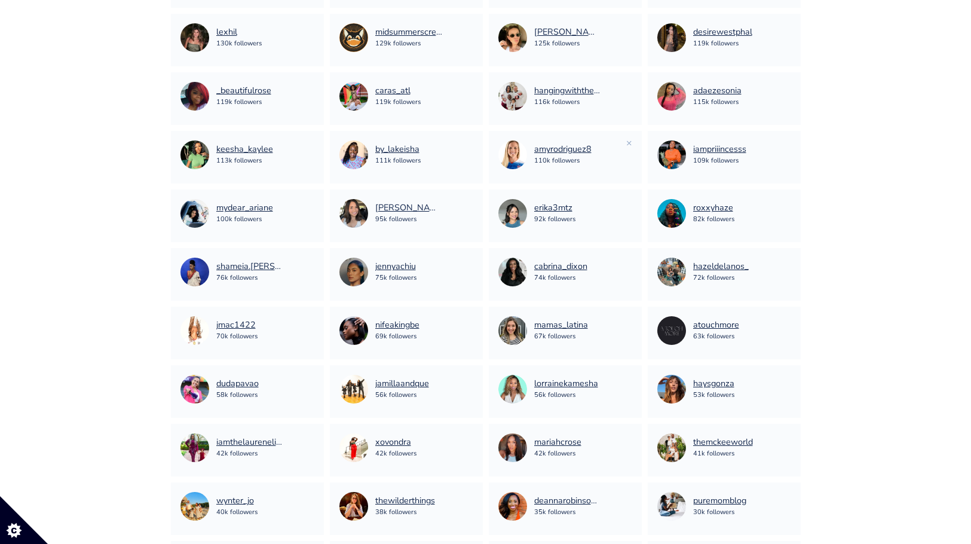
scroll to position [1305, 0]
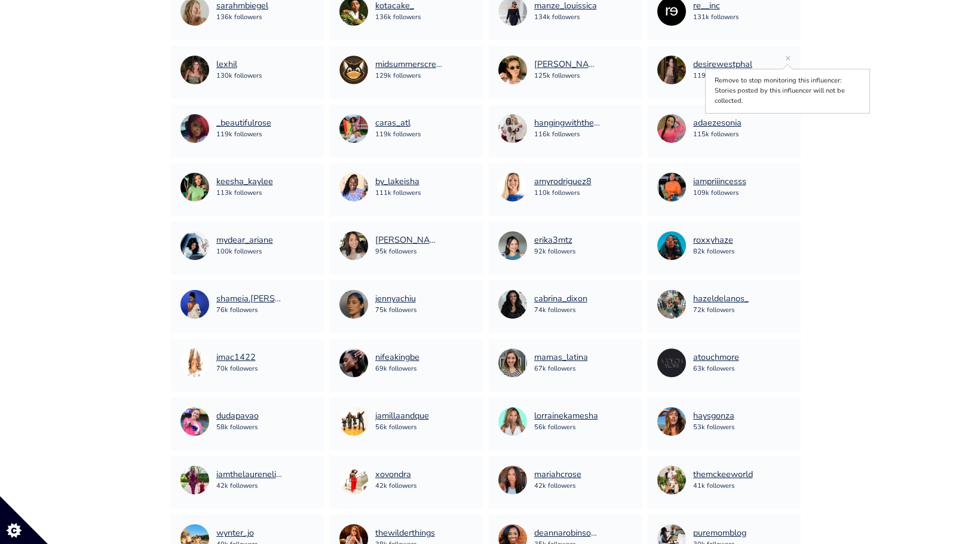
click at [791, 58] on div "desirewestphal 119k followers ×" at bounding box center [724, 72] width 153 height 53
click at [786, 58] on link "×" at bounding box center [788, 57] width 6 height 13
click at [633, 56] on div "samanthadroke 125k followers ×" at bounding box center [565, 72] width 153 height 53
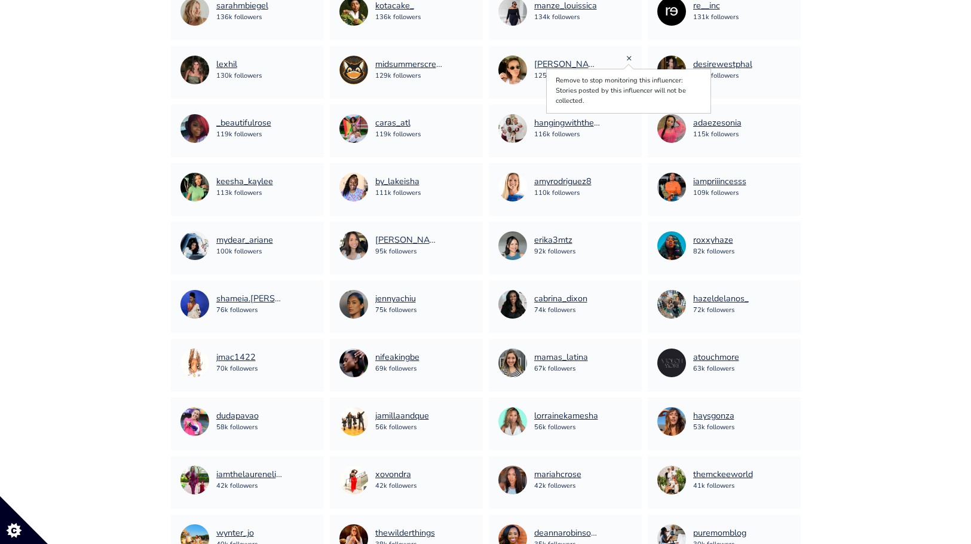
click at [627, 57] on link "×" at bounding box center [629, 57] width 6 height 13
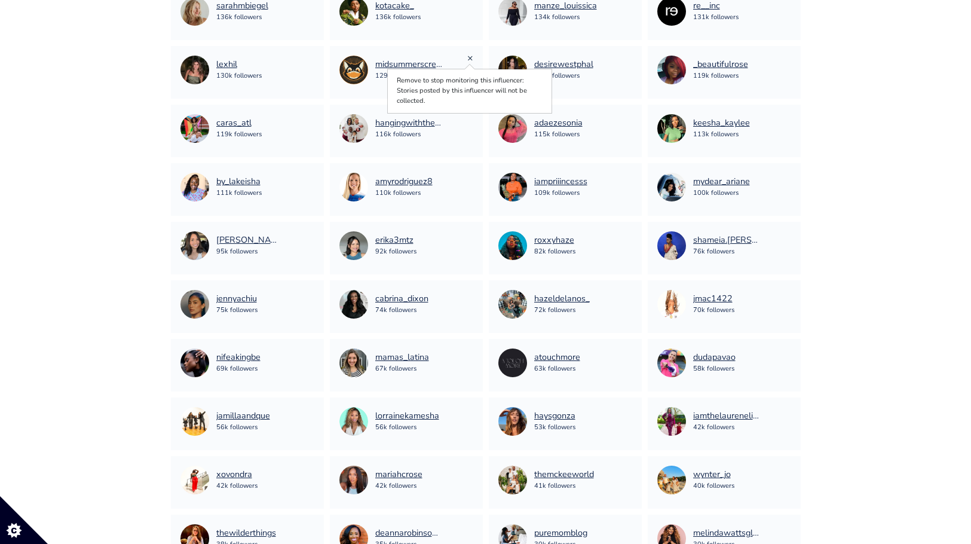
click at [473, 58] on link "×" at bounding box center [470, 57] width 6 height 13
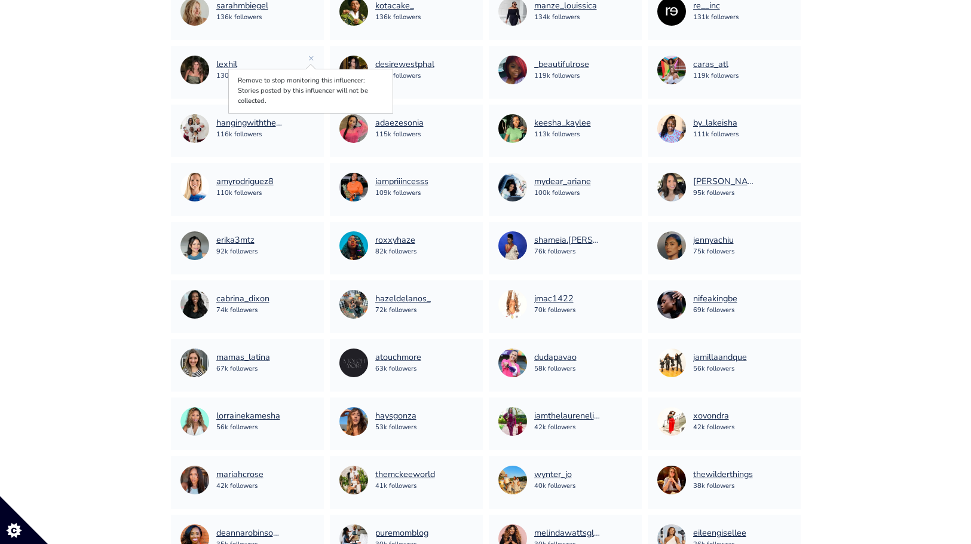
click at [307, 61] on div "lexhil 130k followers" at bounding box center [247, 70] width 134 height 29
click at [308, 61] on link "×" at bounding box center [311, 57] width 6 height 13
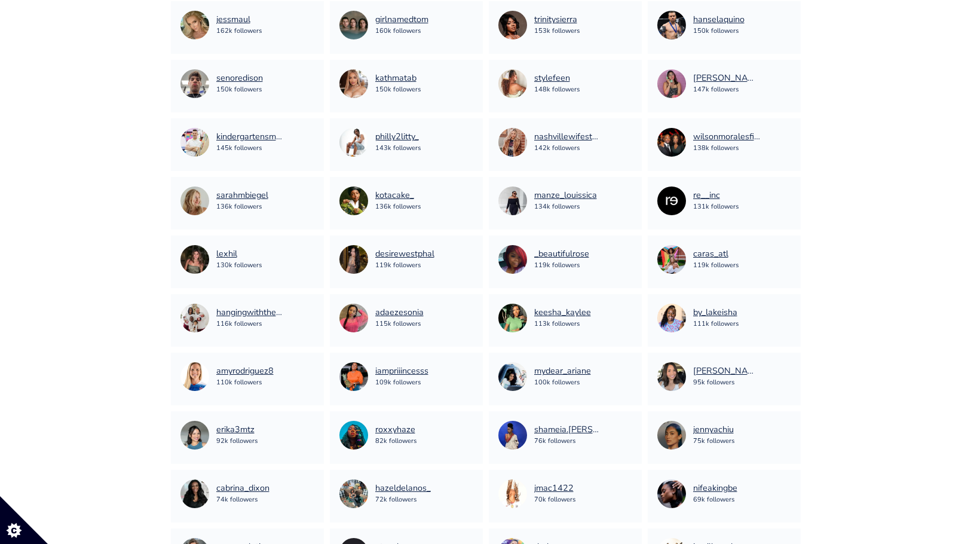
scroll to position [1111, 0]
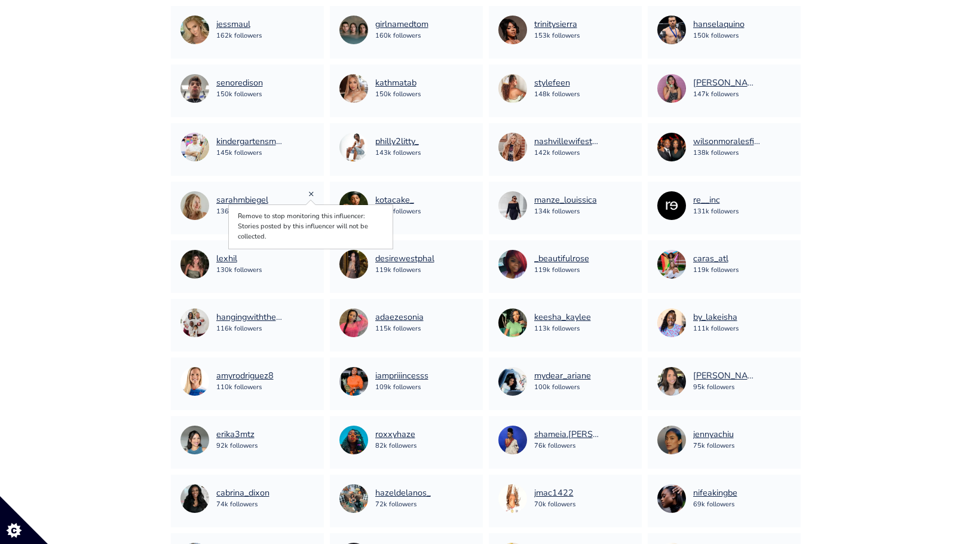
click at [310, 192] on link "×" at bounding box center [311, 193] width 6 height 13
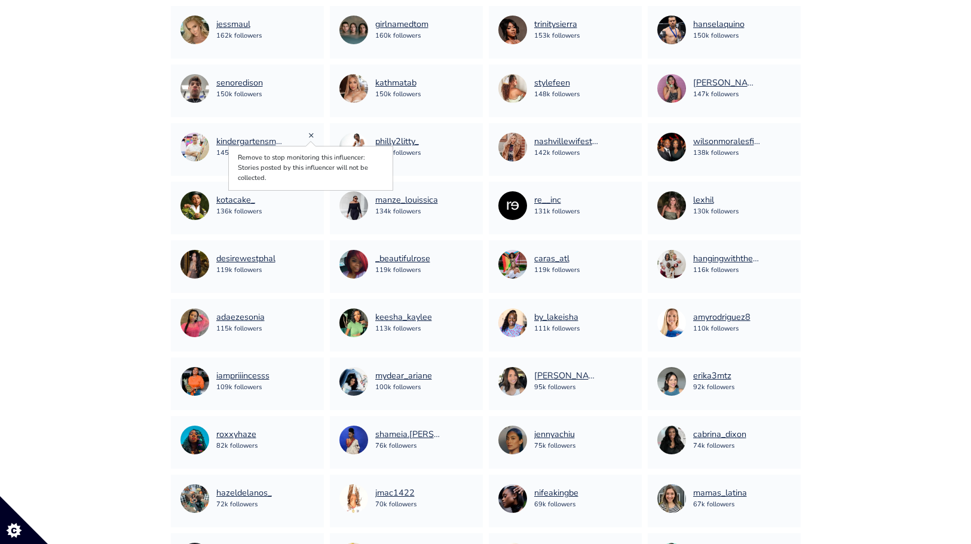
click at [311, 139] on link "×" at bounding box center [311, 134] width 6 height 13
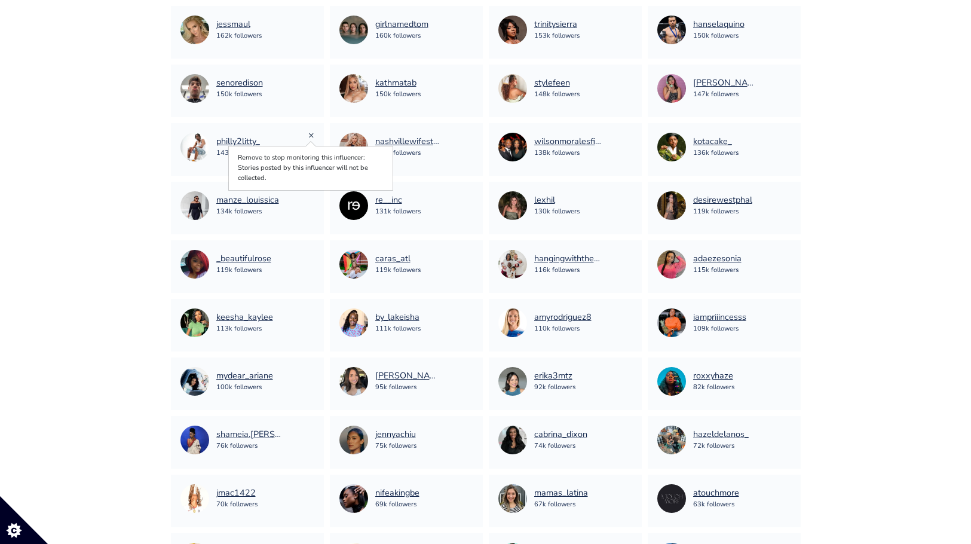
click at [308, 137] on link "×" at bounding box center [311, 134] width 6 height 13
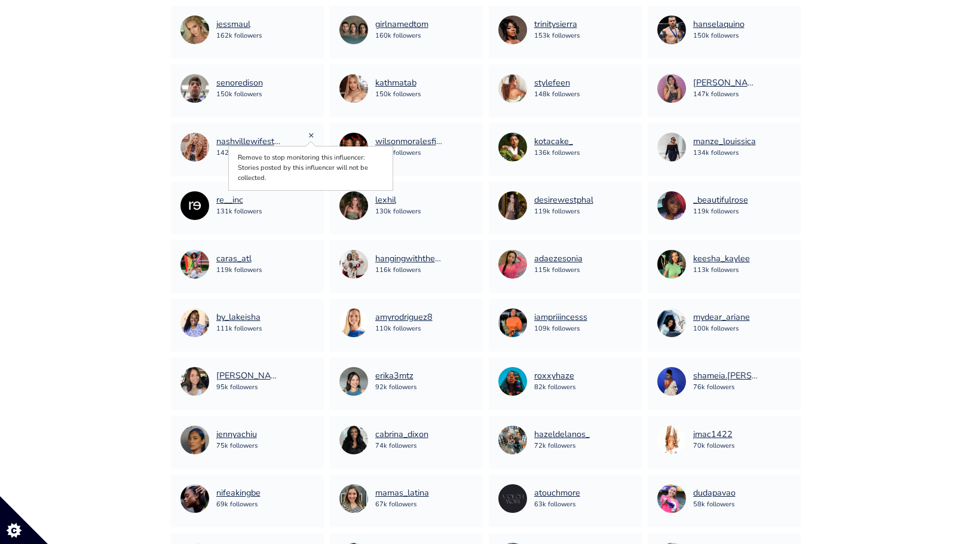
click at [309, 133] on link "×" at bounding box center [311, 134] width 6 height 13
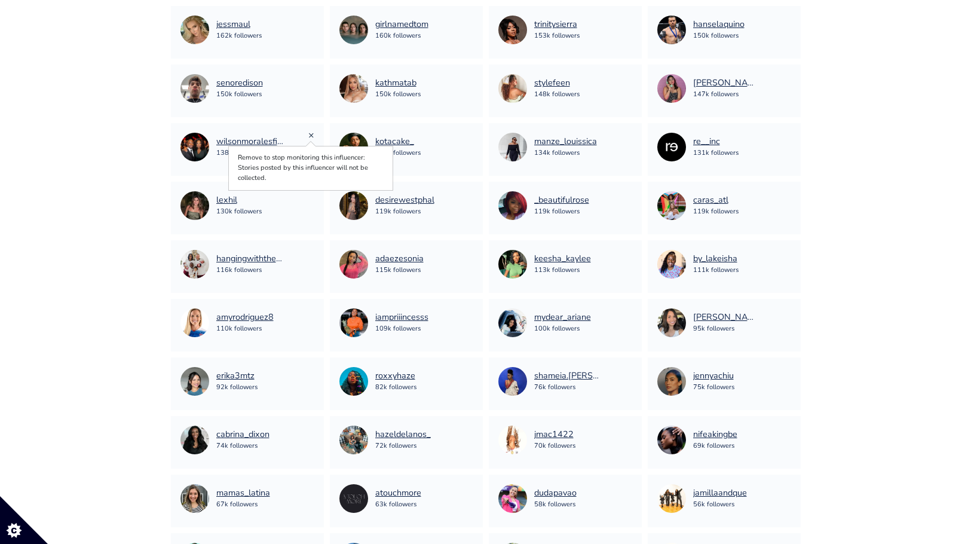
click at [311, 133] on link "×" at bounding box center [311, 134] width 6 height 13
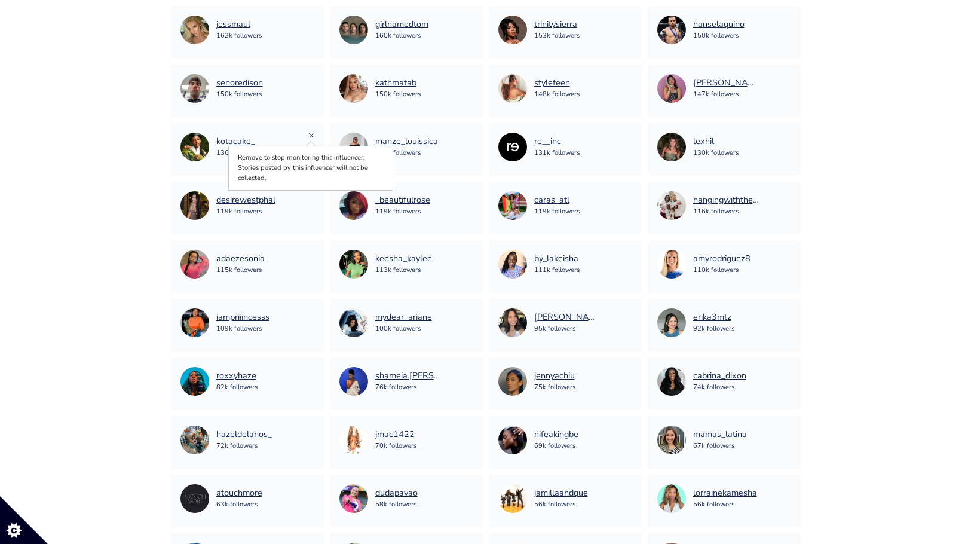
click at [311, 135] on link "×" at bounding box center [311, 134] width 6 height 13
click at [467, 133] on link "×" at bounding box center [470, 134] width 6 height 13
click at [629, 133] on link "×" at bounding box center [629, 134] width 6 height 13
click at [786, 76] on link "×" at bounding box center [788, 76] width 6 height 13
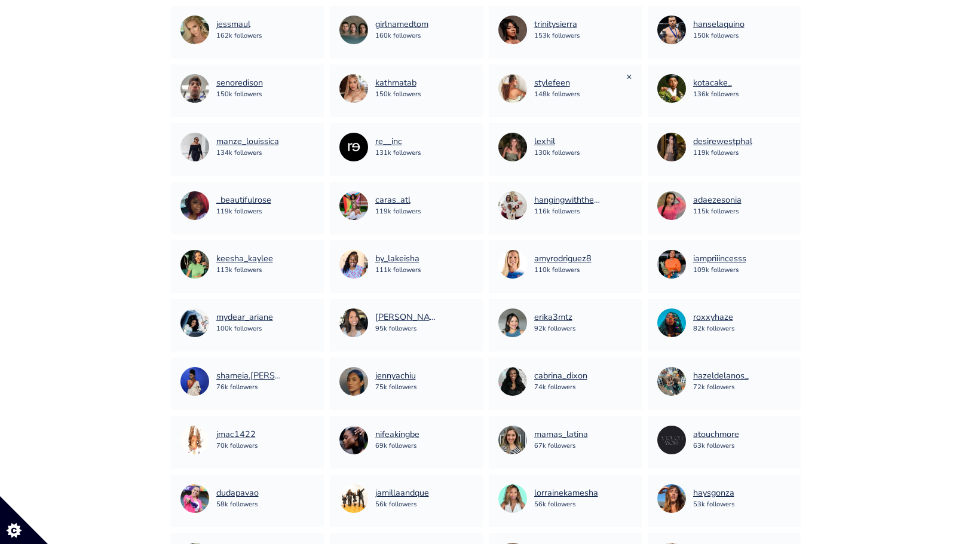
click at [626, 78] on link "×" at bounding box center [629, 76] width 6 height 13
click at [471, 78] on link "×" at bounding box center [470, 76] width 6 height 13
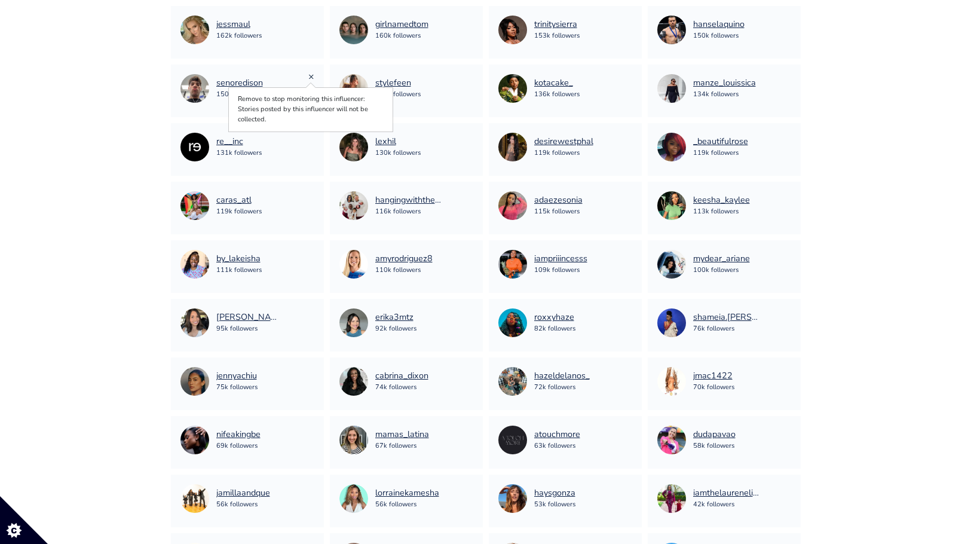
click at [312, 76] on link "×" at bounding box center [311, 76] width 6 height 13
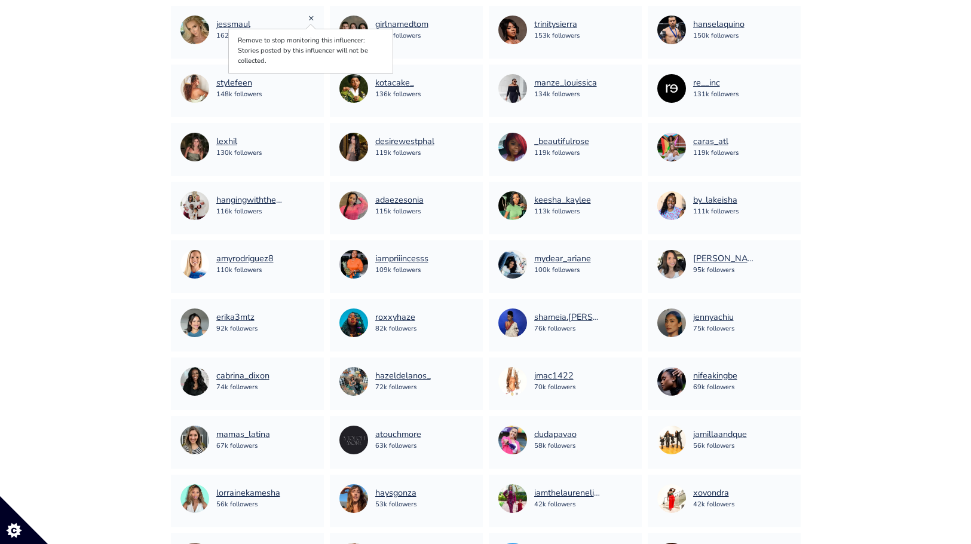
click at [309, 19] on link "×" at bounding box center [311, 17] width 6 height 13
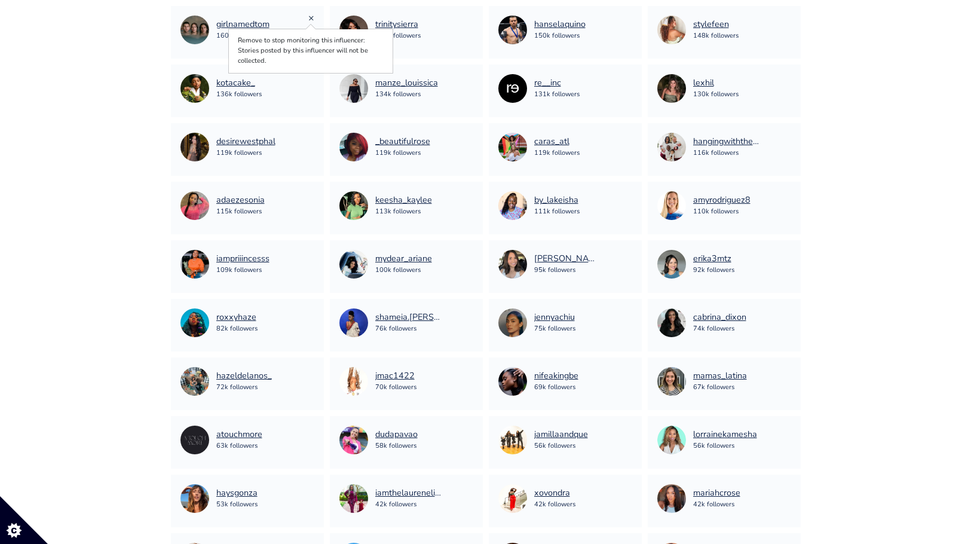
click at [312, 16] on link "×" at bounding box center [311, 17] width 6 height 13
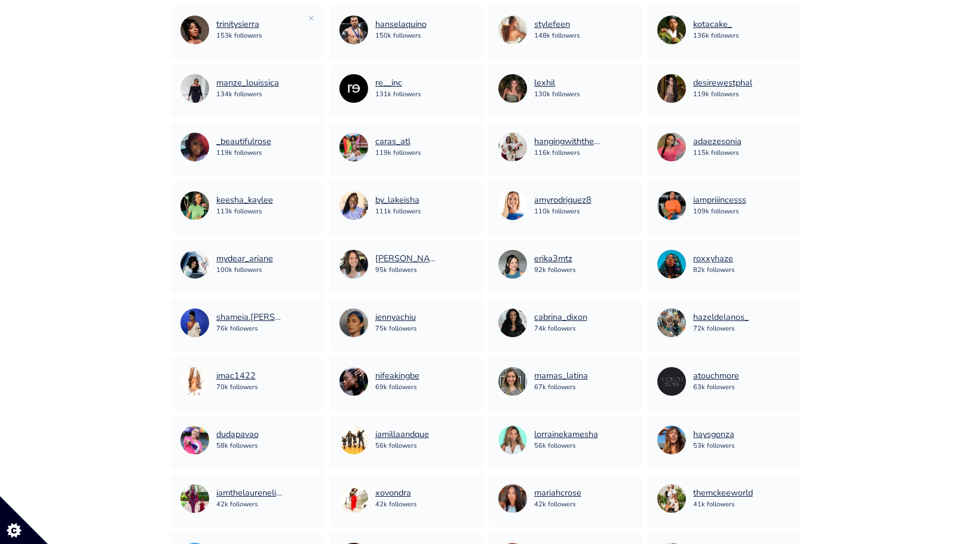
click at [315, 18] on div "trinitysierra 153k followers ×" at bounding box center [247, 32] width 153 height 53
click at [314, 18] on div "trinitysierra 153k followers ×" at bounding box center [247, 32] width 153 height 53
click at [314, 18] on link "×" at bounding box center [311, 17] width 6 height 13
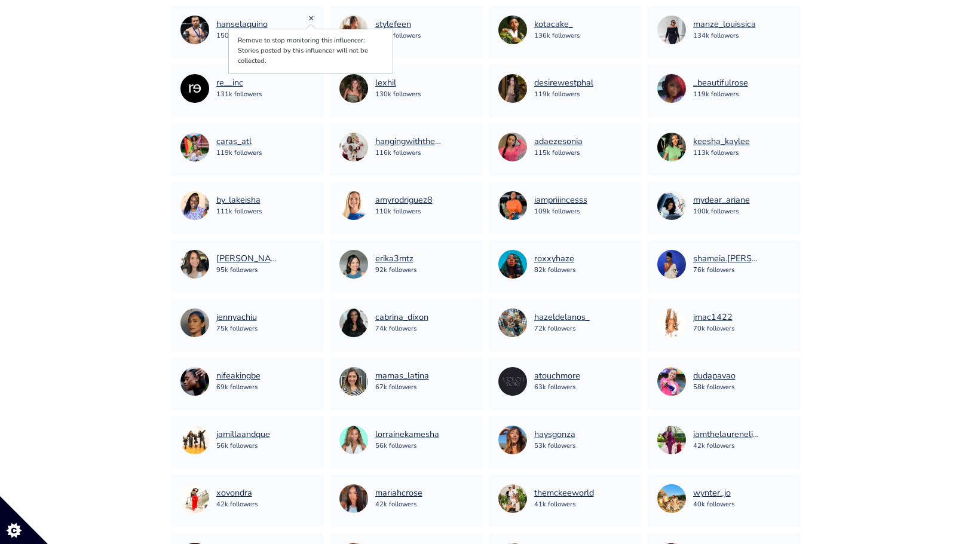
click at [311, 18] on link "×" at bounding box center [311, 17] width 6 height 13
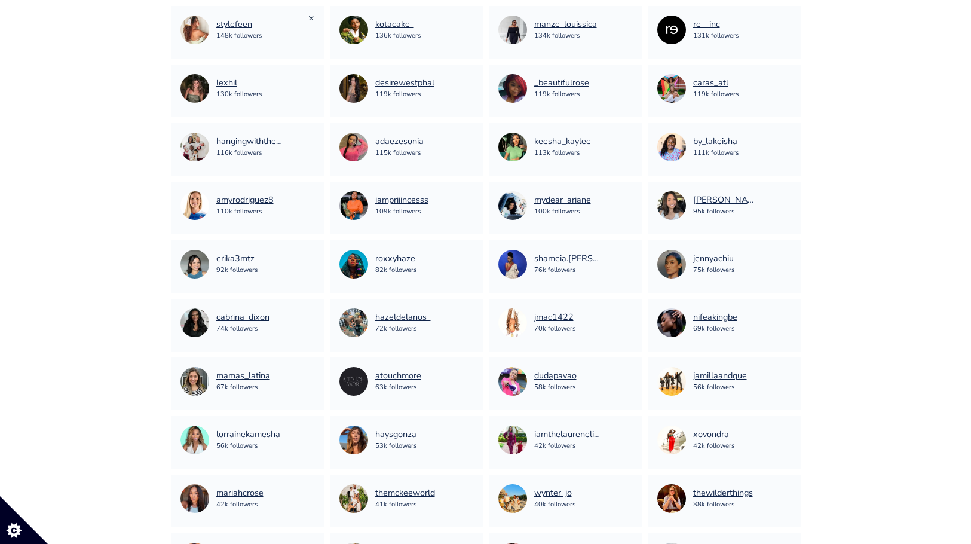
click at [308, 19] on link "×" at bounding box center [311, 17] width 6 height 13
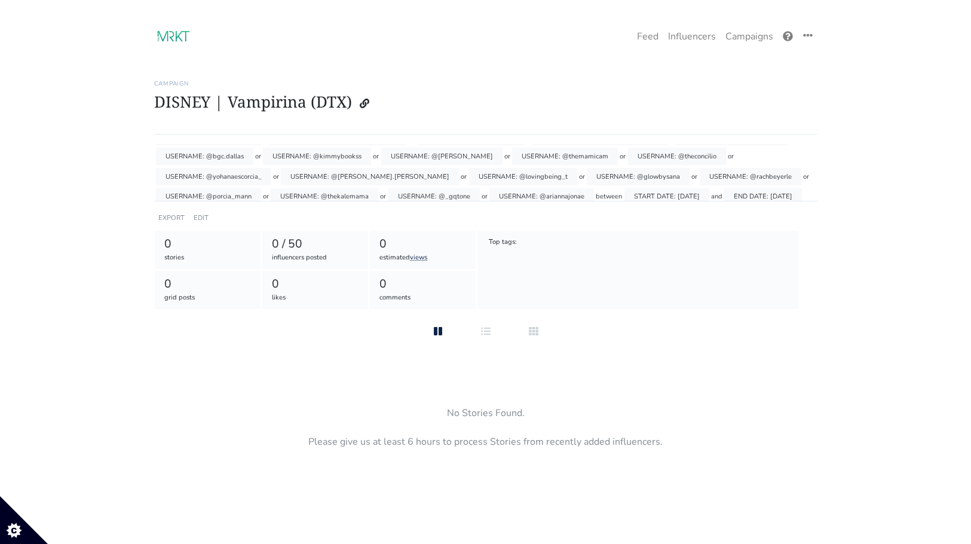
scroll to position [188, 0]
